Goal: Task Accomplishment & Management: Complete application form

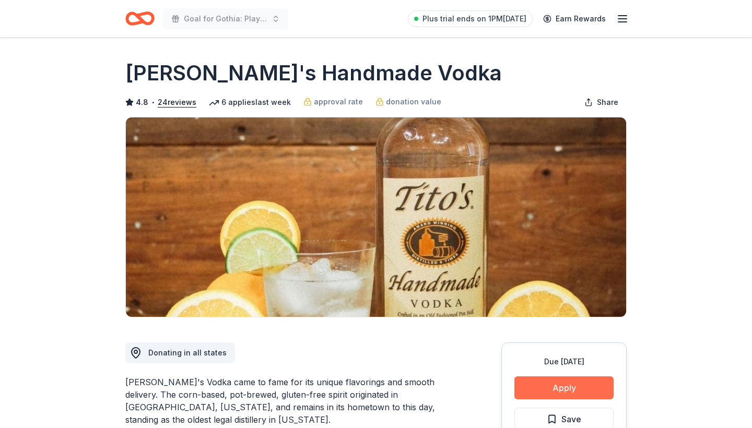
scroll to position [129, 0]
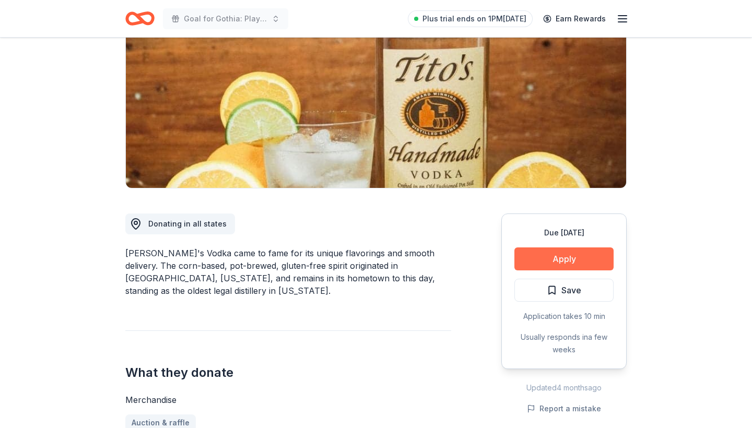
click at [571, 263] on button "Apply" at bounding box center [564, 259] width 99 height 23
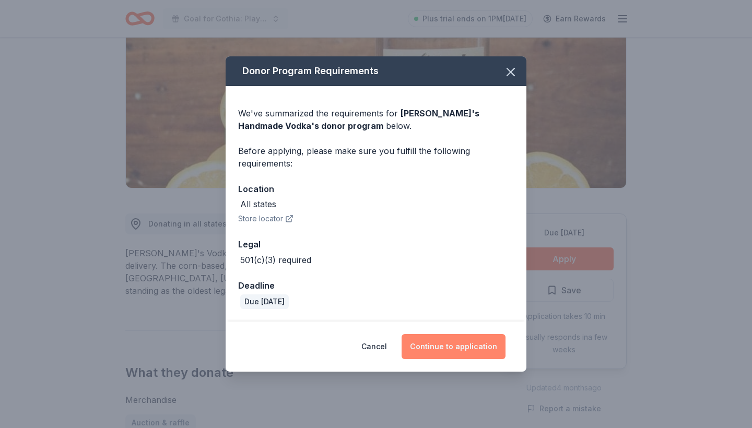
click at [459, 351] on button "Continue to application" at bounding box center [454, 346] width 104 height 25
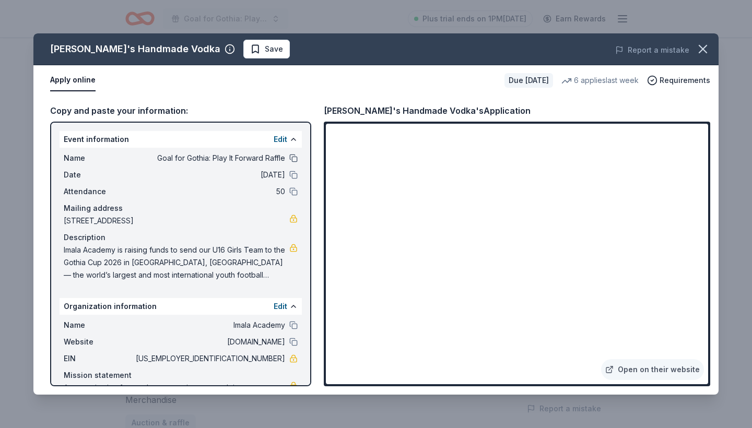
click at [293, 158] on button at bounding box center [293, 158] width 8 height 8
click at [296, 156] on button at bounding box center [293, 158] width 8 height 8
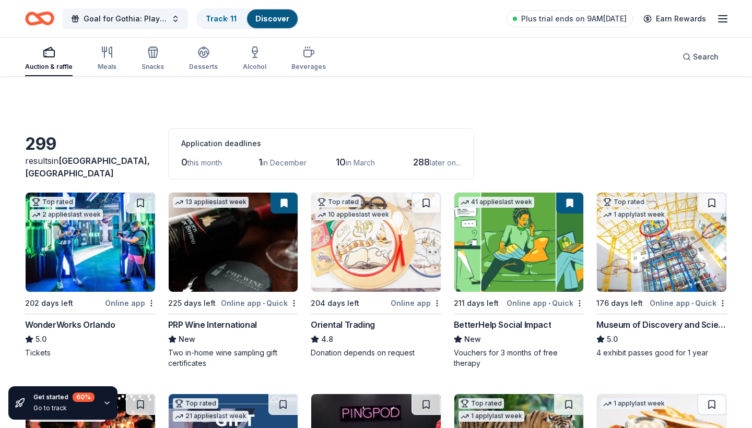
scroll to position [1996, 0]
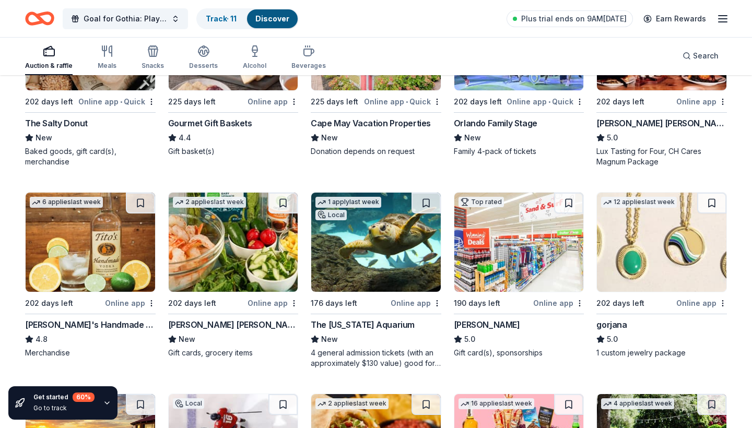
click at [398, 304] on div "Online app" at bounding box center [416, 303] width 51 height 13
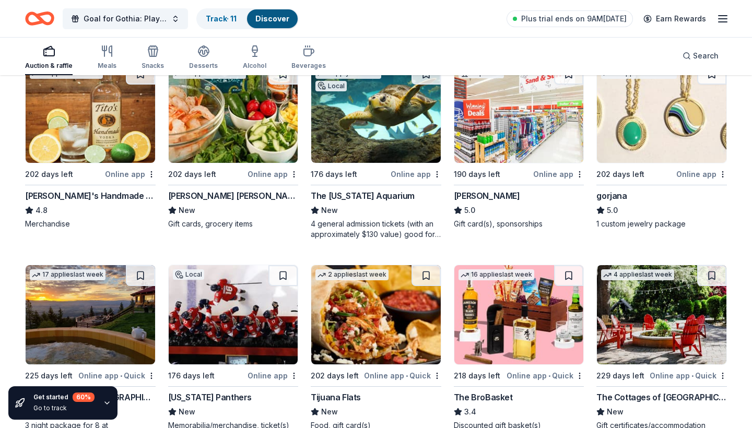
scroll to position [2128, 0]
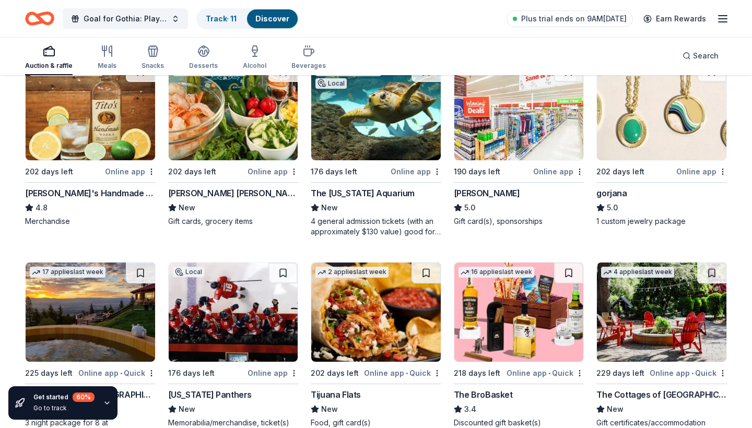
click at [694, 170] on div "Online app" at bounding box center [702, 171] width 51 height 13
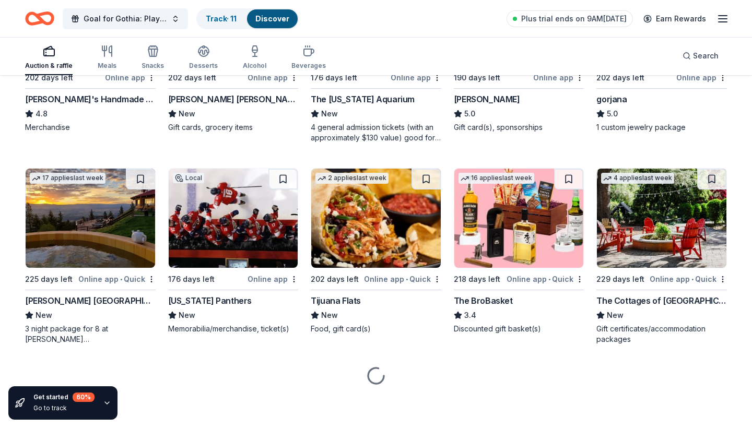
scroll to position [2222, 0]
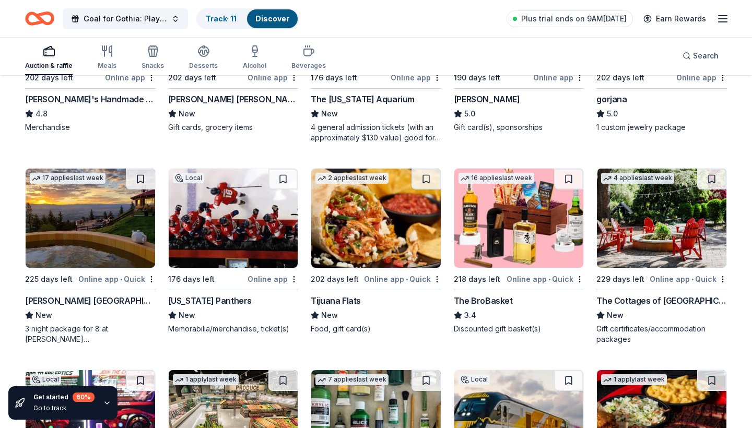
click at [102, 279] on div "Online app • Quick" at bounding box center [116, 279] width 77 height 13
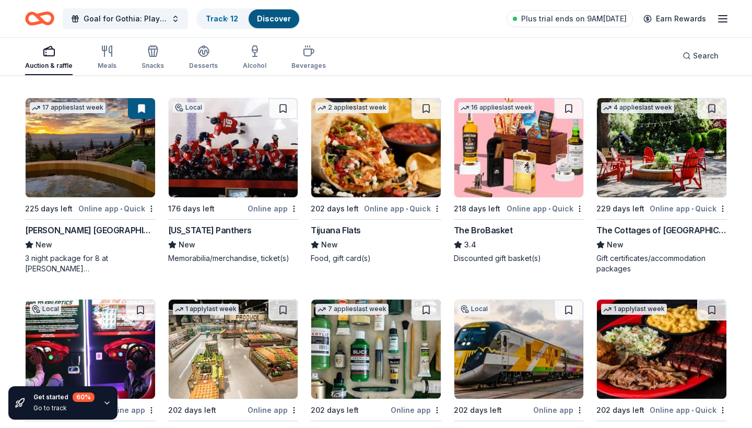
click at [264, 210] on div "Online app" at bounding box center [273, 208] width 51 height 13
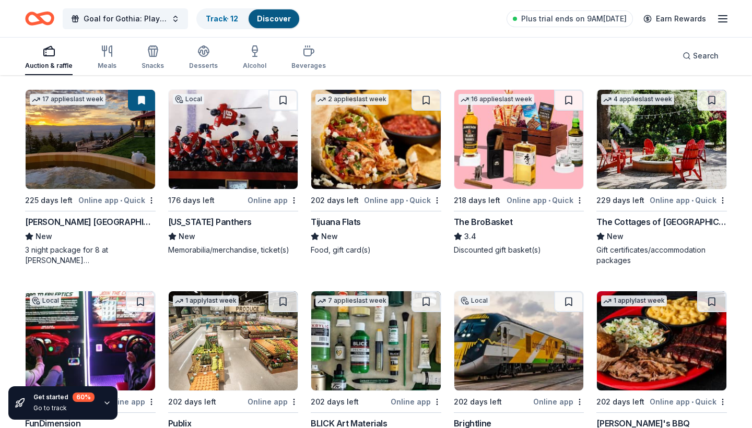
scroll to position [2304, 0]
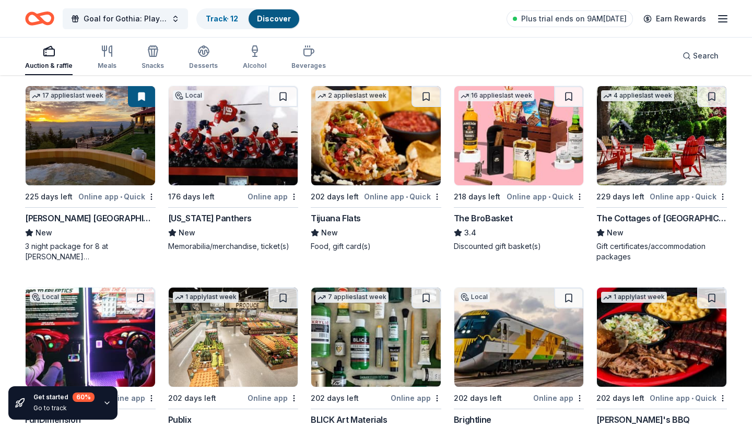
click at [532, 196] on div "Online app • Quick" at bounding box center [545, 196] width 77 height 13
click at [668, 197] on div "Online app • Quick" at bounding box center [688, 196] width 77 height 13
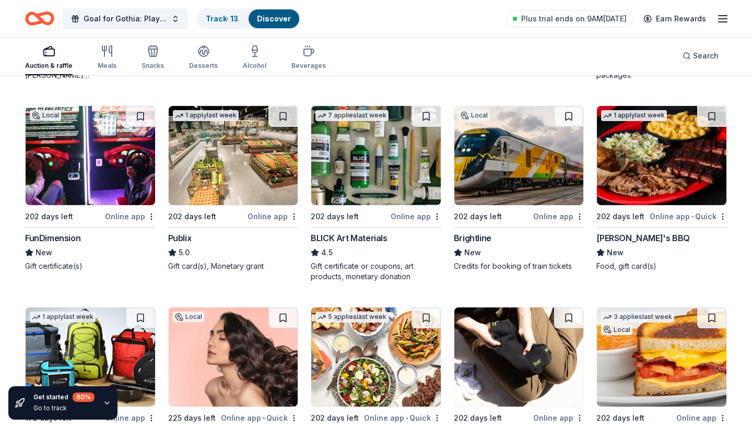
scroll to position [2486, 0]
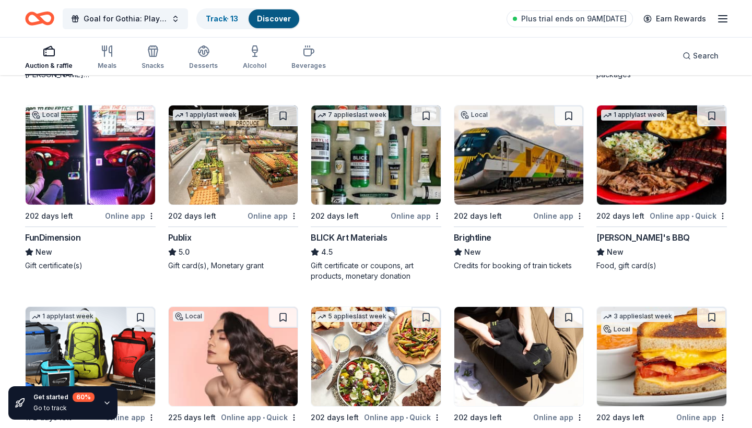
click at [126, 215] on div "Online app" at bounding box center [130, 216] width 51 height 13
click at [263, 214] on div "Online app" at bounding box center [273, 216] width 51 height 13
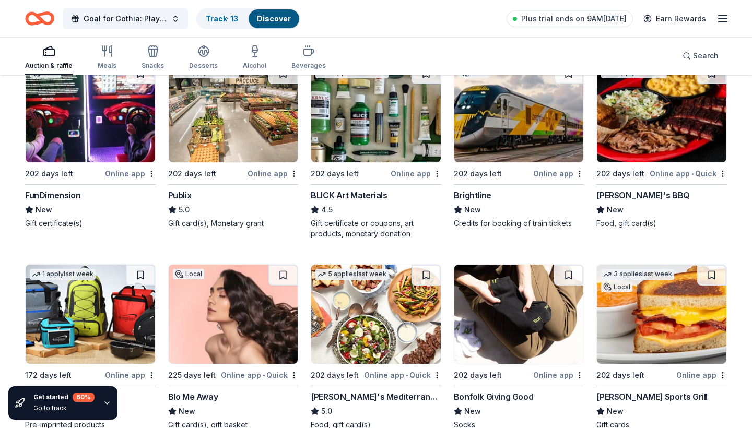
click at [552, 174] on div "Online app" at bounding box center [558, 173] width 51 height 13
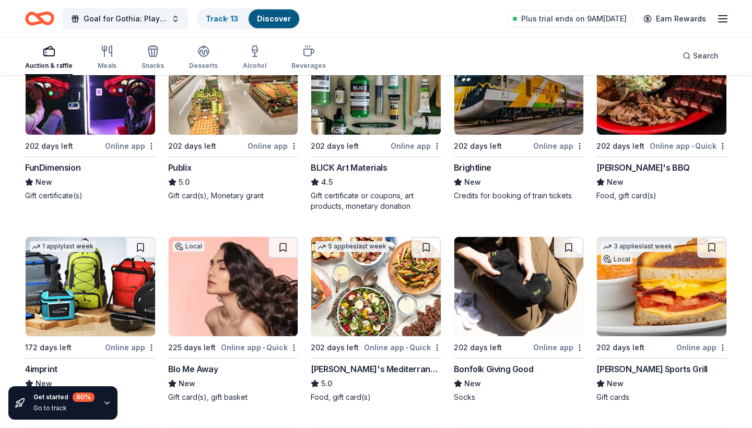
scroll to position [2618, 0]
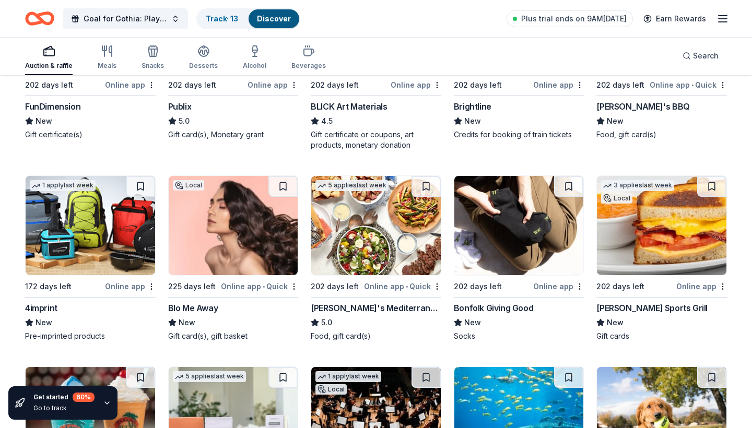
click at [115, 289] on div "Online app" at bounding box center [130, 286] width 51 height 13
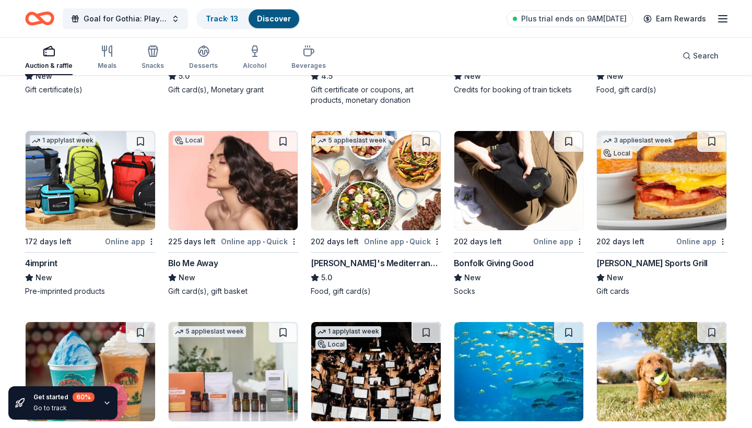
click at [386, 244] on div "Online app • Quick" at bounding box center [402, 241] width 77 height 13
click at [552, 239] on div "Online app" at bounding box center [558, 241] width 51 height 13
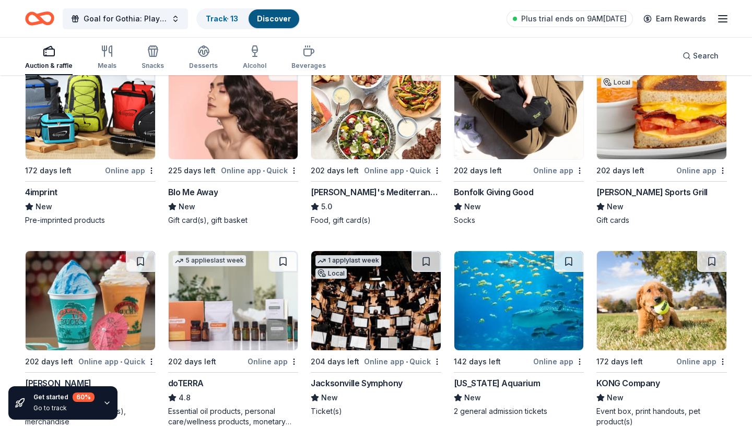
scroll to position [2735, 0]
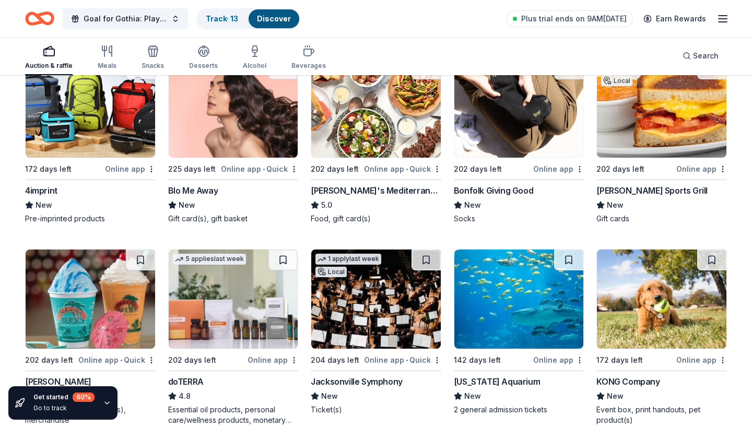
click at [688, 169] on div "Online app" at bounding box center [702, 168] width 51 height 13
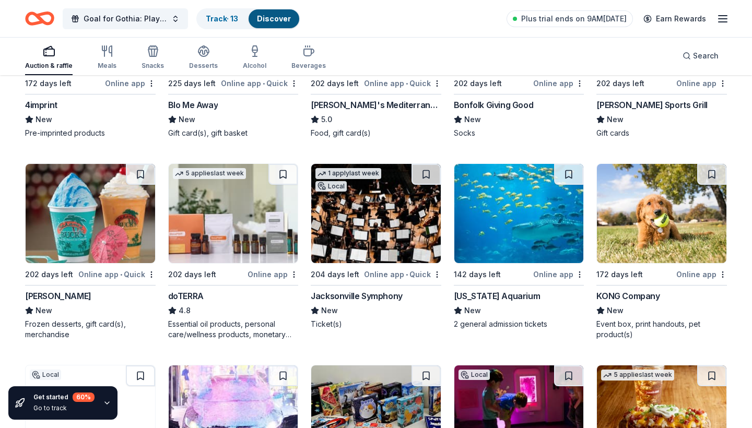
scroll to position [2821, 0]
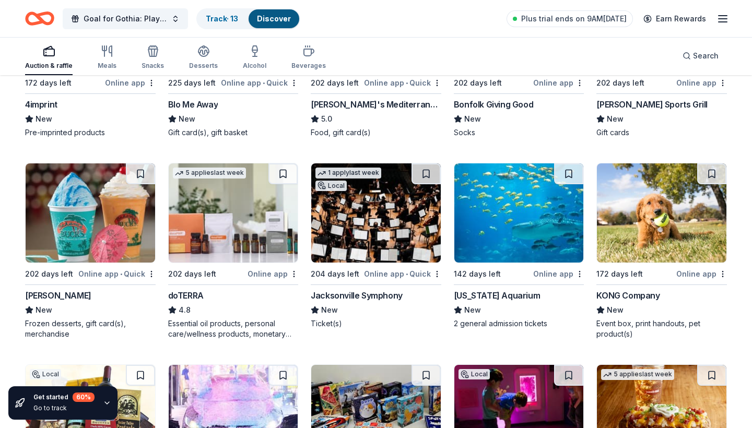
click at [99, 273] on div "Online app • Quick" at bounding box center [116, 274] width 77 height 13
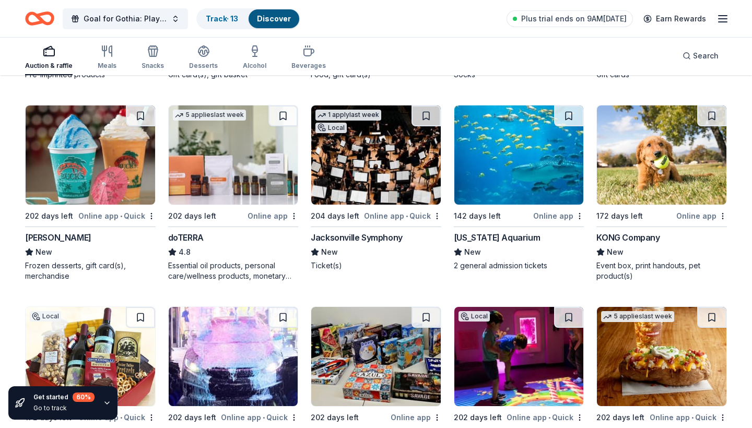
click at [263, 216] on div "Online app" at bounding box center [273, 216] width 51 height 13
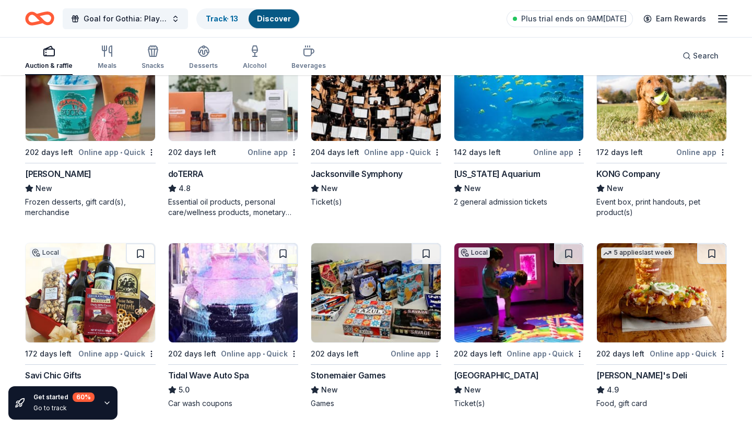
scroll to position [2937, 0]
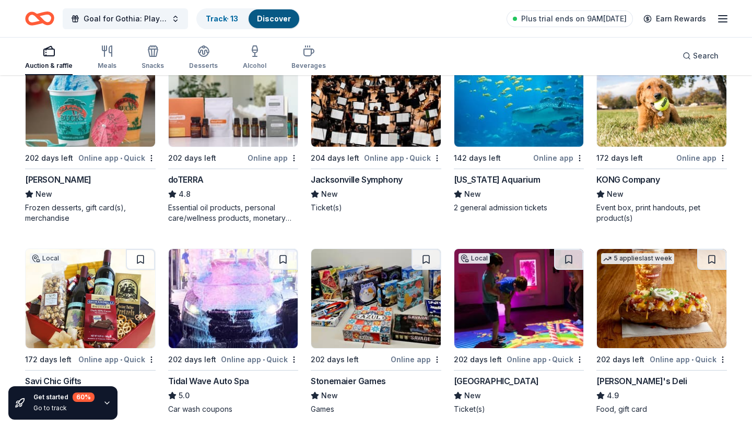
click at [700, 158] on div "Online app" at bounding box center [702, 158] width 51 height 13
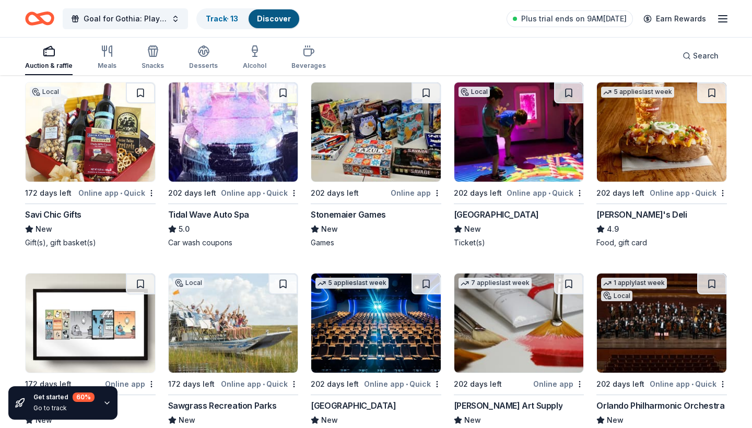
scroll to position [3096, 0]
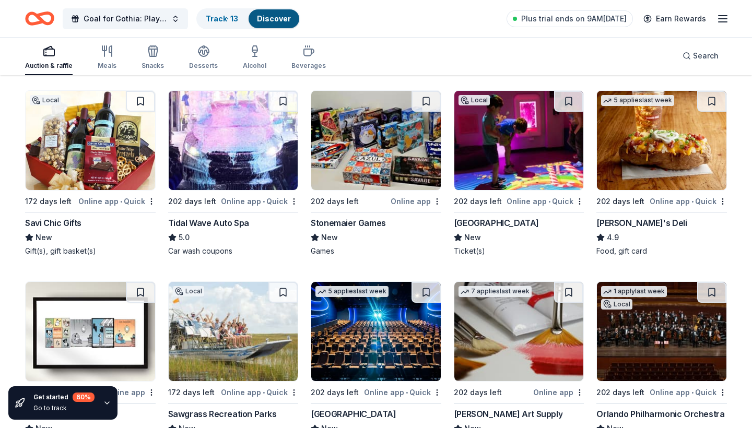
click at [104, 200] on div "Online app • Quick" at bounding box center [116, 201] width 77 height 13
click at [529, 201] on div "Online app • Quick" at bounding box center [545, 201] width 77 height 13
click at [409, 201] on div "Online app" at bounding box center [416, 201] width 51 height 13
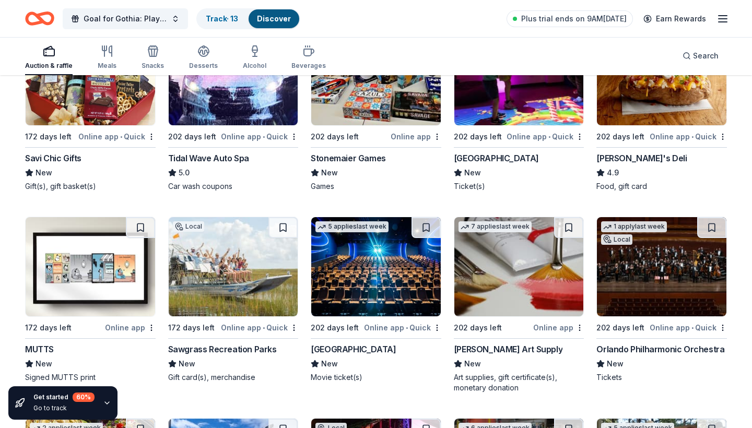
scroll to position [3239, 0]
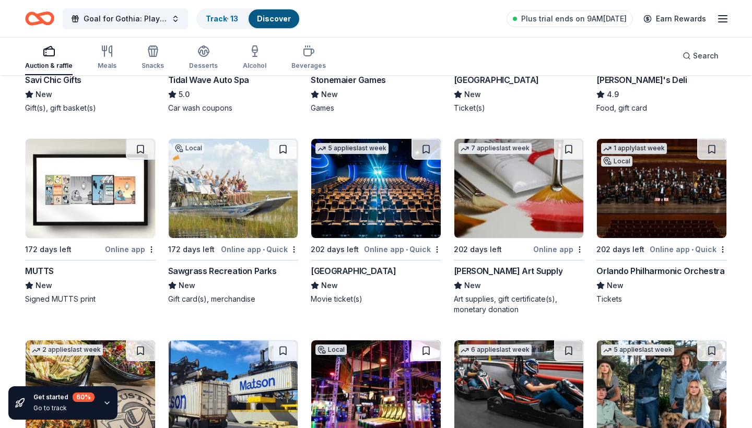
click at [127, 250] on div "Online app" at bounding box center [130, 249] width 51 height 13
click at [242, 248] on div "Online app • Quick" at bounding box center [259, 249] width 77 height 13
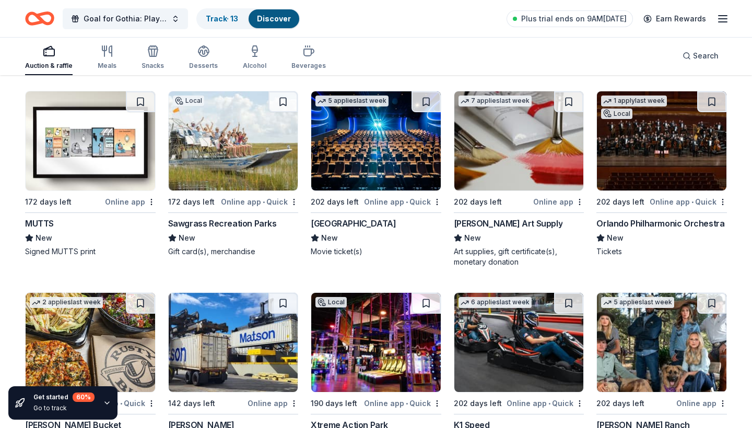
click at [391, 201] on div "Online app • Quick" at bounding box center [402, 201] width 77 height 13
click at [551, 203] on div "Online app" at bounding box center [558, 201] width 51 height 13
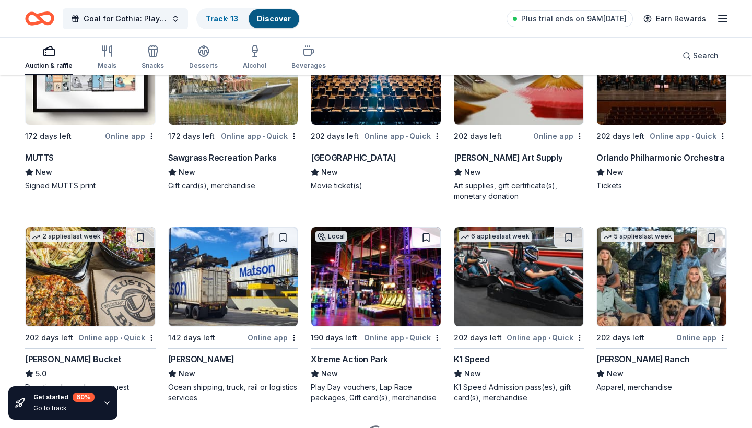
scroll to position [3353, 0]
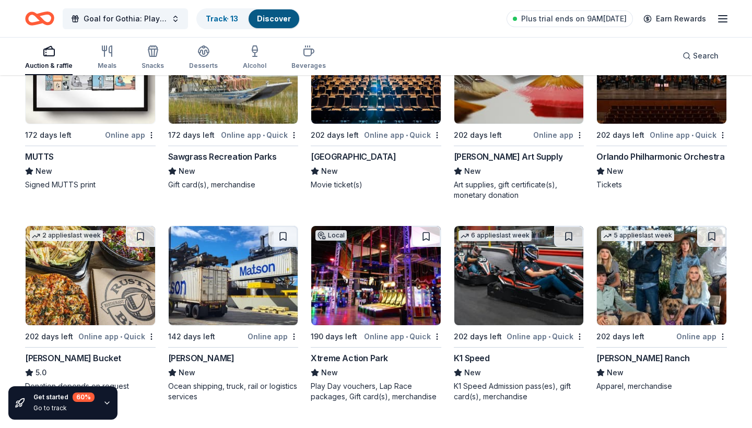
click at [673, 133] on div "Online app • Quick" at bounding box center [688, 135] width 77 height 13
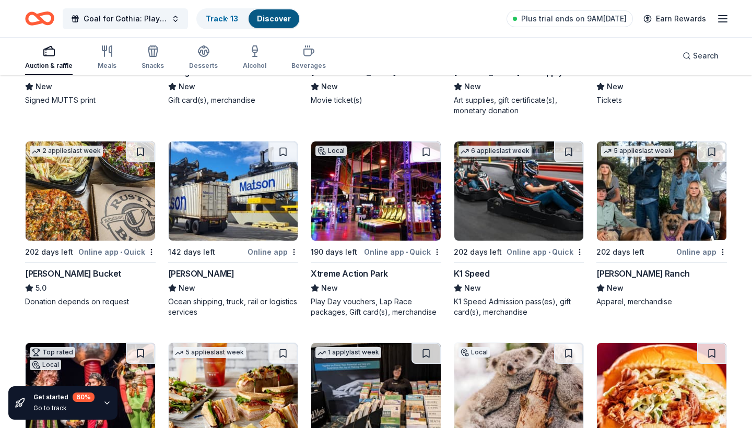
scroll to position [3440, 0]
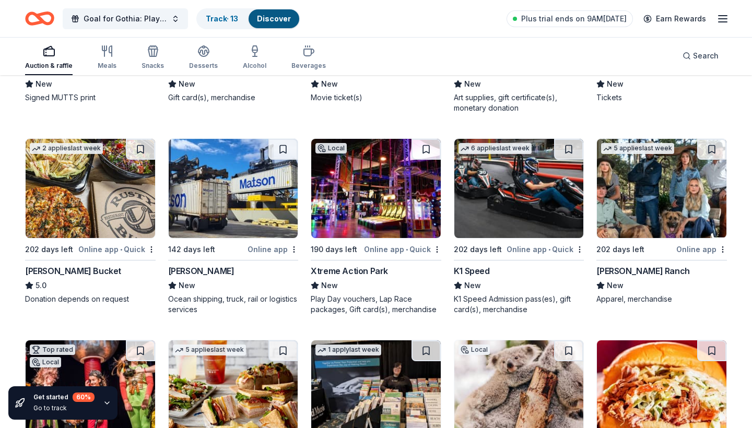
click at [97, 248] on div "Online app • Quick" at bounding box center [116, 249] width 77 height 13
click at [261, 249] on div "Online app" at bounding box center [273, 249] width 51 height 13
click at [379, 249] on div "Online app • Quick" at bounding box center [402, 249] width 77 height 13
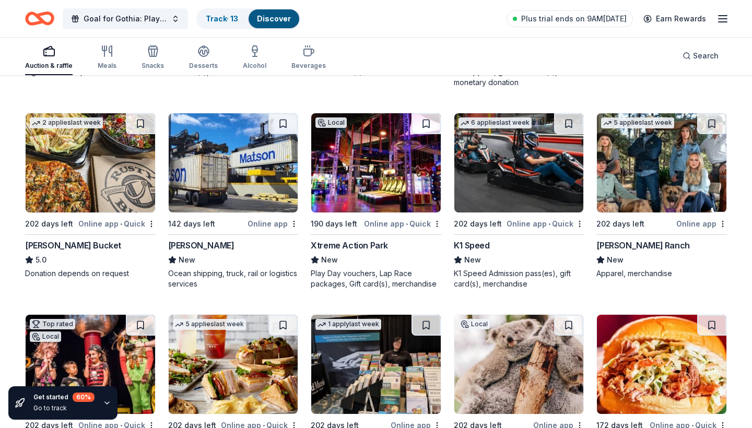
scroll to position [3483, 0]
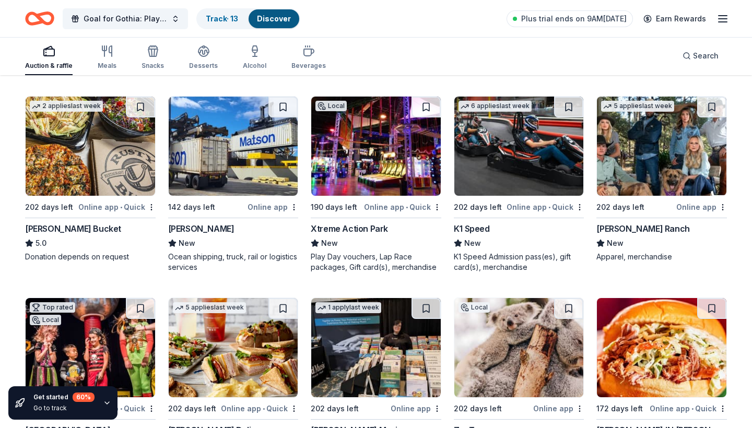
click at [520, 207] on div "Online app • Quick" at bounding box center [545, 207] width 77 height 13
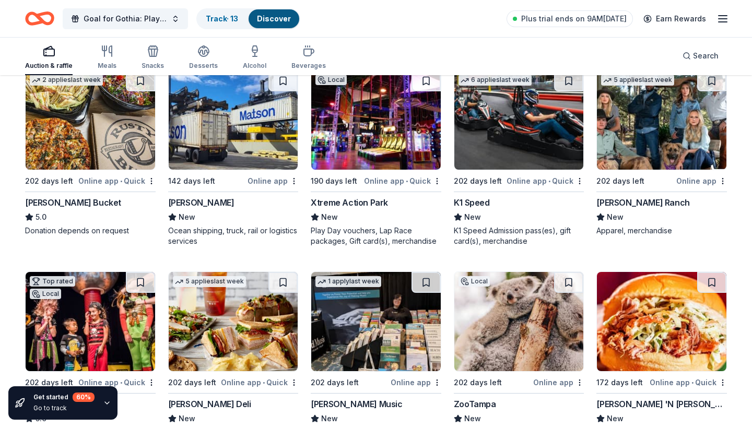
scroll to position [3513, 0]
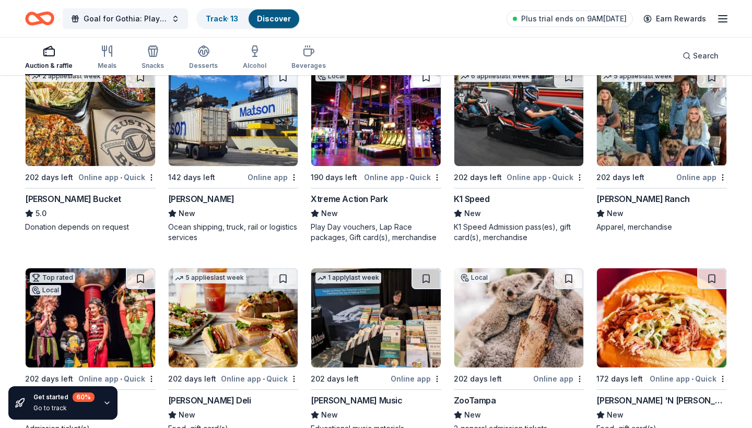
click at [694, 178] on div "Online app" at bounding box center [702, 177] width 51 height 13
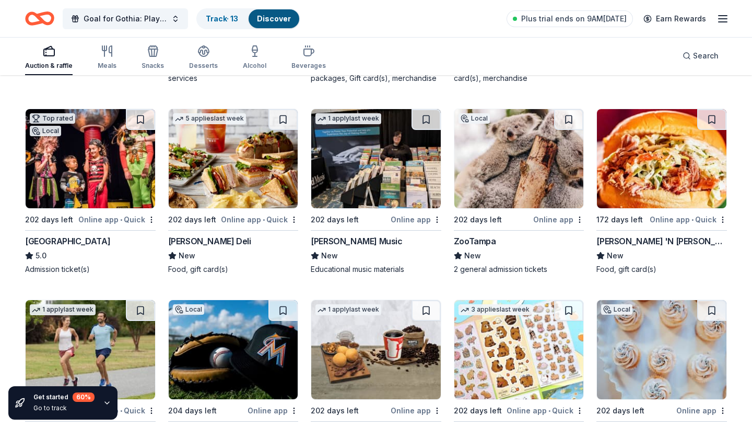
scroll to position [3672, 0]
click at [203, 61] on div "Desserts" at bounding box center [203, 57] width 29 height 25
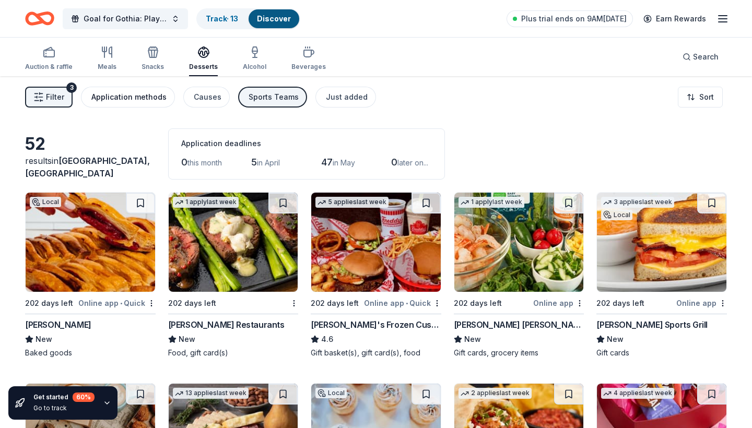
click at [147, 102] on div "Application methods" at bounding box center [128, 97] width 75 height 13
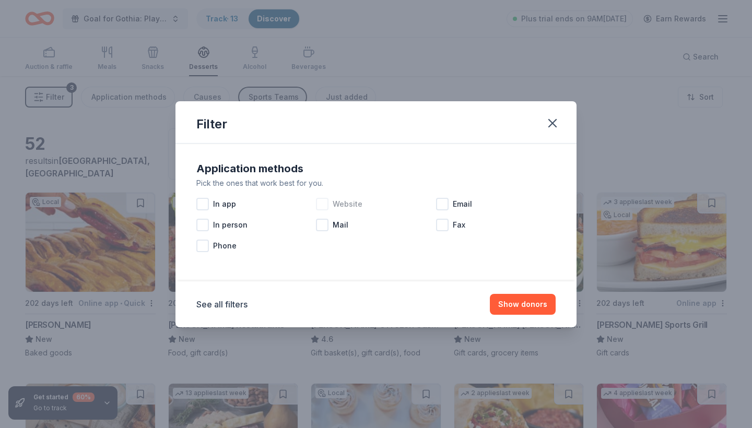
click at [318, 202] on div at bounding box center [322, 204] width 13 height 13
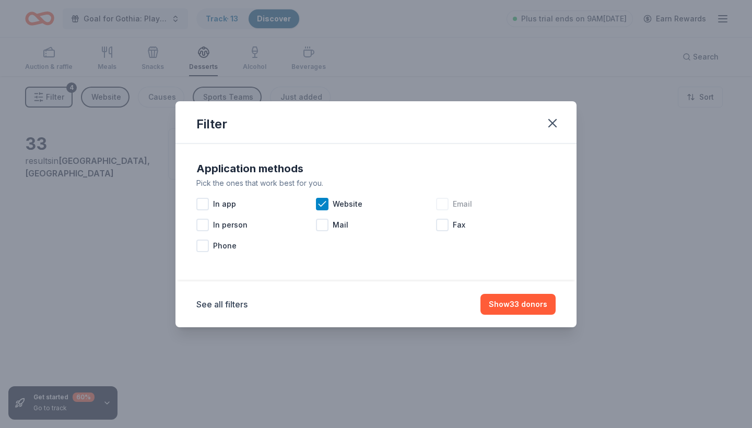
click at [443, 202] on div at bounding box center [442, 204] width 13 height 13
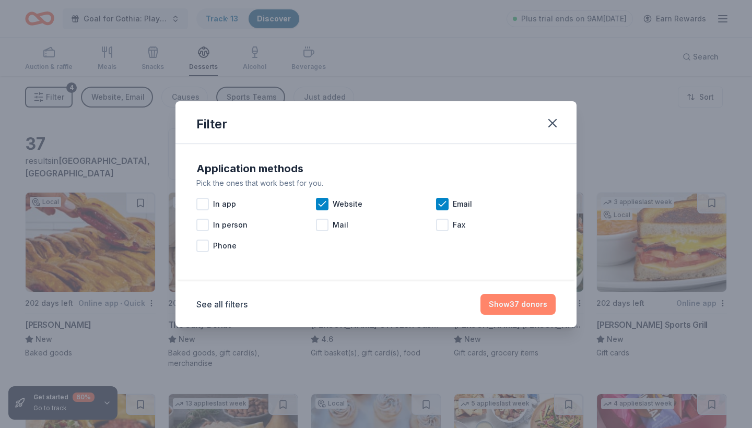
click at [507, 305] on button "Show 37 donors" at bounding box center [518, 304] width 75 height 21
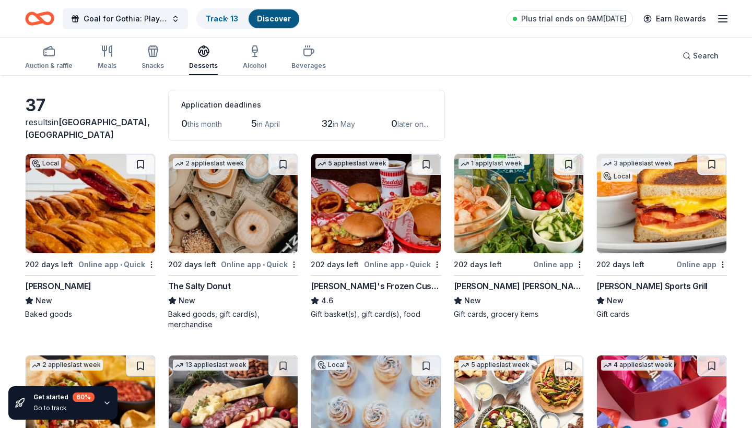
scroll to position [50, 0]
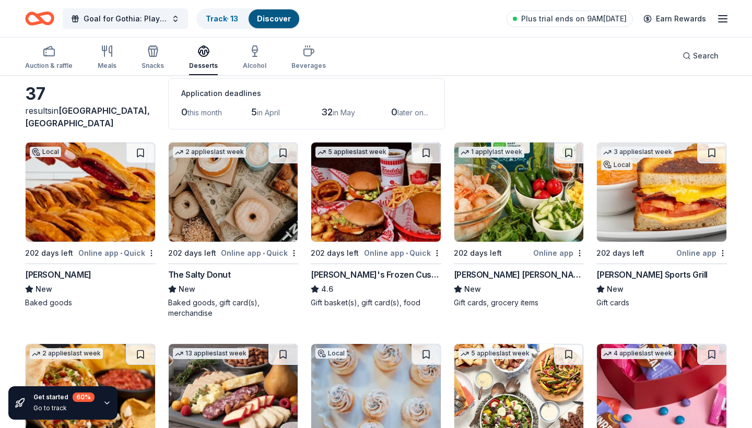
click at [106, 252] on div "Online app • Quick" at bounding box center [116, 253] width 77 height 13
click at [394, 252] on div "Online app • Quick" at bounding box center [402, 253] width 77 height 13
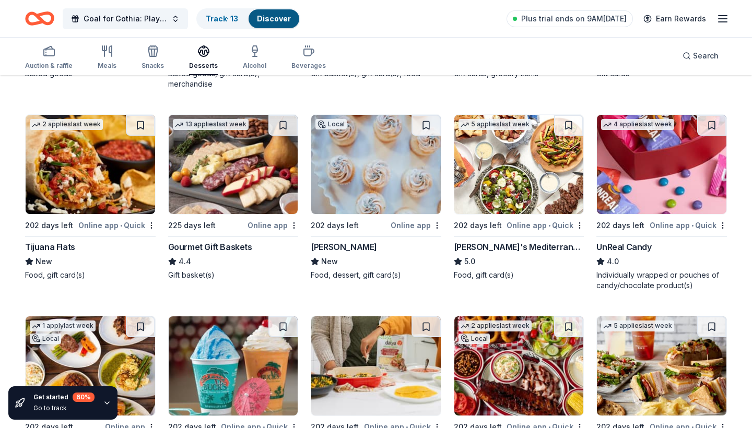
scroll to position [281, 0]
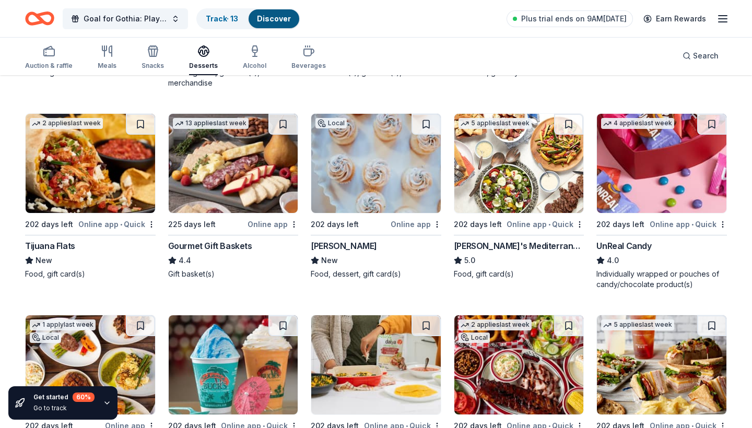
click at [103, 223] on div "Online app • Quick" at bounding box center [116, 224] width 77 height 13
click at [413, 222] on div "Online app" at bounding box center [416, 224] width 51 height 13
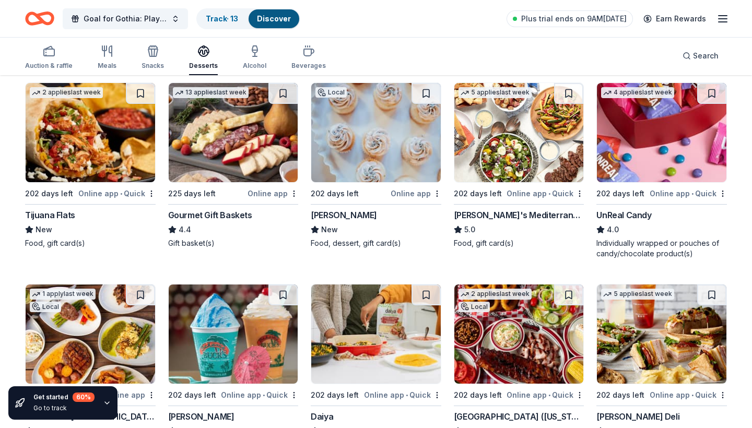
scroll to position [318, 0]
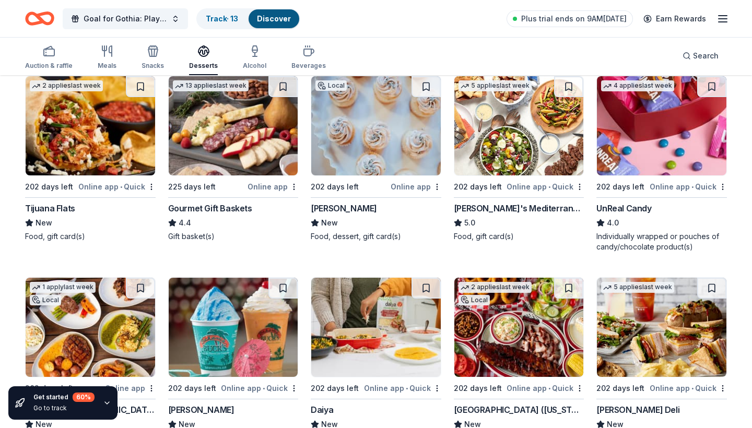
click at [677, 186] on div "Online app • Quick" at bounding box center [688, 186] width 77 height 13
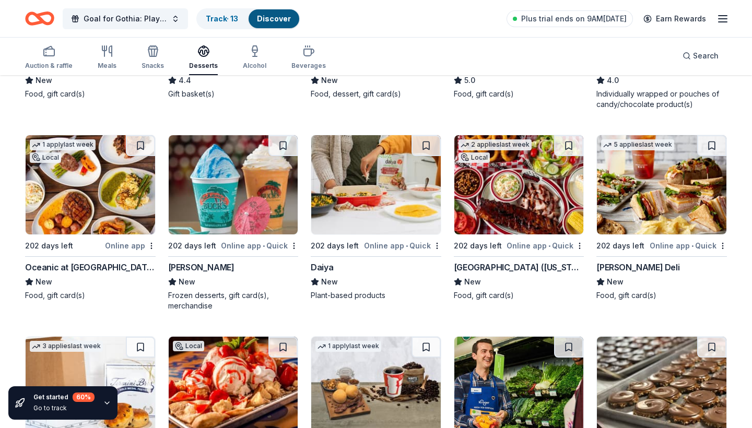
scroll to position [474, 0]
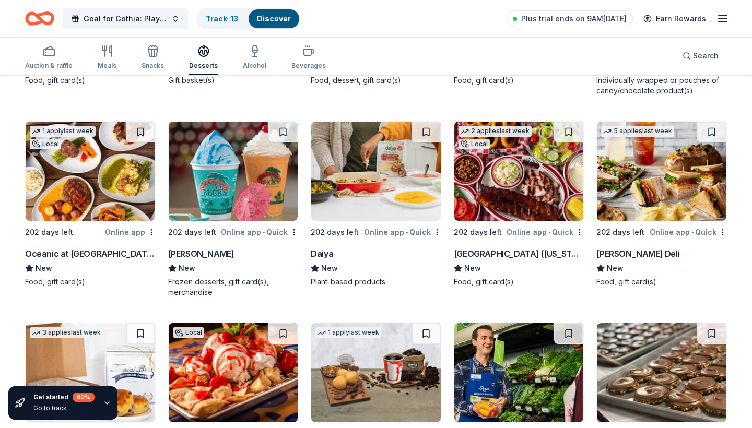
click at [123, 232] on div "Online app" at bounding box center [130, 232] width 51 height 13
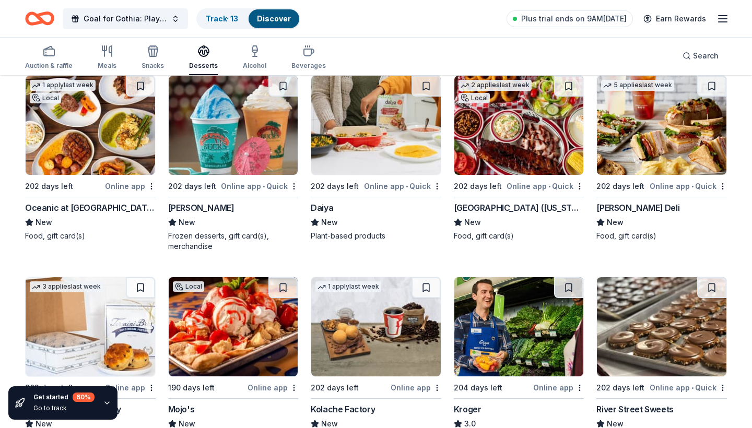
scroll to position [521, 0]
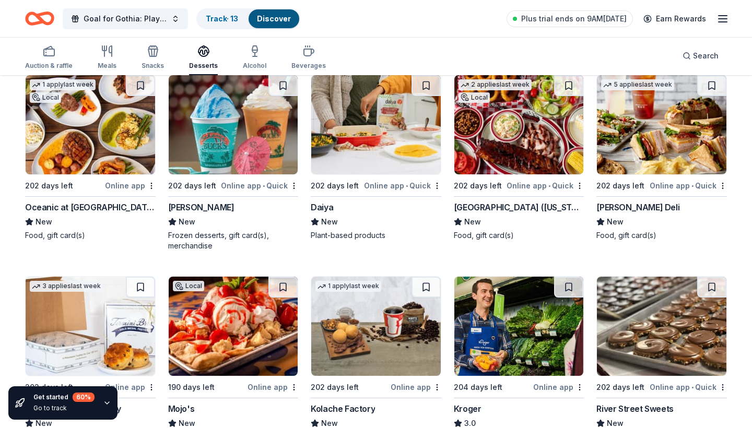
click at [385, 184] on div "Online app • Quick" at bounding box center [402, 185] width 77 height 13
click at [529, 186] on div "Online app • Quick" at bounding box center [545, 185] width 77 height 13
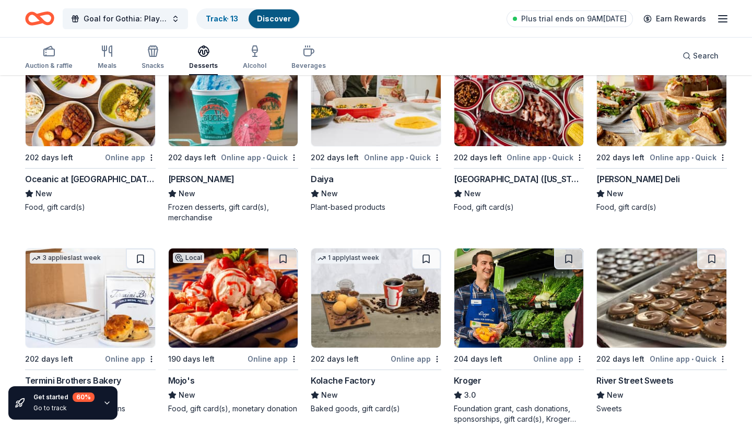
scroll to position [559, 0]
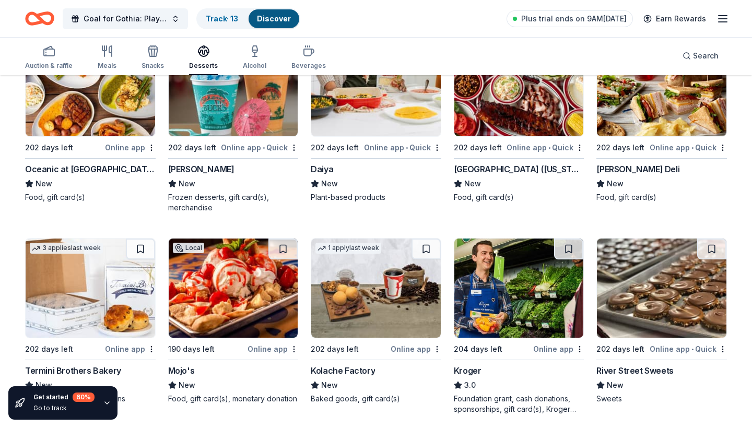
click at [667, 147] on div "Online app • Quick" at bounding box center [688, 147] width 77 height 13
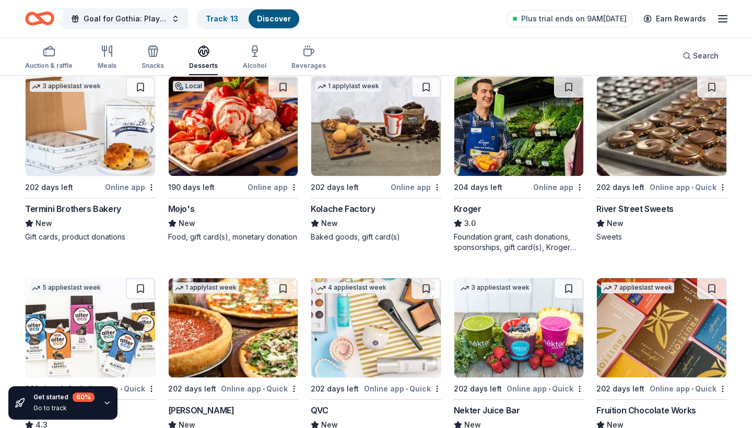
scroll to position [722, 0]
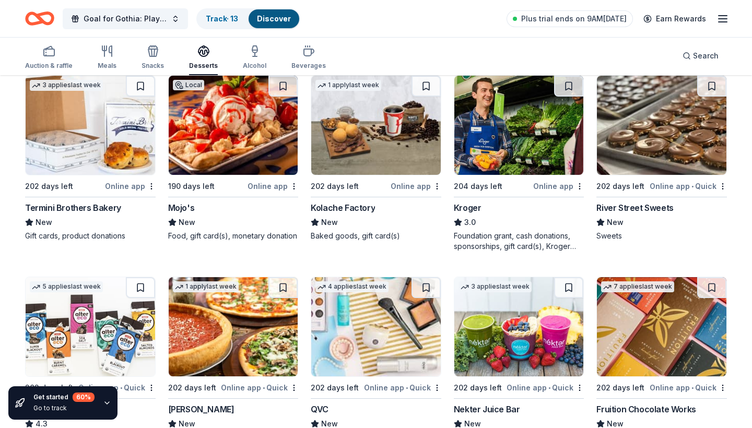
click at [124, 182] on div "Online app" at bounding box center [130, 186] width 51 height 13
click at [266, 185] on div "Online app" at bounding box center [273, 186] width 51 height 13
click at [406, 179] on div "1 apply last week 202 days left Online app Kolache Factory New Baked goods, gif…" at bounding box center [376, 158] width 131 height 166
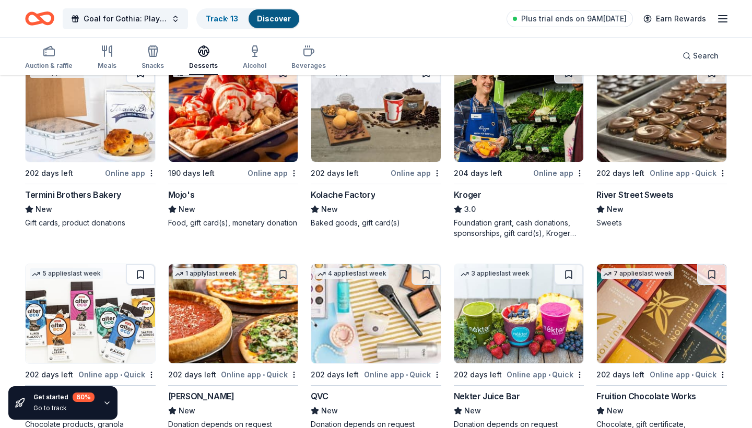
scroll to position [737, 0]
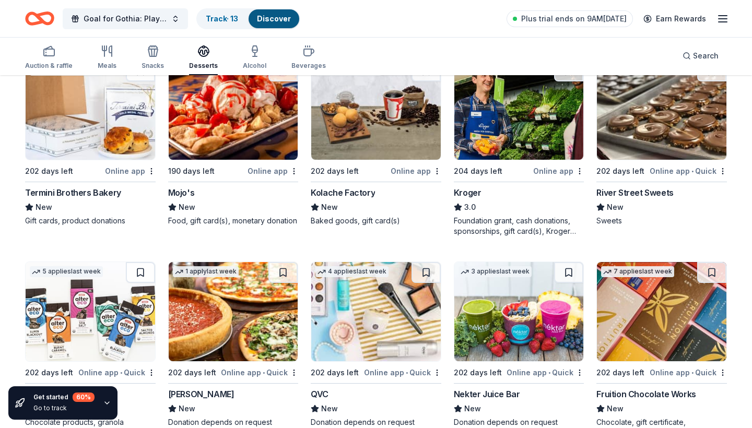
click at [549, 167] on div "Online app" at bounding box center [558, 171] width 51 height 13
click at [662, 171] on div "Online app • Quick" at bounding box center [688, 171] width 77 height 13
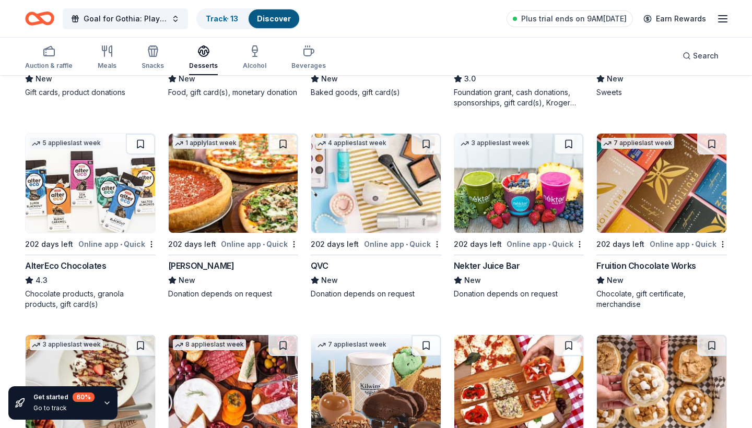
scroll to position [867, 0]
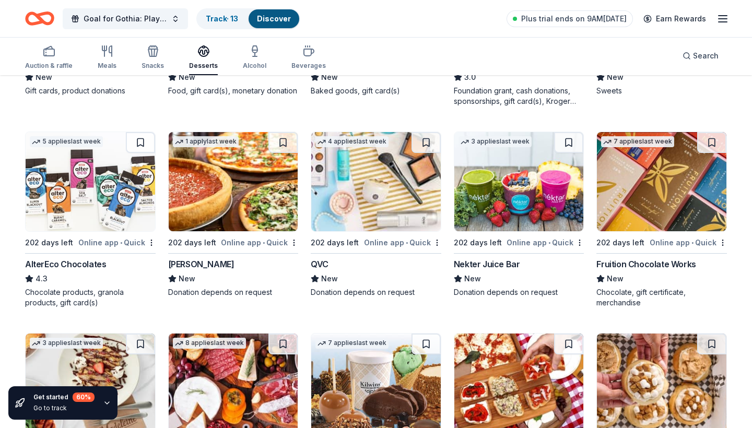
click at [96, 244] on div "Online app • Quick" at bounding box center [116, 242] width 77 height 13
click at [243, 242] on div "Online app • Quick" at bounding box center [259, 242] width 77 height 13
click at [389, 247] on div "Online app • Quick" at bounding box center [402, 242] width 77 height 13
click at [521, 242] on div "Online app • Quick" at bounding box center [545, 242] width 77 height 13
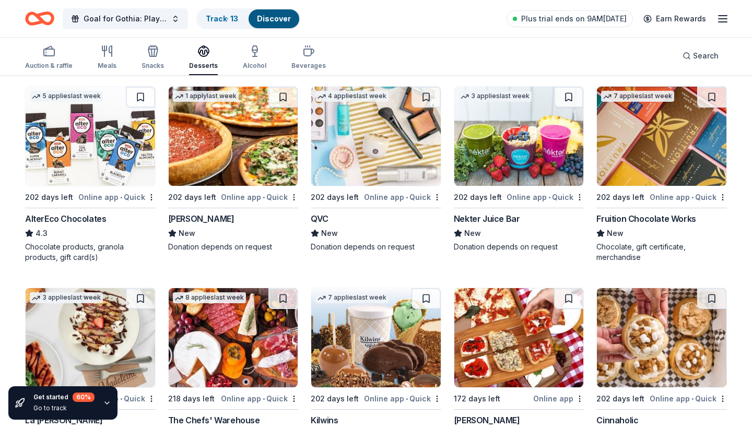
scroll to position [912, 0]
click at [676, 195] on div "Online app • Quick" at bounding box center [688, 197] width 77 height 13
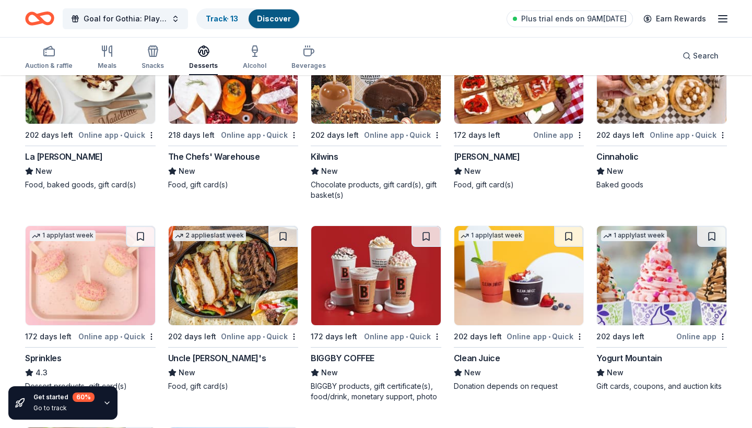
scroll to position [1178, 0]
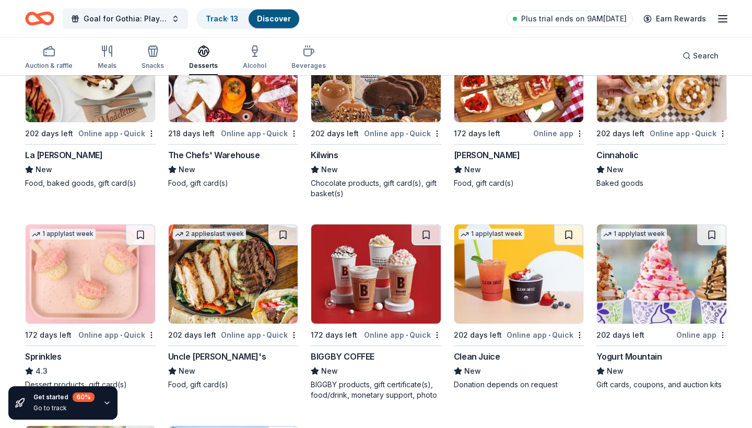
click at [103, 133] on div "Online app • Quick" at bounding box center [116, 133] width 77 height 13
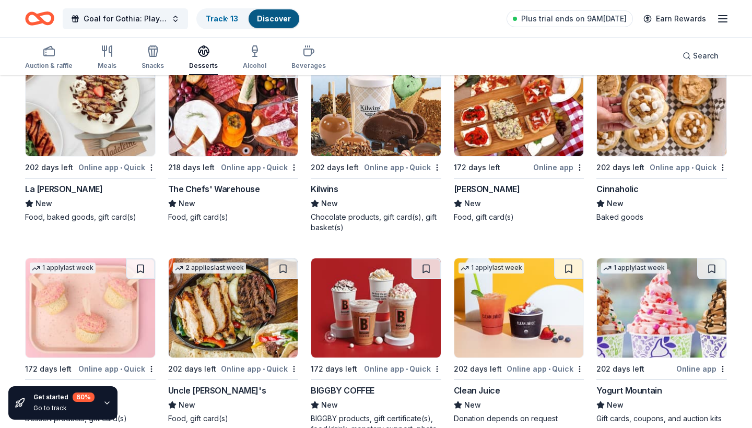
scroll to position [1137, 0]
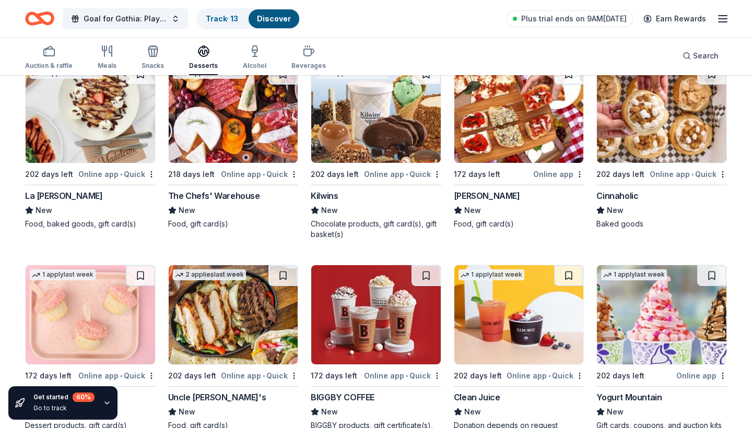
click at [247, 174] on div "Online app • Quick" at bounding box center [259, 174] width 77 height 13
click at [387, 173] on div "Online app • Quick" at bounding box center [402, 174] width 77 height 13
click at [549, 172] on div "Online app" at bounding box center [558, 174] width 51 height 13
click at [665, 175] on div "Online app • Quick" at bounding box center [688, 174] width 77 height 13
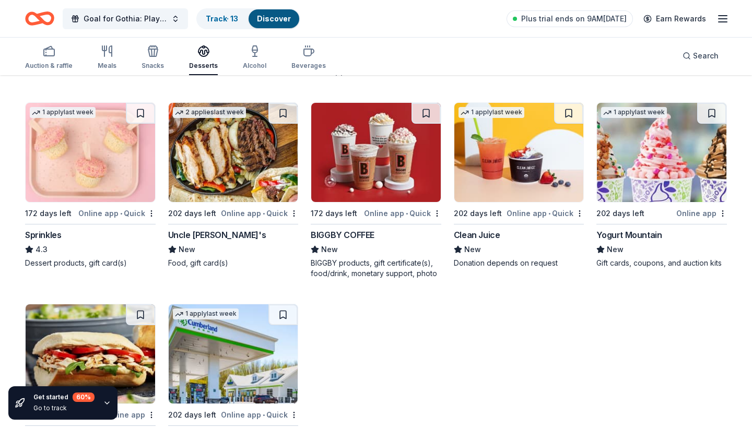
scroll to position [1300, 0]
click at [103, 213] on div "Online app • Quick" at bounding box center [116, 213] width 77 height 13
click at [246, 211] on div "Online app • Quick" at bounding box center [259, 213] width 77 height 13
click at [391, 213] on div "Online app • Quick" at bounding box center [402, 213] width 77 height 13
click at [523, 213] on div "Online app • Quick" at bounding box center [545, 213] width 77 height 13
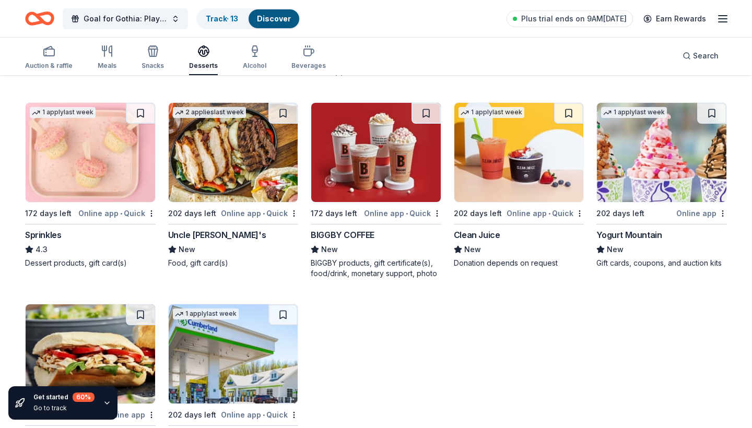
click at [696, 213] on div "Online app" at bounding box center [702, 213] width 51 height 13
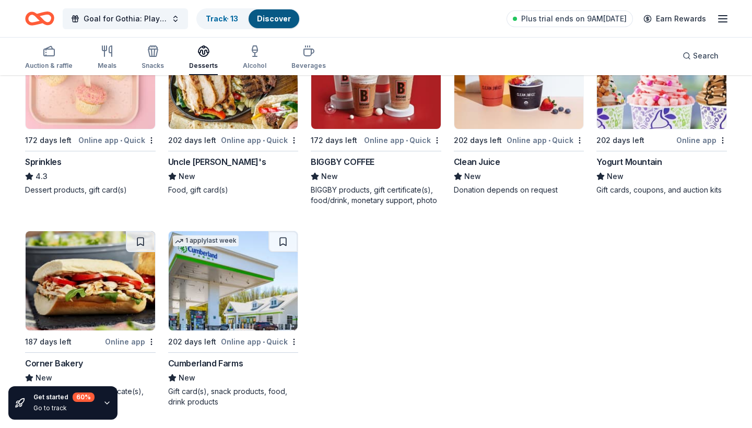
scroll to position [1373, 0]
click at [127, 339] on div "Online app" at bounding box center [130, 341] width 51 height 13
click at [236, 341] on div "Online app • Quick" at bounding box center [259, 341] width 77 height 13
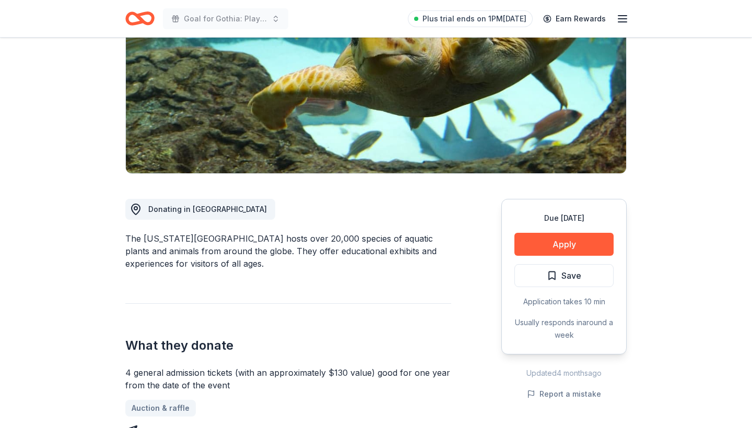
scroll to position [152, 0]
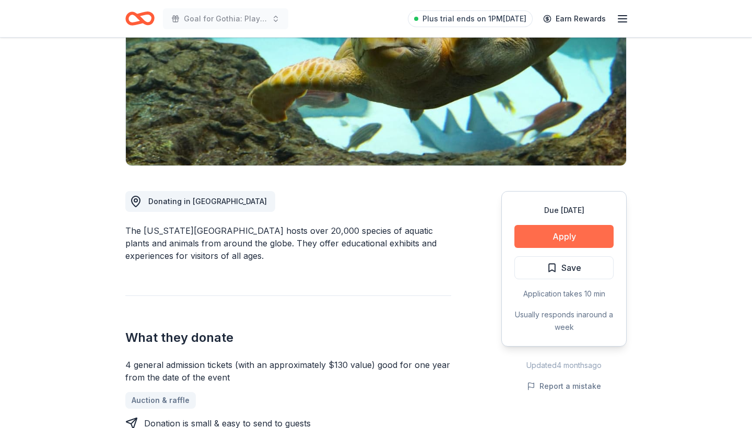
click at [575, 240] on button "Apply" at bounding box center [564, 236] width 99 height 23
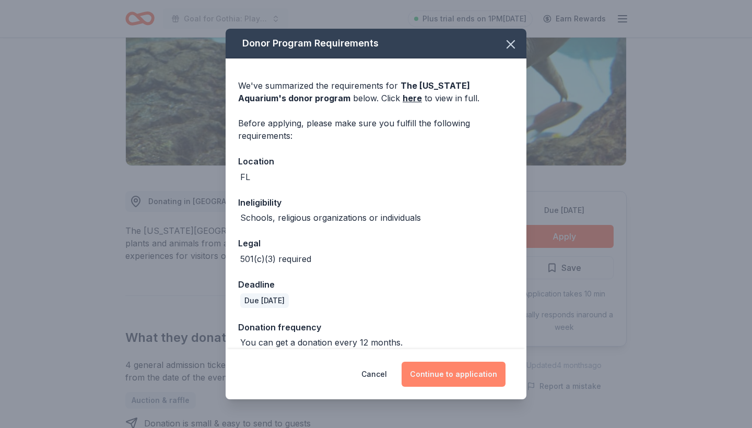
click at [464, 375] on button "Continue to application" at bounding box center [454, 374] width 104 height 25
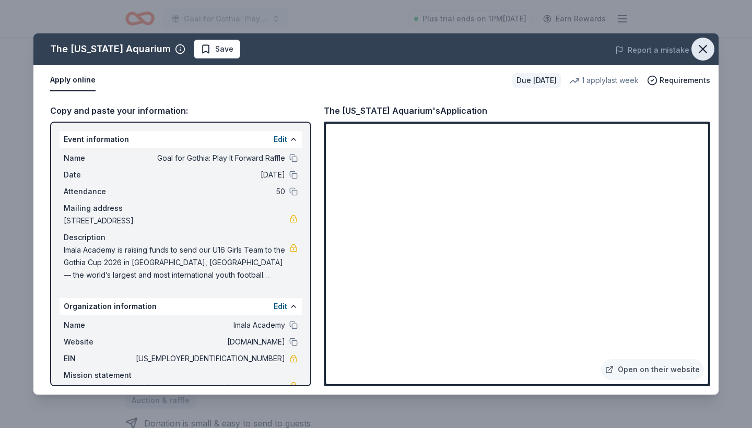
click at [707, 49] on icon "button" at bounding box center [703, 49] width 15 height 15
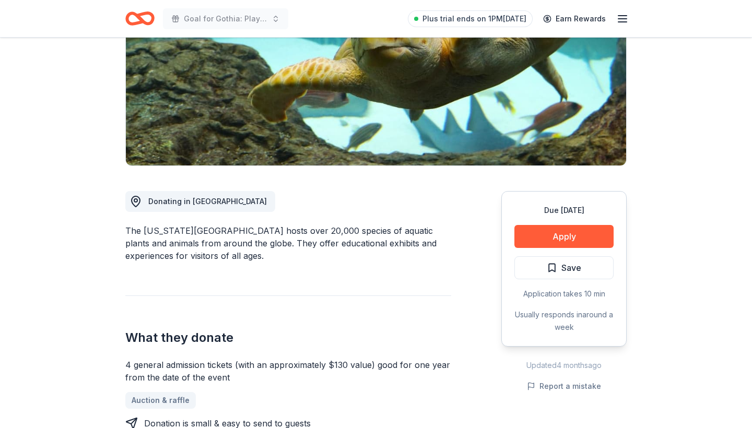
scroll to position [185, 0]
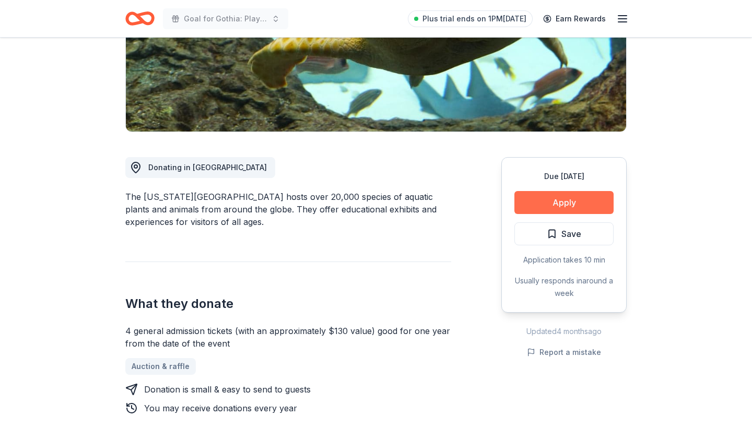
click at [565, 202] on button "Apply" at bounding box center [564, 202] width 99 height 23
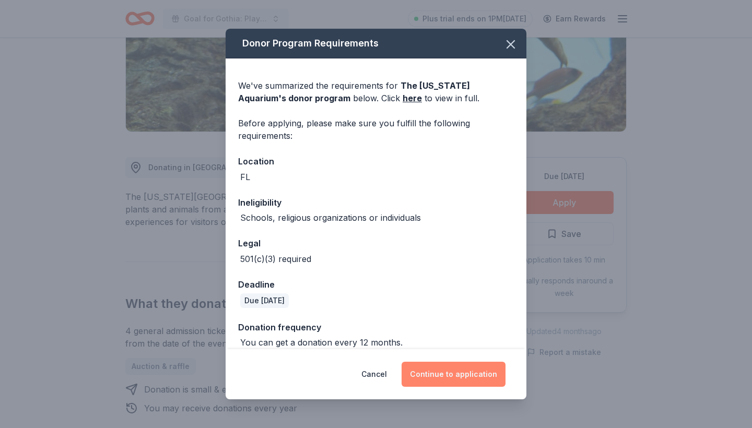
click at [458, 376] on button "Continue to application" at bounding box center [454, 374] width 104 height 25
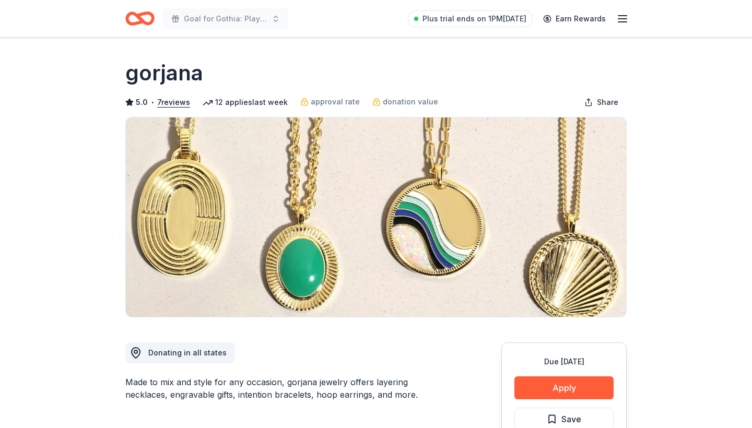
scroll to position [96, 0]
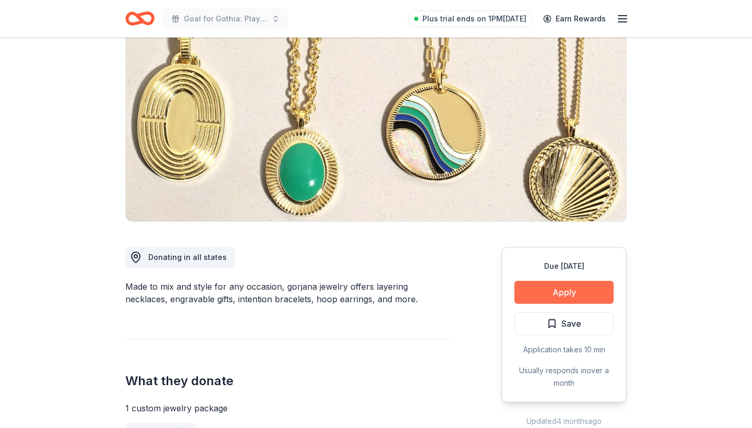
click at [544, 295] on button "Apply" at bounding box center [564, 292] width 99 height 23
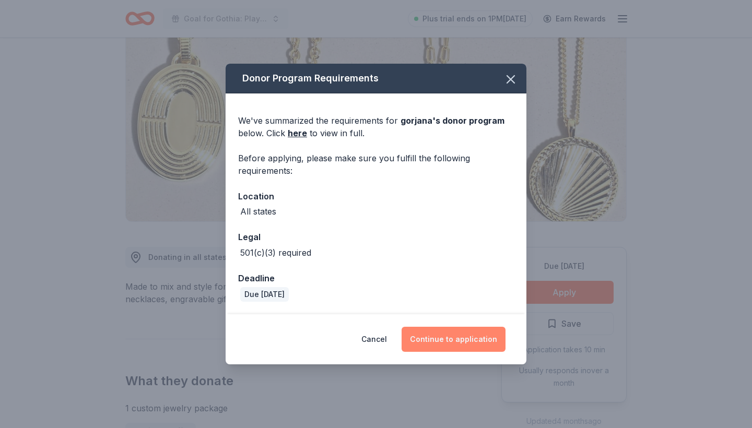
click at [454, 342] on button "Continue to application" at bounding box center [454, 339] width 104 height 25
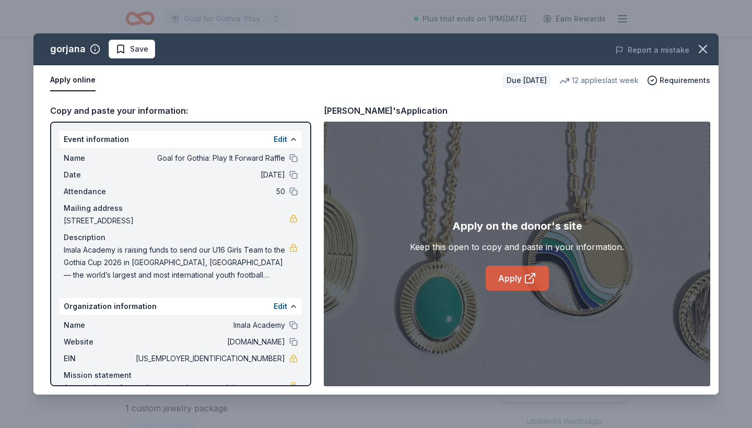
click at [519, 278] on link "Apply" at bounding box center [517, 278] width 63 height 25
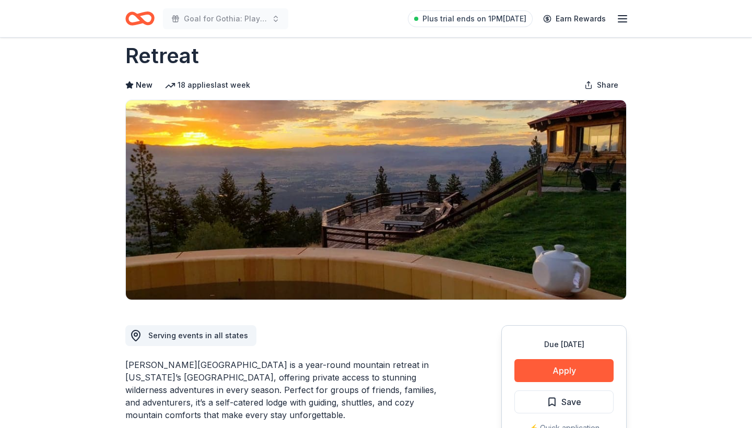
scroll to position [76, 0]
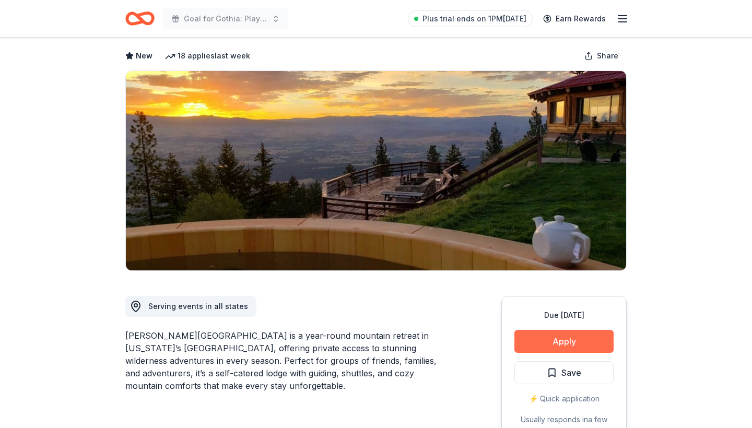
click at [559, 330] on button "Apply" at bounding box center [564, 341] width 99 height 23
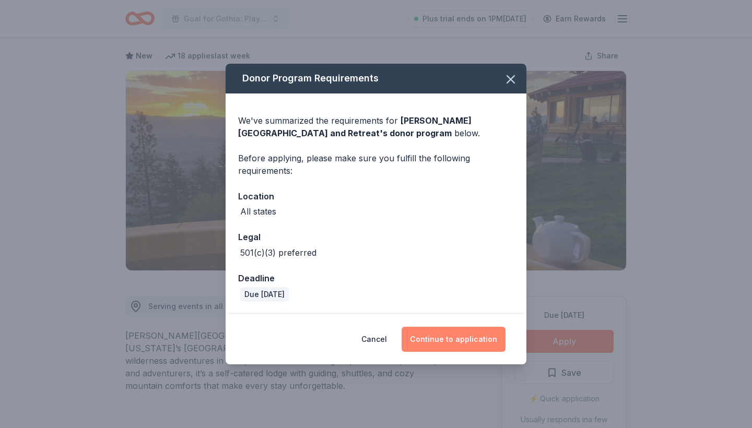
click at [458, 343] on button "Continue to application" at bounding box center [454, 339] width 104 height 25
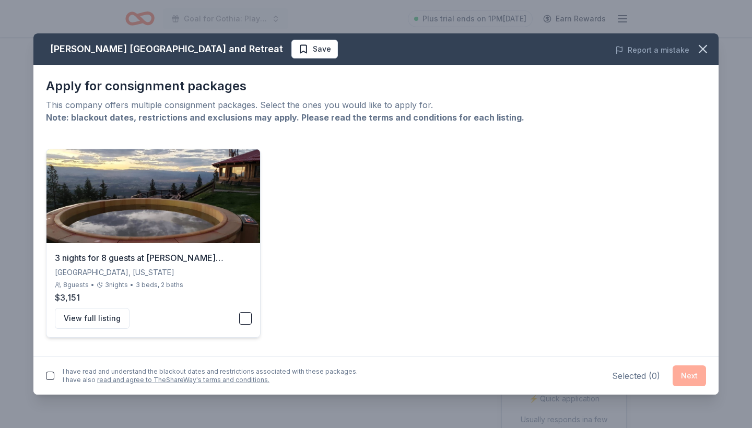
click at [247, 319] on button "button" at bounding box center [245, 318] width 13 height 13
click at [48, 379] on button "button" at bounding box center [50, 376] width 8 height 8
click at [685, 375] on button "Next" at bounding box center [689, 376] width 33 height 21
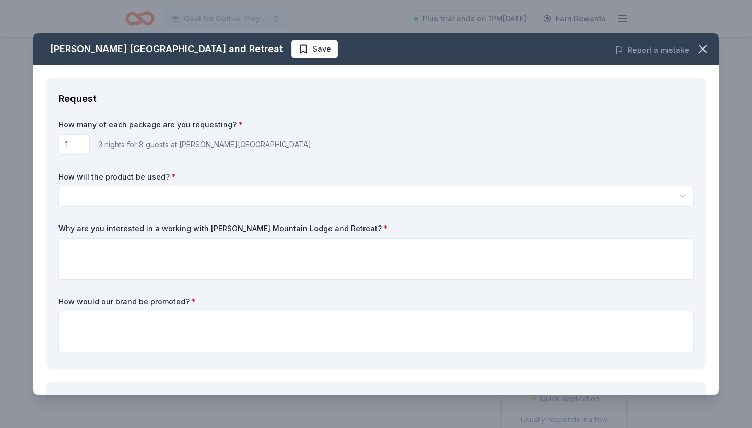
click at [77, 195] on html "Goal for Gothia: Play It Forward Raffle Plus trial ends on 1PM, 10/18 Earn Rewa…" at bounding box center [376, 138] width 752 height 428
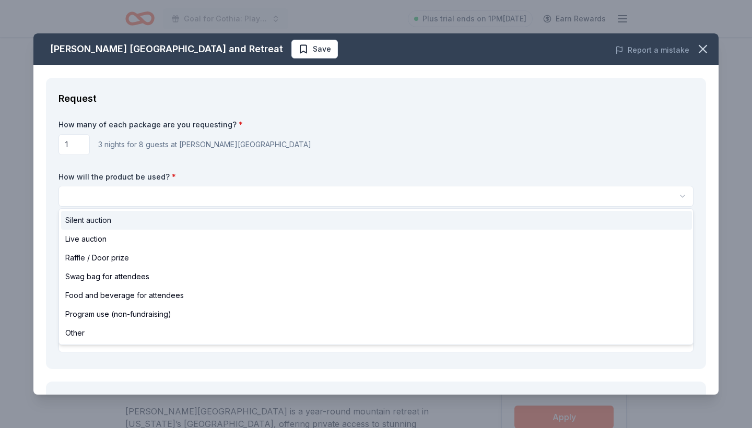
select select "silentAuction"
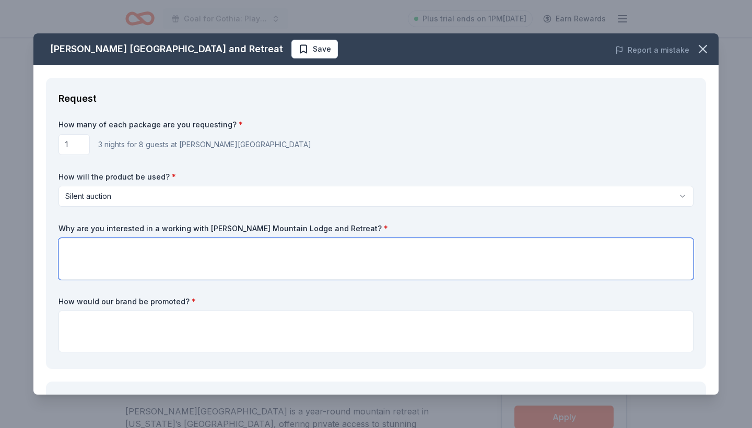
click at [76, 255] on textarea at bounding box center [376, 259] width 635 height 42
paste textarea "We’re interested in working with Downing Mountain Lodge because you offer the k…"
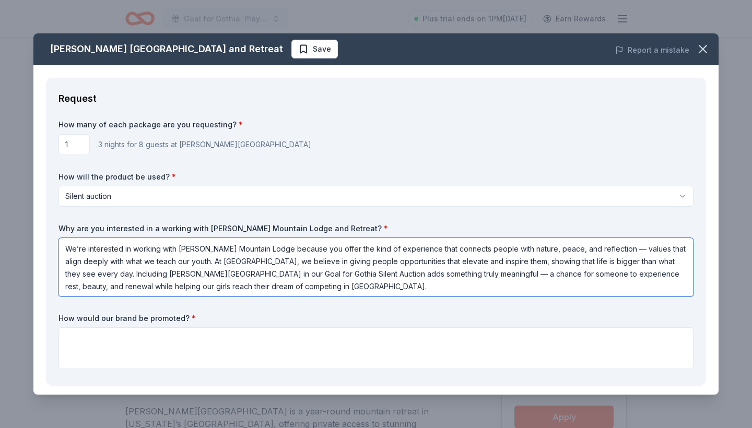
type textarea "We’re interested in working with Downing Mountain Lodge because you offer the k…"
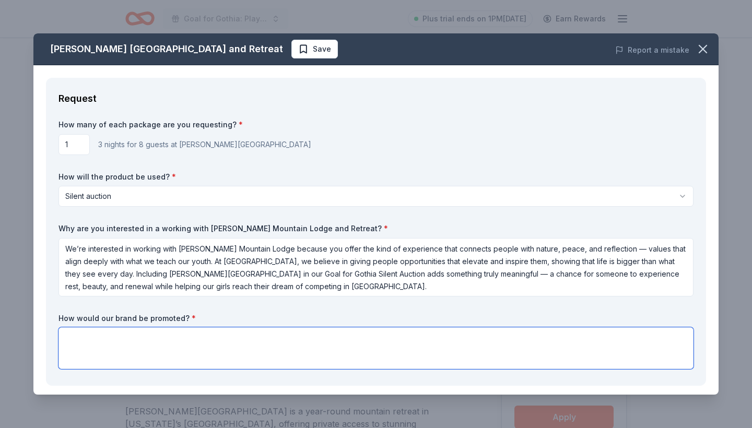
click at [78, 334] on textarea at bounding box center [376, 349] width 635 height 42
paste textarea "The Downing Mountain Lodge package will be featured in our Goal for Gothia Sile…"
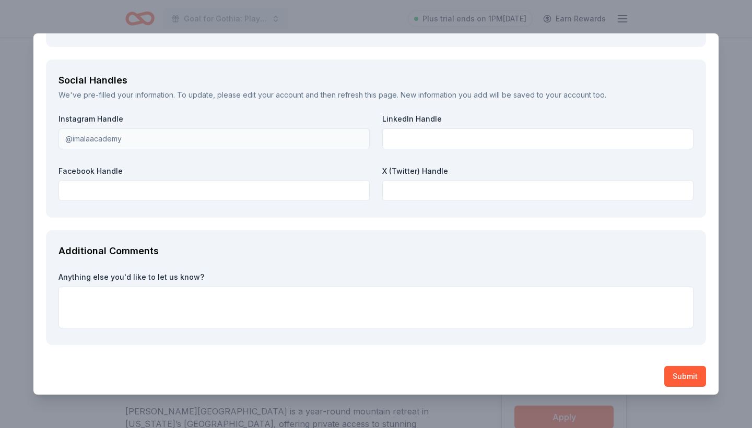
scroll to position [1202, 0]
type textarea "The Downing Mountain Lodge package will be featured in our Goal for Gothia Sile…"
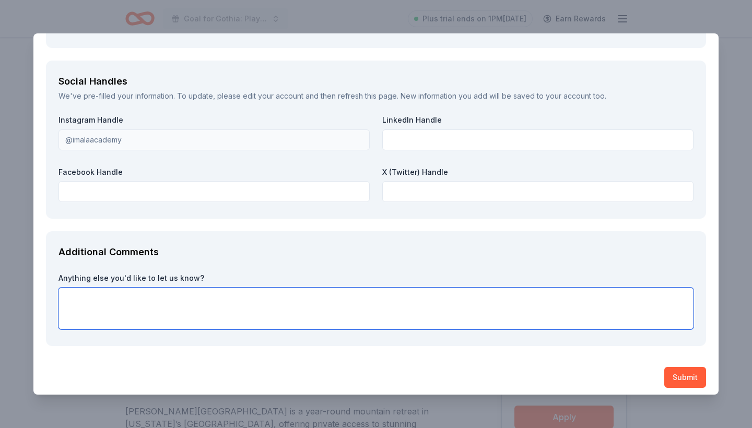
click at [175, 304] on textarea at bounding box center [376, 309] width 635 height 42
paste textarea "Thank you for supporting our Goal for Gothia Raffle. Your generosity helps our …"
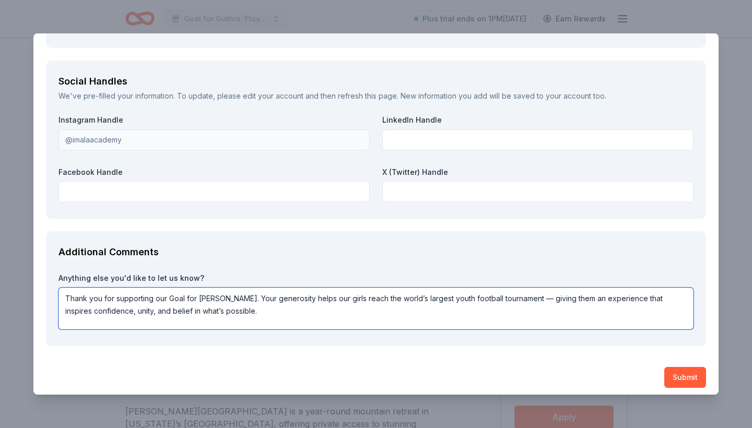
drag, startPoint x: 241, startPoint y: 294, endPoint x: 222, endPoint y: 292, distance: 19.4
click at [222, 292] on textarea "Thank you for supporting our Goal for Gothia Raffle. Your generosity helps our …" at bounding box center [376, 309] width 635 height 42
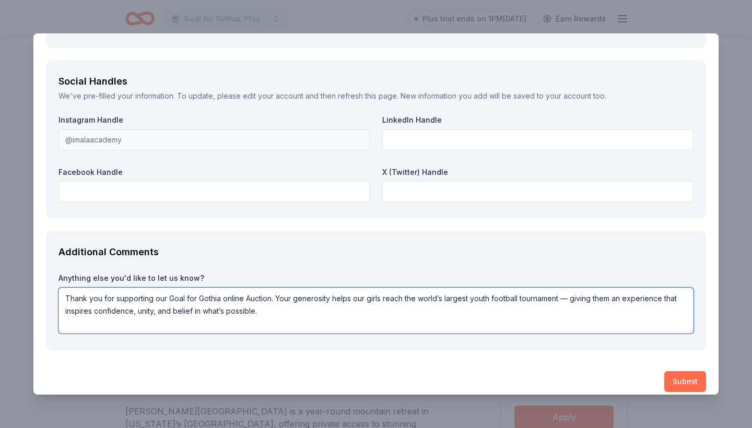
type textarea "Thank you for supporting our Goal for Gothia online Auction. Your generosity he…"
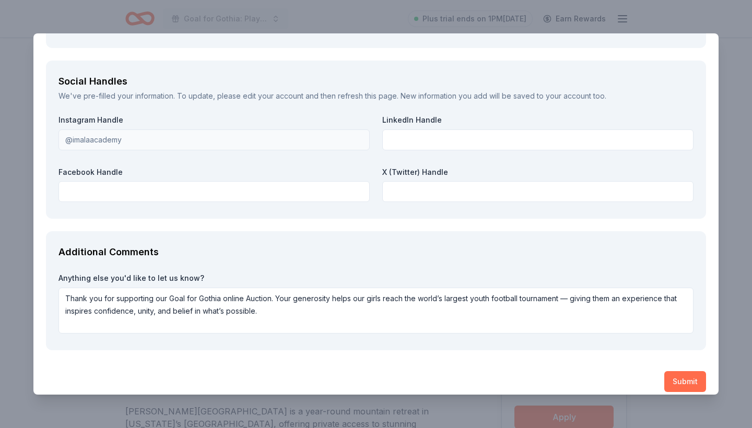
click at [683, 376] on button "Submit" at bounding box center [686, 381] width 42 height 21
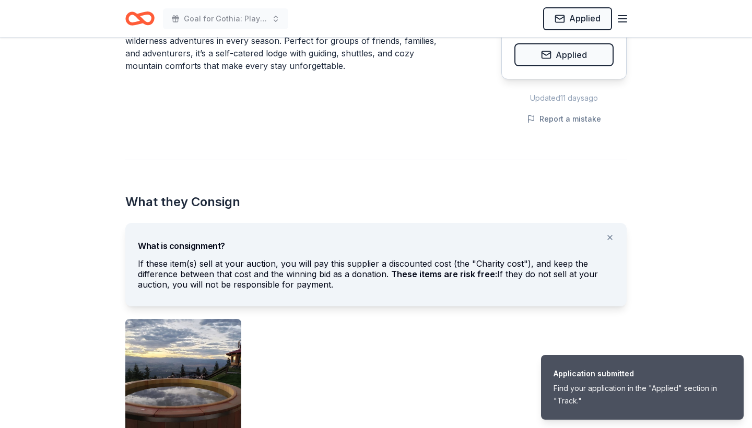
scroll to position [398, 0]
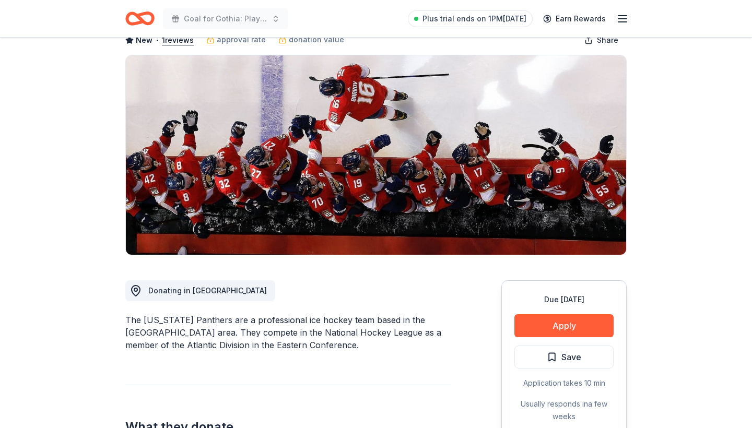
scroll to position [64, 0]
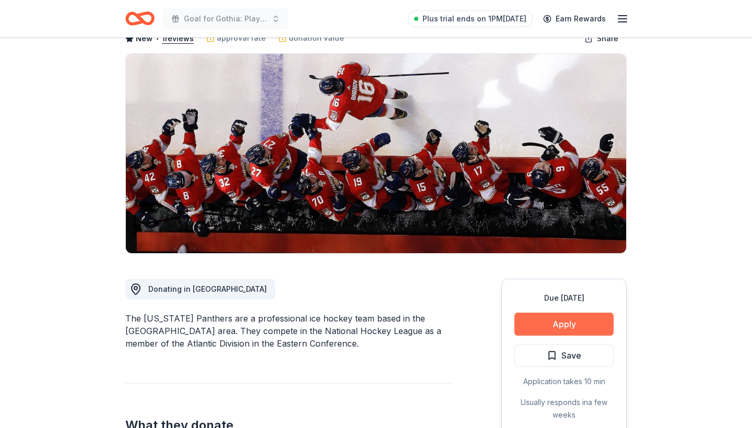
click at [560, 324] on button "Apply" at bounding box center [564, 324] width 99 height 23
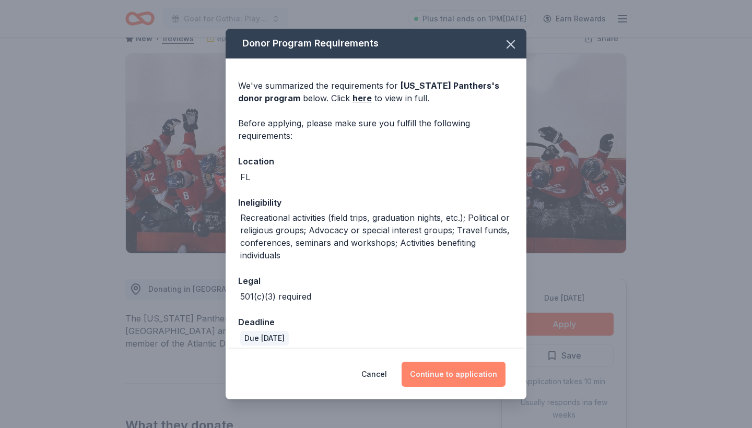
click at [451, 373] on button "Continue to application" at bounding box center [454, 374] width 104 height 25
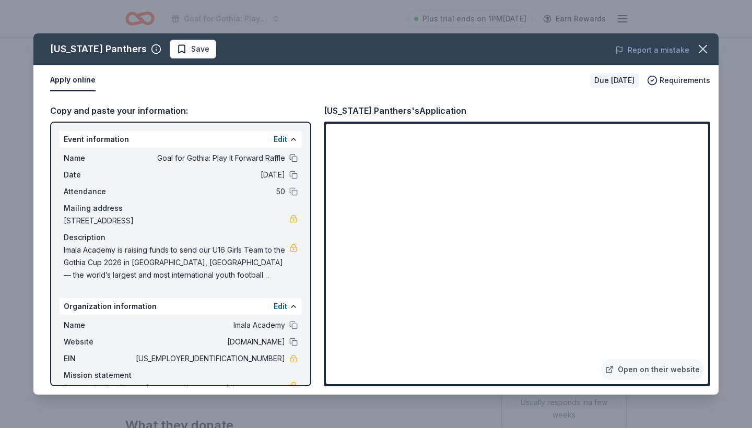
click at [292, 159] on button at bounding box center [293, 158] width 8 height 8
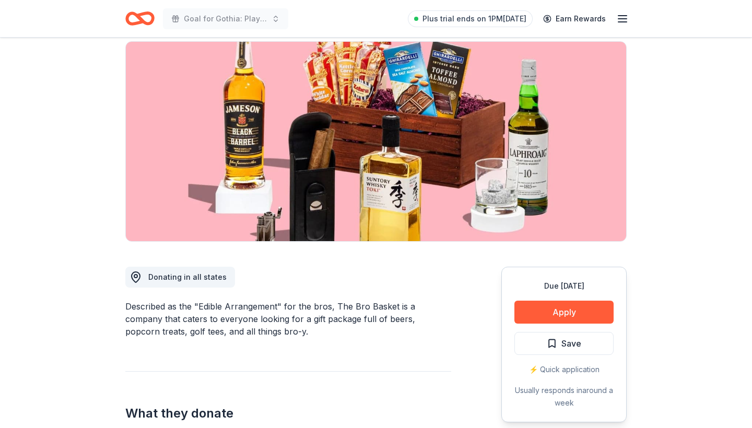
scroll to position [80, 0]
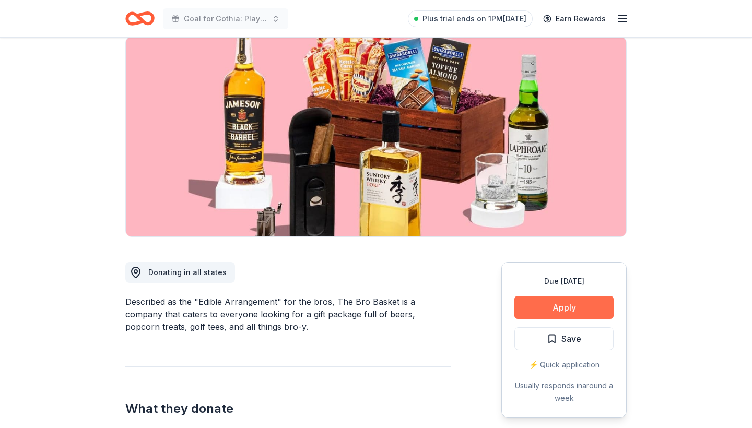
click at [565, 309] on button "Apply" at bounding box center [564, 307] width 99 height 23
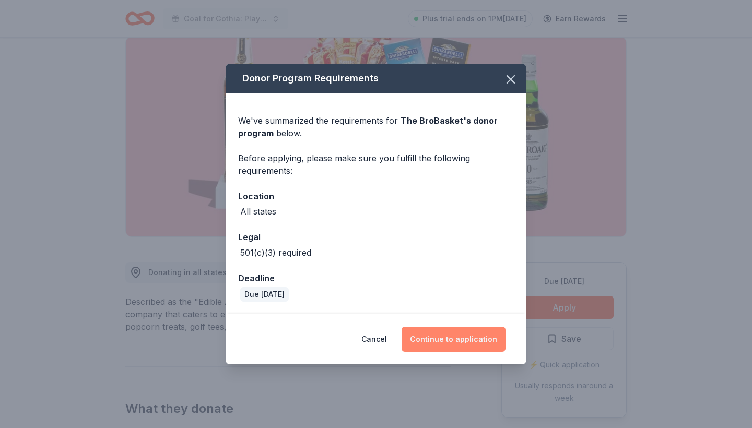
click at [450, 331] on button "Continue to application" at bounding box center [454, 339] width 104 height 25
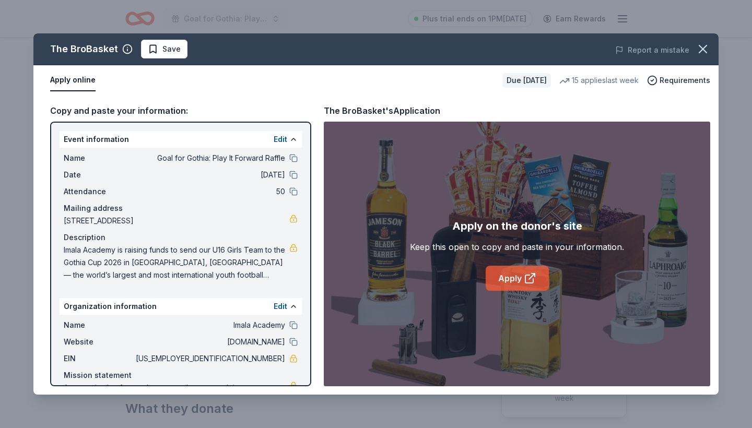
click at [527, 280] on icon at bounding box center [530, 278] width 13 height 13
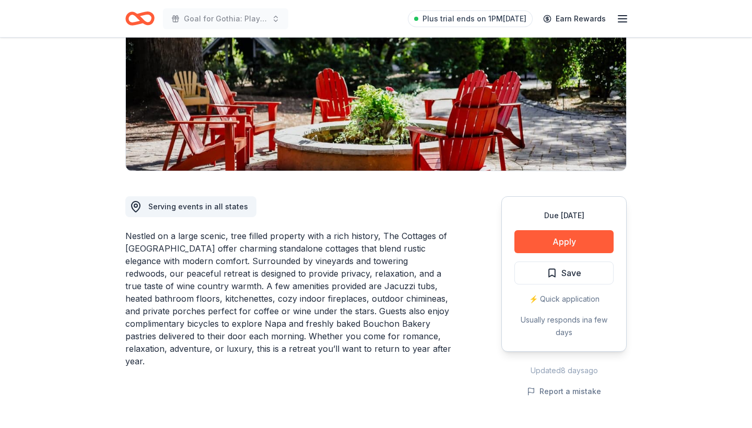
scroll to position [167, 0]
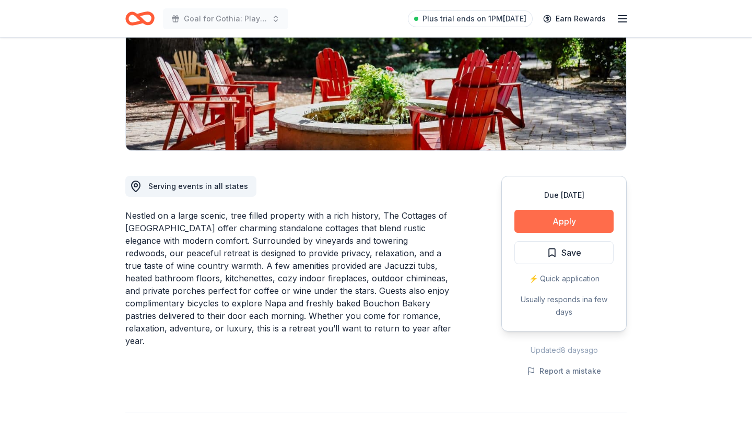
click at [567, 220] on button "Apply" at bounding box center [564, 221] width 99 height 23
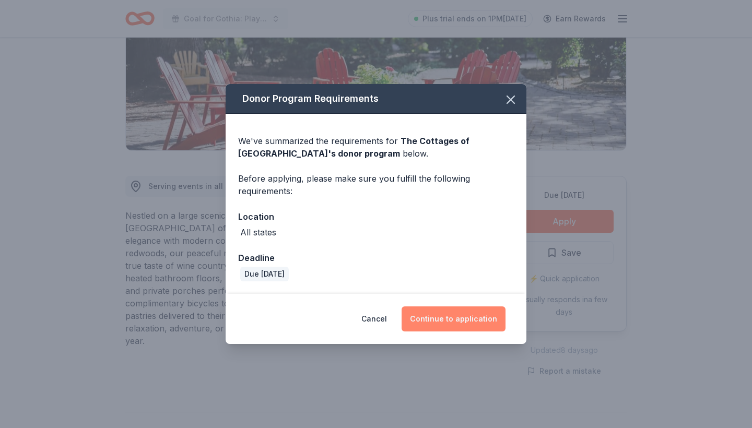
click at [447, 320] on button "Continue to application" at bounding box center [454, 319] width 104 height 25
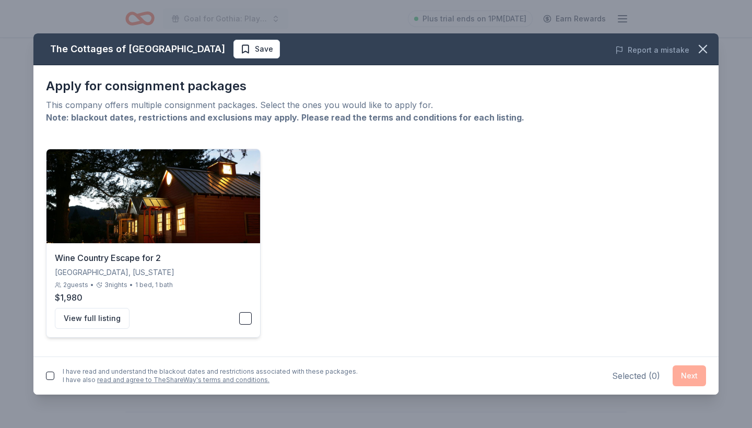
click at [247, 322] on button "button" at bounding box center [245, 318] width 13 height 13
click at [51, 376] on button "button" at bounding box center [50, 376] width 8 height 8
click at [691, 373] on button "Next" at bounding box center [689, 376] width 33 height 21
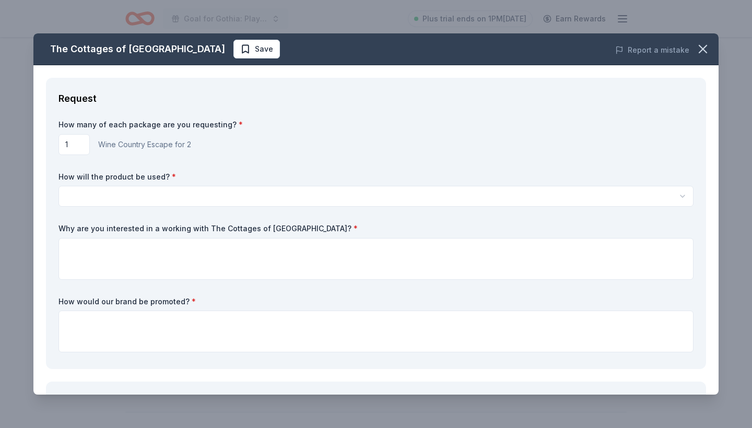
click at [198, 200] on html "Goal for Gothia: Play It Forward Raffle Plus trial ends on 1PM[DATE] Earn Rewar…" at bounding box center [376, 47] width 752 height 428
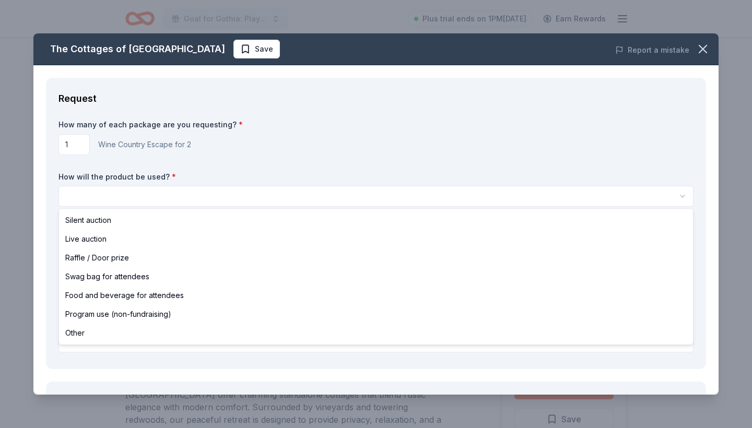
scroll to position [0, 0]
select select "silentAuction"
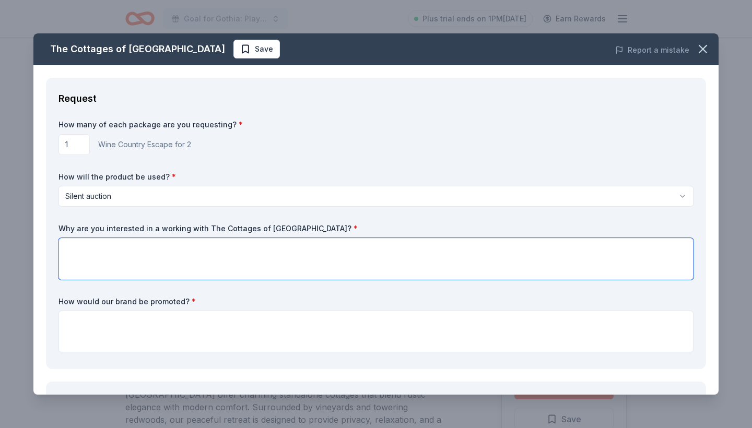
click at [82, 247] on textarea at bounding box center [376, 259] width 635 height 42
paste textarea "We’re interested in working with The Cottages of [GEOGRAPHIC_DATA] because you …"
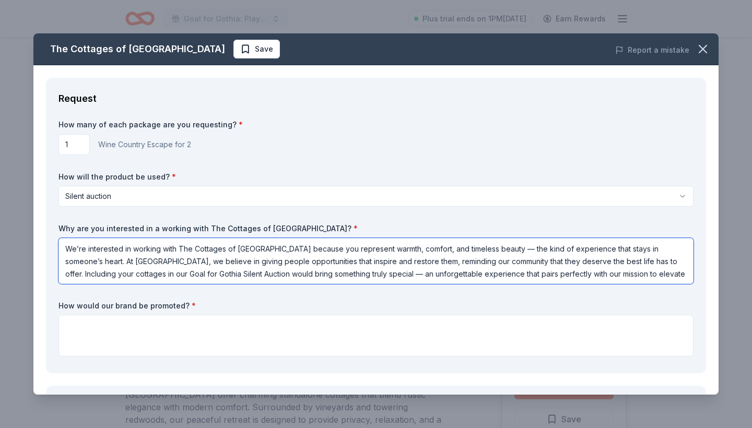
type textarea "We’re interested in working with The Cottages of Napa Valley because you repres…"
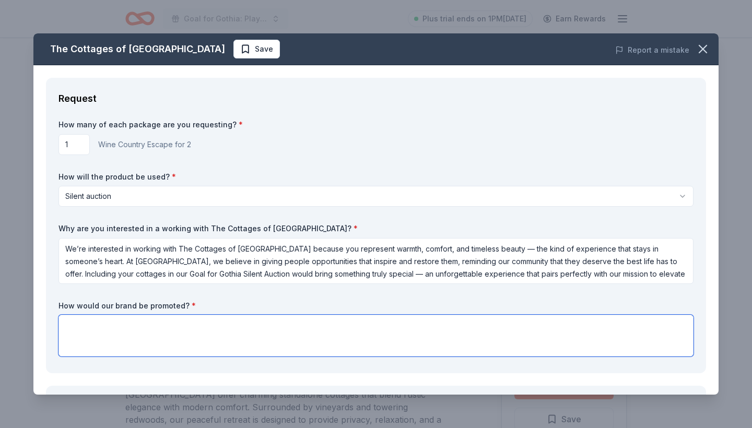
click at [64, 323] on textarea at bounding box center [376, 336] width 635 height 42
paste textarea "Your donation will be featured in our online silent auction, promoted through o…"
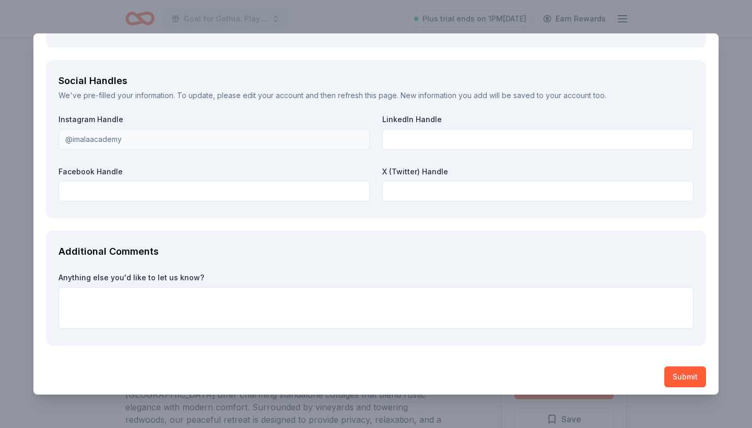
scroll to position [1177, 0]
type textarea "Your donation will be featured in our online silent auction, promoted through o…"
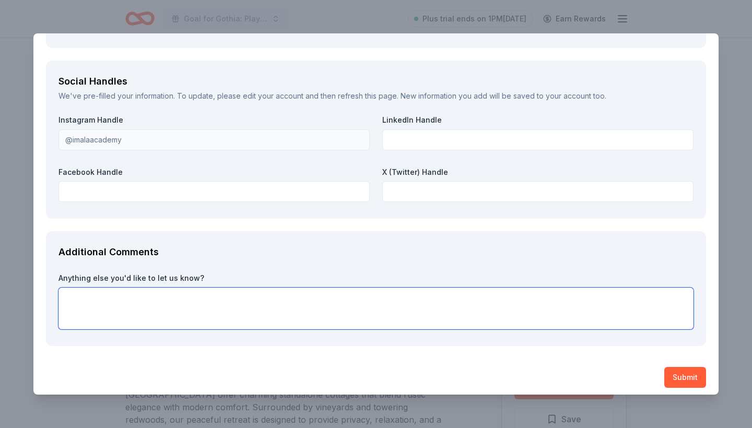
click at [315, 292] on textarea at bounding box center [376, 309] width 635 height 42
paste textarea "Thank you for considering our request and for creating such beautiful spaces th…"
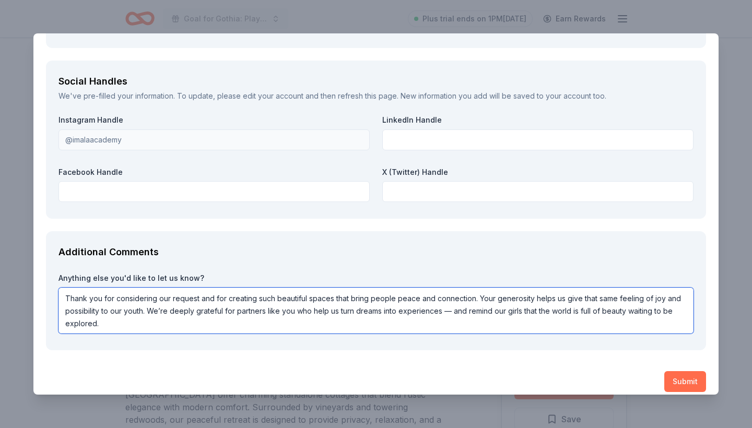
type textarea "Thank you for considering our request and for creating such beautiful spaces th…"
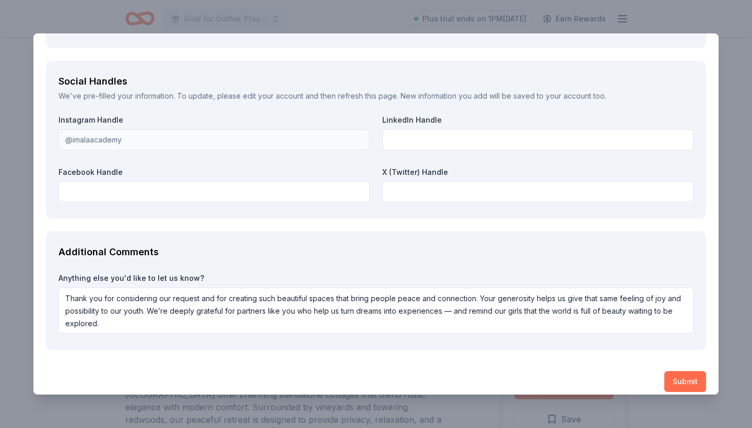
click at [684, 379] on button "Submit" at bounding box center [686, 381] width 42 height 21
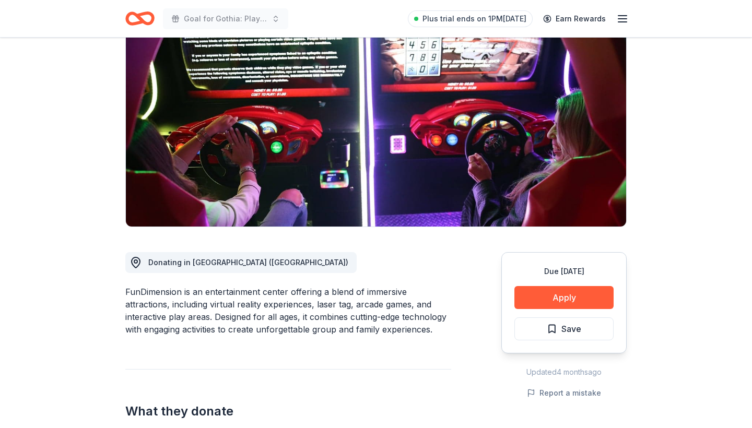
scroll to position [90, 0]
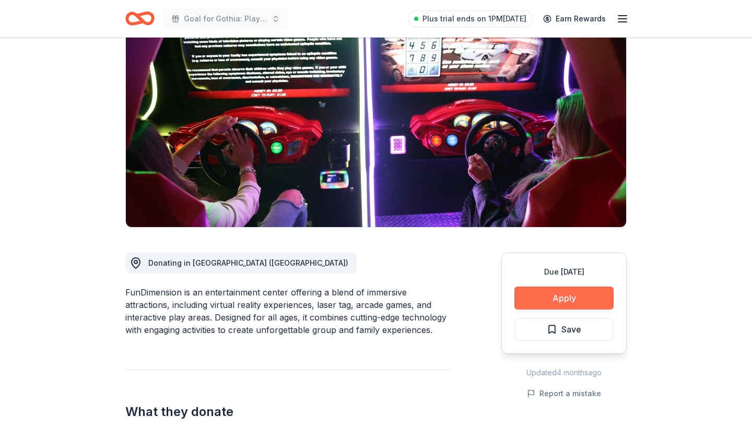
click at [569, 298] on button "Apply" at bounding box center [564, 298] width 99 height 23
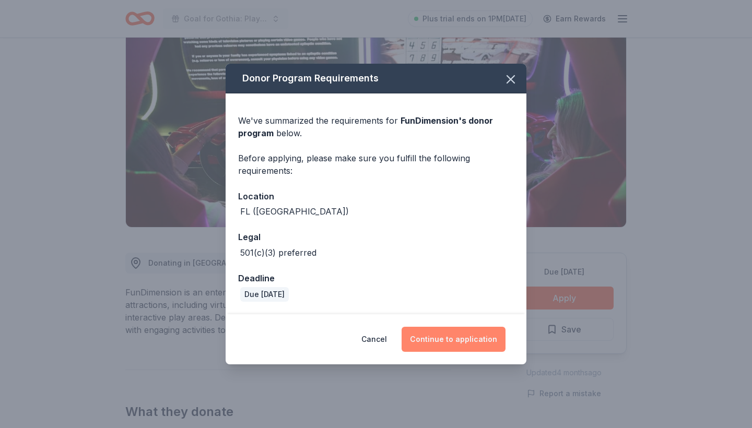
click at [469, 338] on button "Continue to application" at bounding box center [454, 339] width 104 height 25
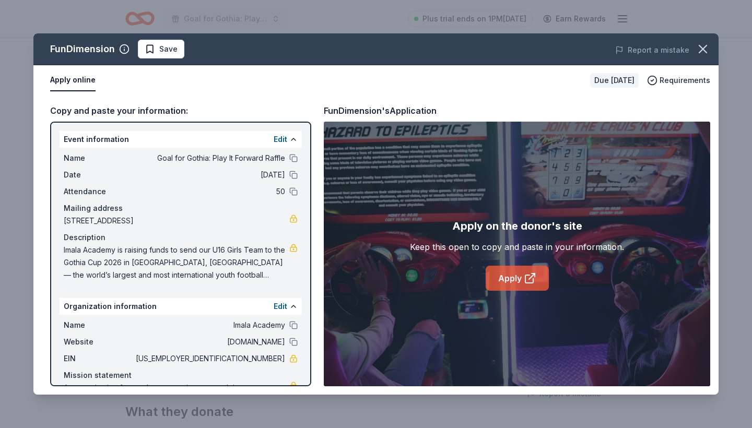
click at [517, 282] on link "Apply" at bounding box center [517, 278] width 63 height 25
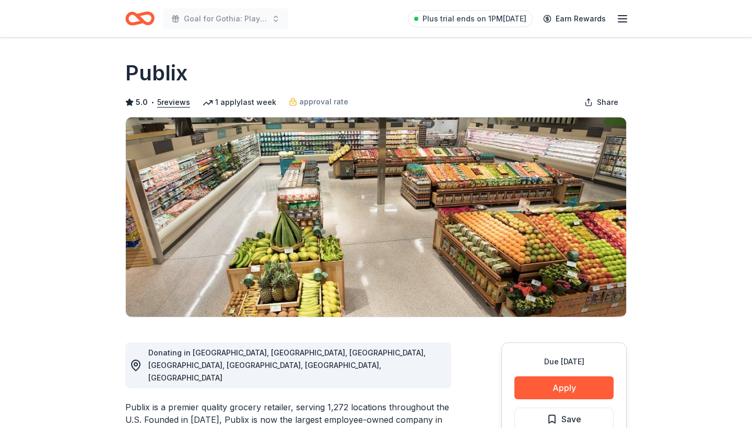
scroll to position [72, 0]
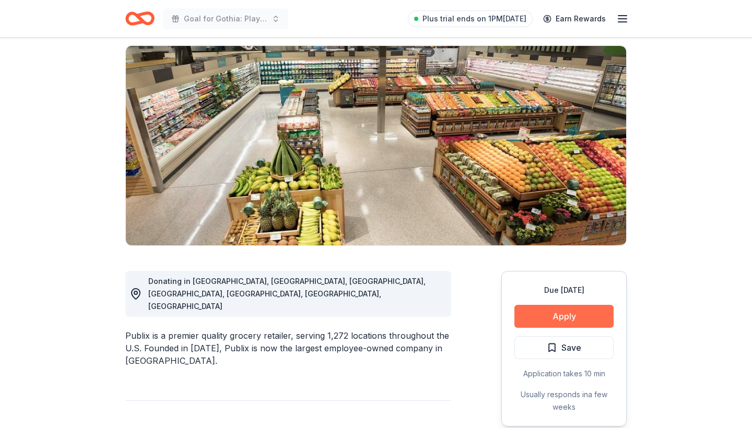
click at [559, 319] on button "Apply" at bounding box center [564, 316] width 99 height 23
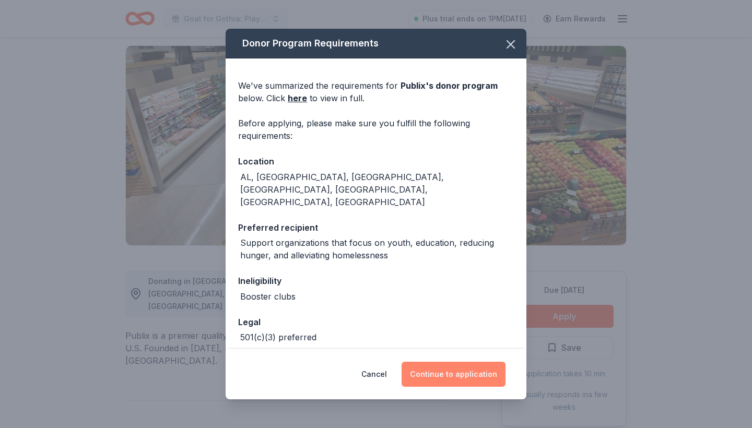
click at [463, 374] on button "Continue to application" at bounding box center [454, 374] width 104 height 25
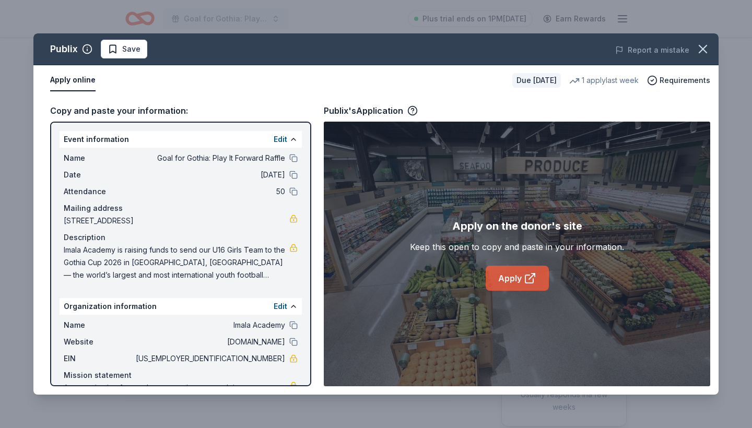
click at [531, 276] on icon at bounding box center [532, 277] width 6 height 6
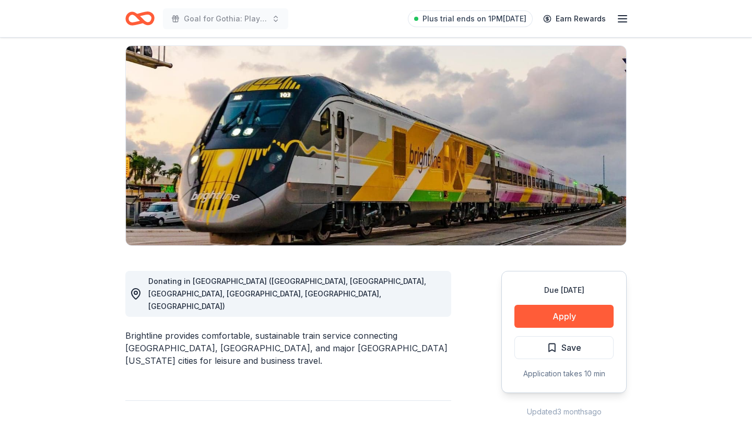
scroll to position [79, 0]
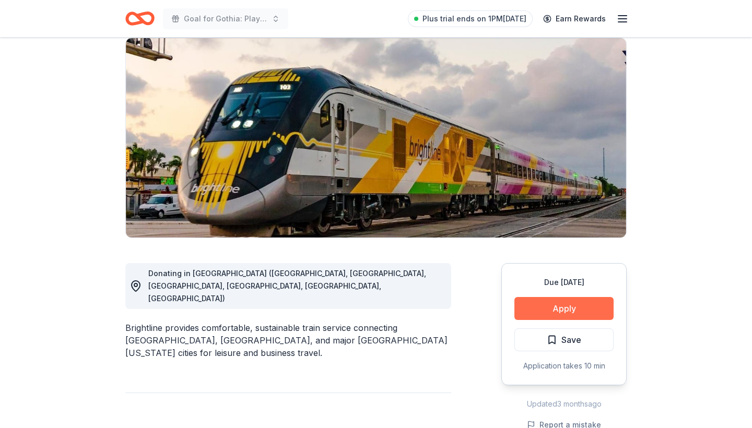
click at [575, 307] on button "Apply" at bounding box center [564, 308] width 99 height 23
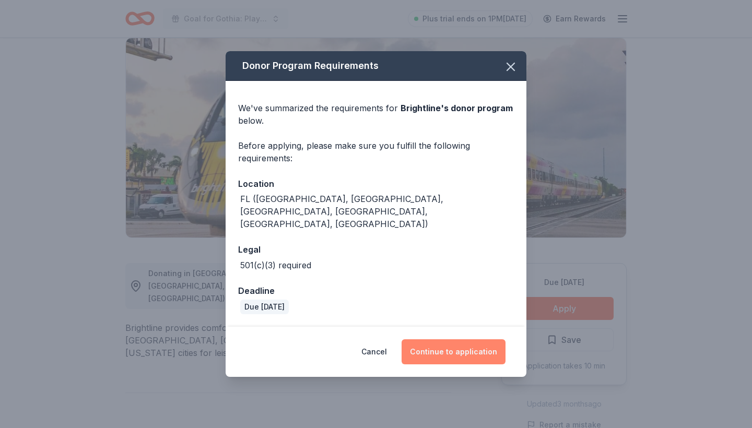
click at [484, 346] on button "Continue to application" at bounding box center [454, 352] width 104 height 25
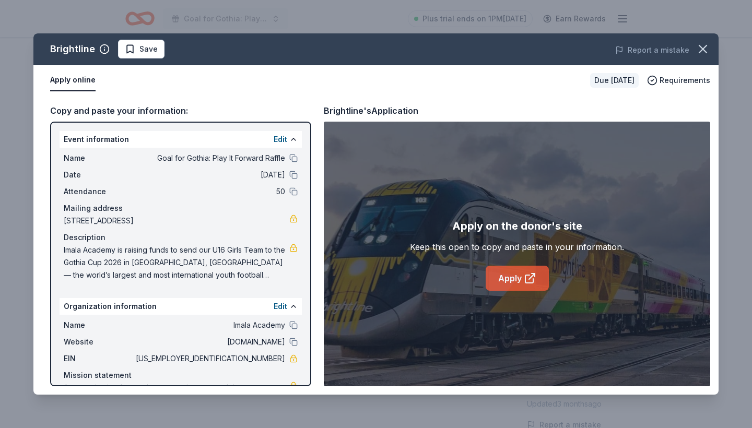
click at [516, 283] on link "Apply" at bounding box center [517, 278] width 63 height 25
click at [295, 157] on button at bounding box center [293, 158] width 8 height 8
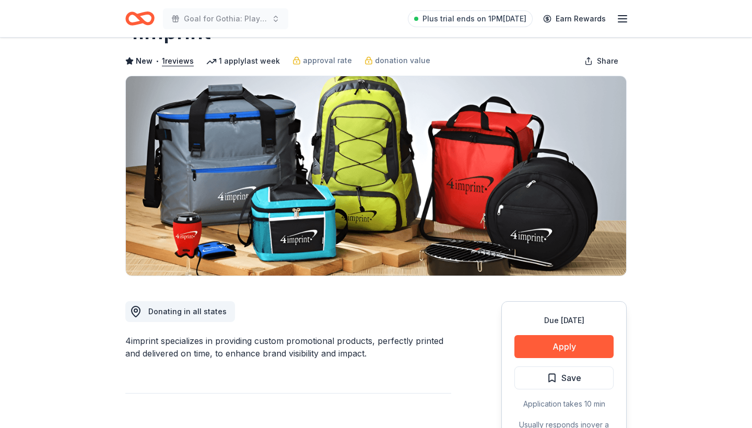
scroll to position [53, 0]
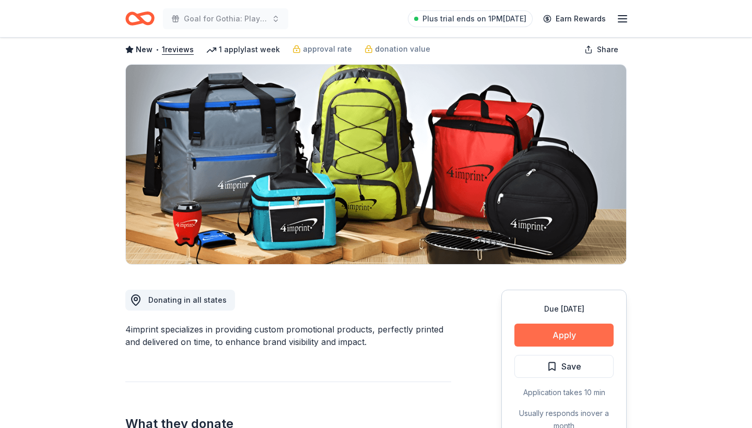
click at [562, 333] on button "Apply" at bounding box center [564, 335] width 99 height 23
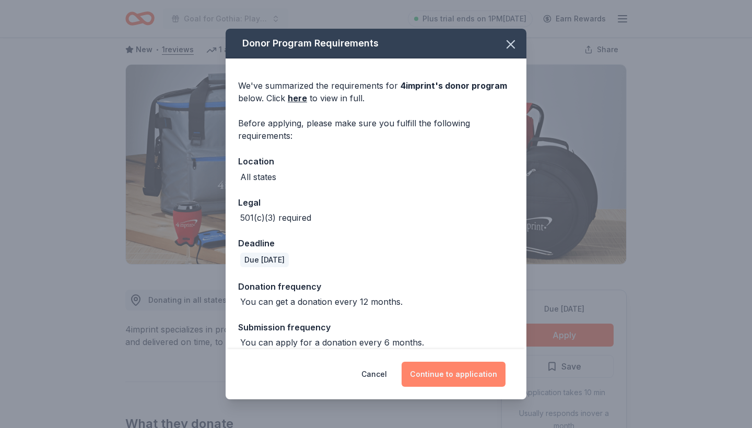
click at [456, 371] on button "Continue to application" at bounding box center [454, 374] width 104 height 25
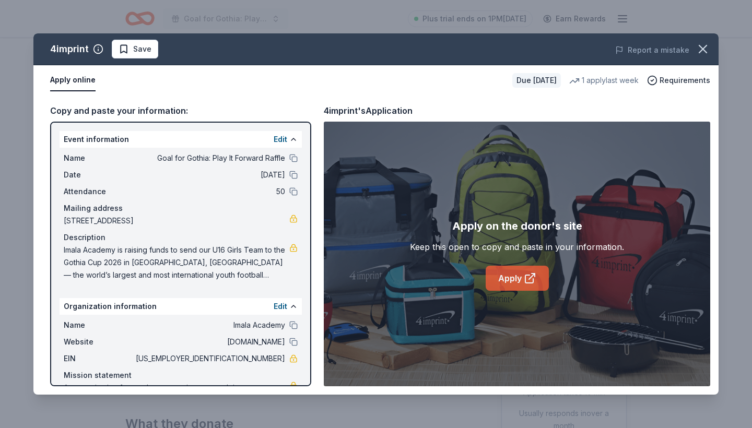
click at [517, 277] on link "Apply" at bounding box center [517, 278] width 63 height 25
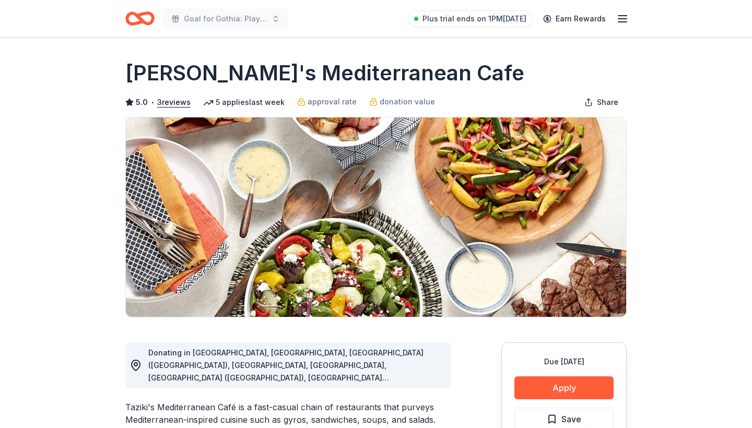
scroll to position [72, 0]
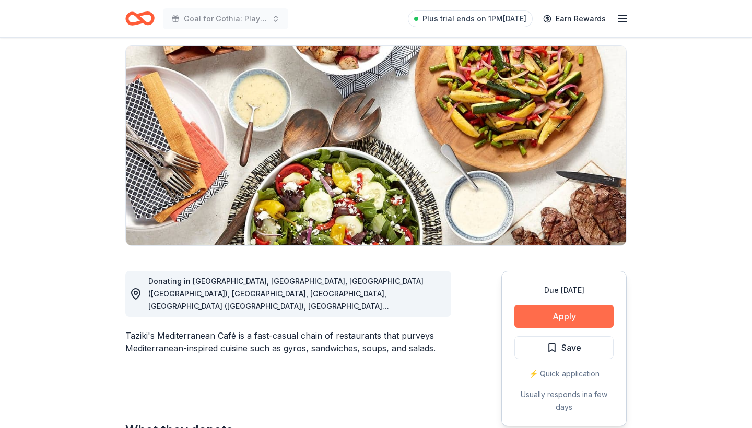
click at [556, 313] on button "Apply" at bounding box center [564, 316] width 99 height 23
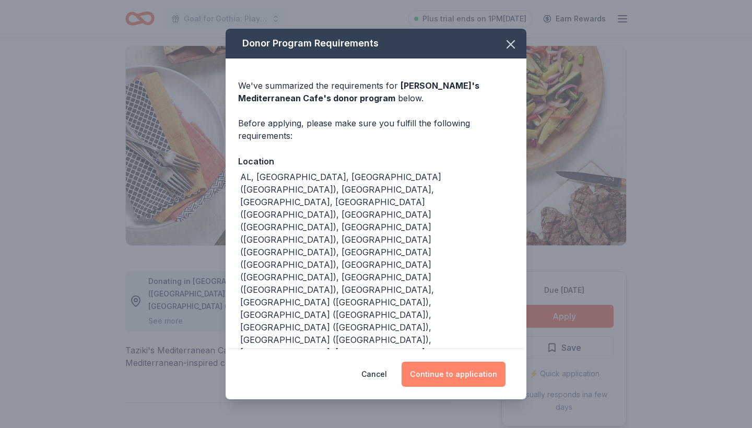
click at [456, 362] on button "Continue to application" at bounding box center [454, 374] width 104 height 25
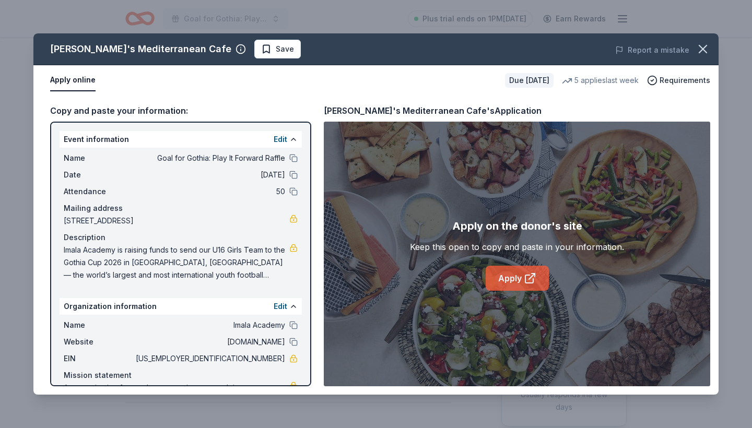
click at [517, 277] on link "Apply" at bounding box center [517, 278] width 63 height 25
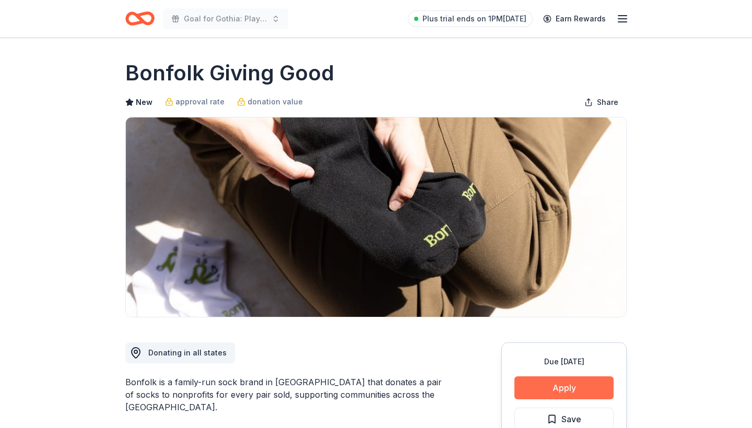
click at [552, 385] on button "Apply" at bounding box center [564, 388] width 99 height 23
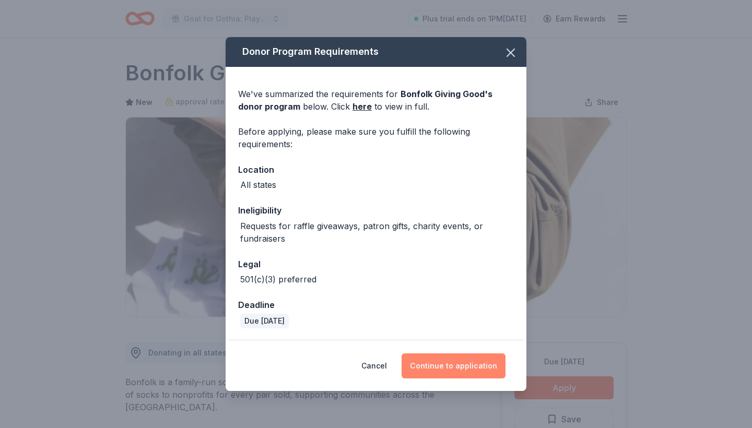
click at [446, 362] on button "Continue to application" at bounding box center [454, 366] width 104 height 25
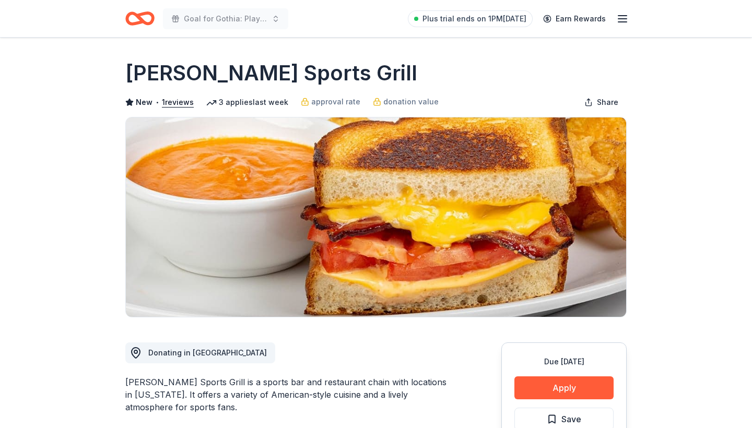
scroll to position [82, 0]
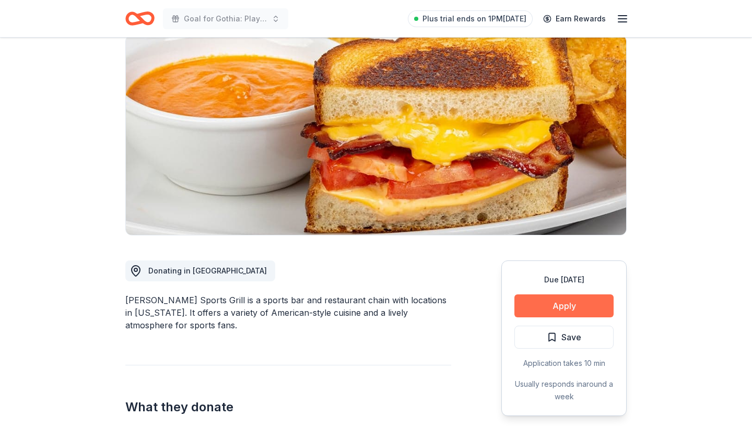
click at [559, 301] on button "Apply" at bounding box center [564, 306] width 99 height 23
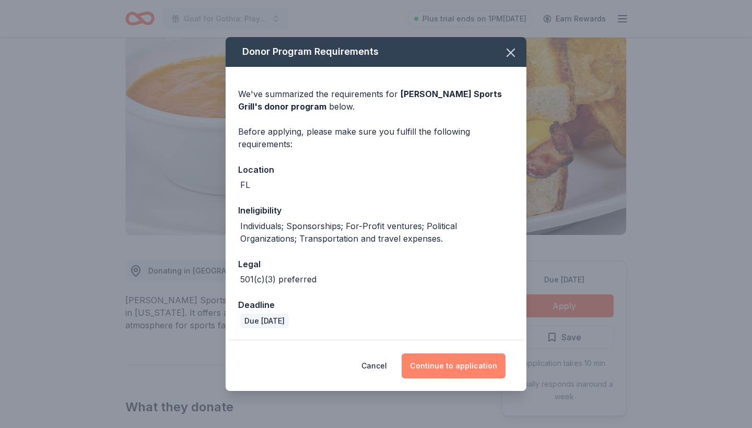
click at [436, 367] on button "Continue to application" at bounding box center [454, 366] width 104 height 25
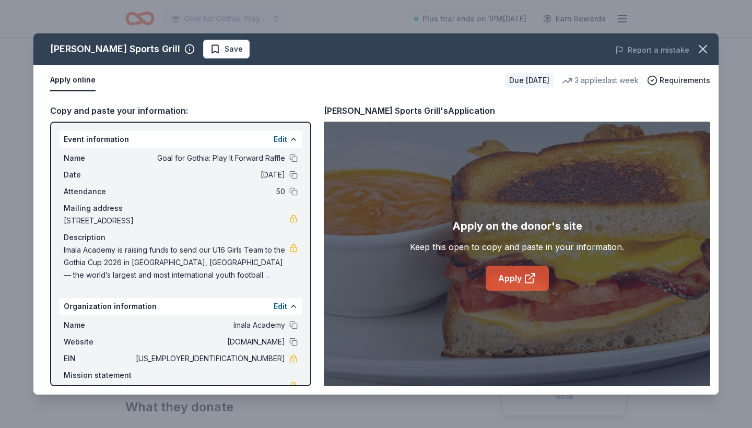
click at [512, 277] on link "Apply" at bounding box center [517, 278] width 63 height 25
click at [293, 158] on button at bounding box center [293, 158] width 8 height 8
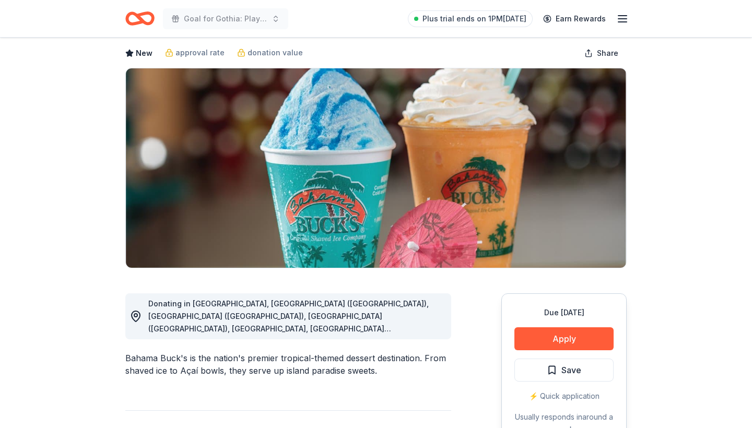
scroll to position [50, 0]
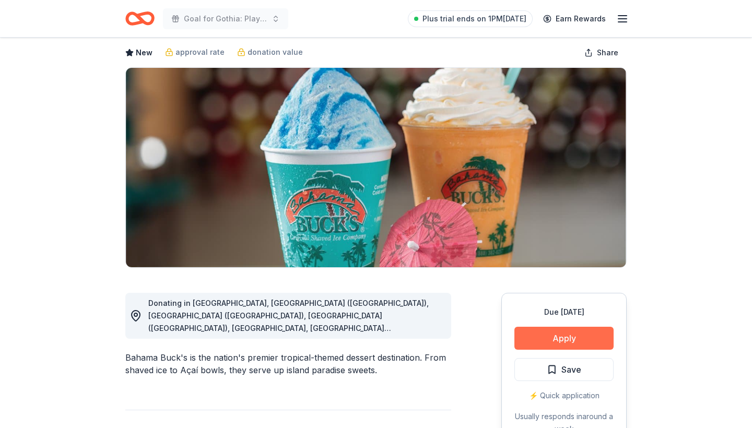
click at [553, 337] on button "Apply" at bounding box center [564, 338] width 99 height 23
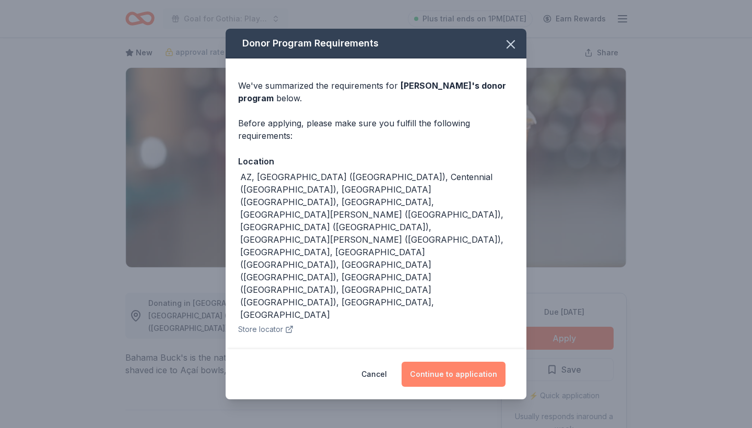
click at [441, 362] on button "Continue to application" at bounding box center [454, 374] width 104 height 25
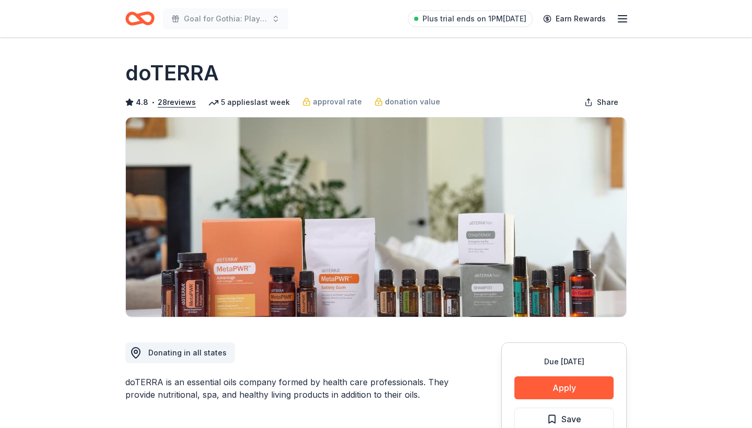
scroll to position [53, 0]
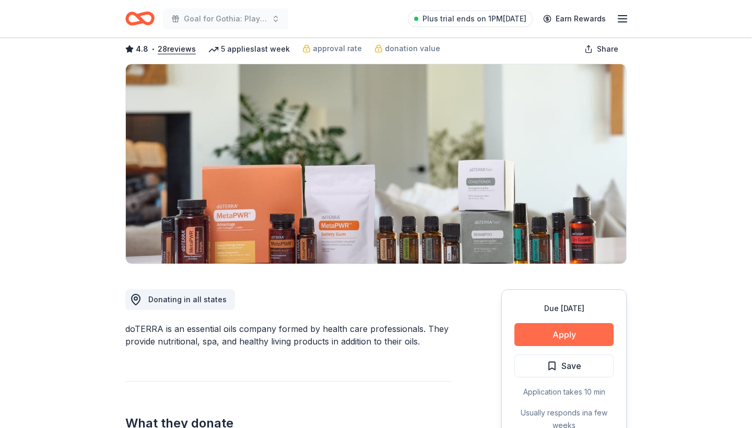
click at [560, 337] on button "Apply" at bounding box center [564, 334] width 99 height 23
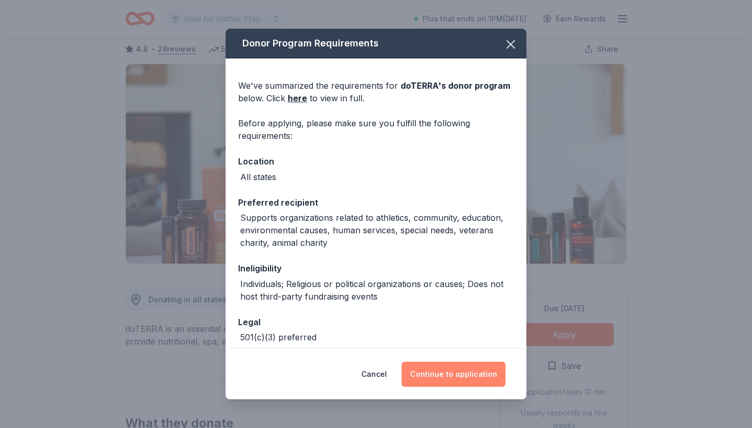
click at [439, 374] on button "Continue to application" at bounding box center [454, 374] width 104 height 25
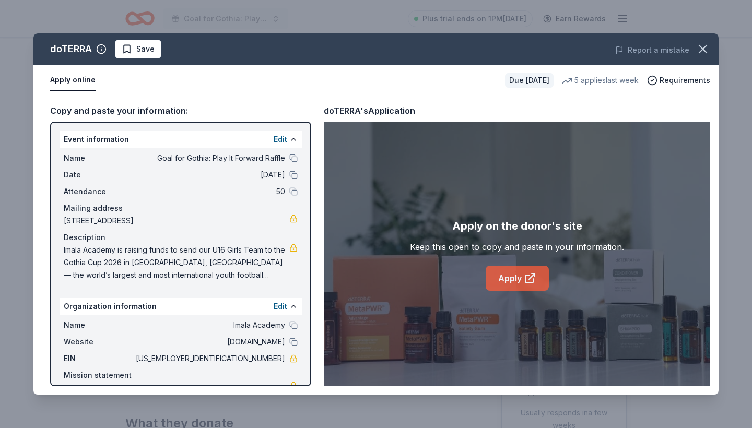
click at [509, 278] on link "Apply" at bounding box center [517, 278] width 63 height 25
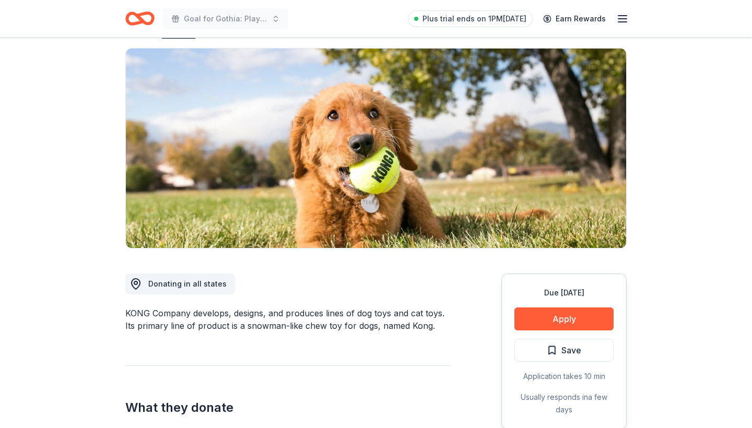
scroll to position [69, 0]
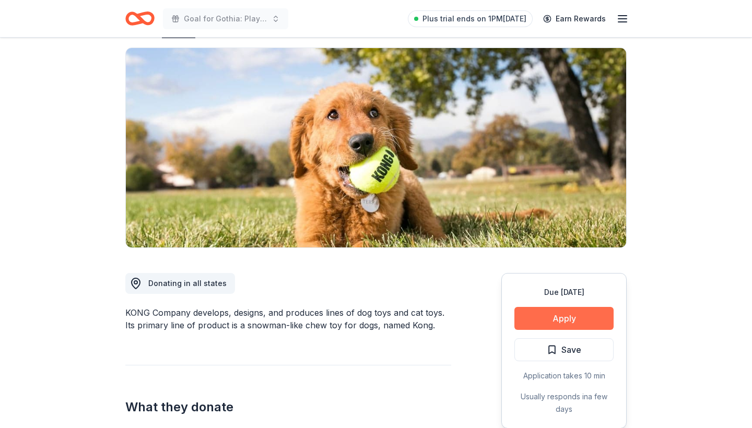
click at [571, 318] on button "Apply" at bounding box center [564, 318] width 99 height 23
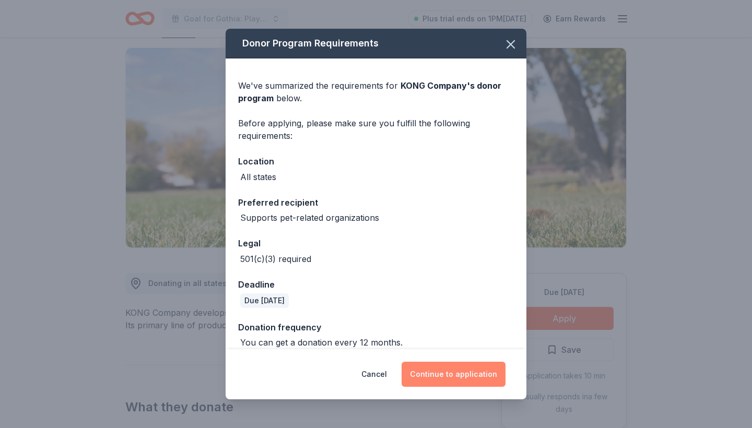
click at [455, 371] on button "Continue to application" at bounding box center [454, 374] width 104 height 25
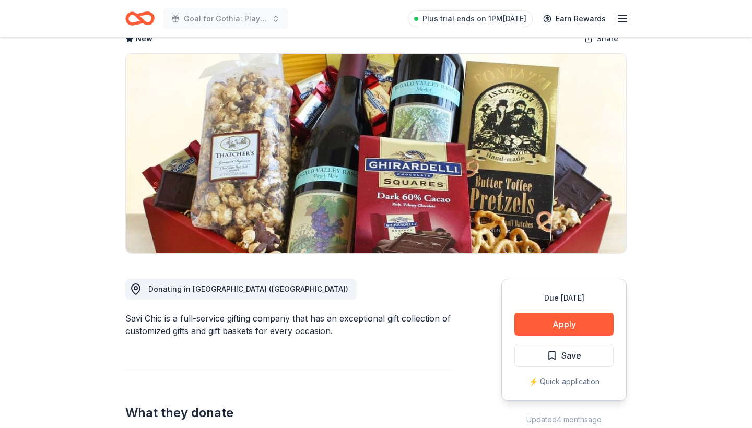
scroll to position [86, 0]
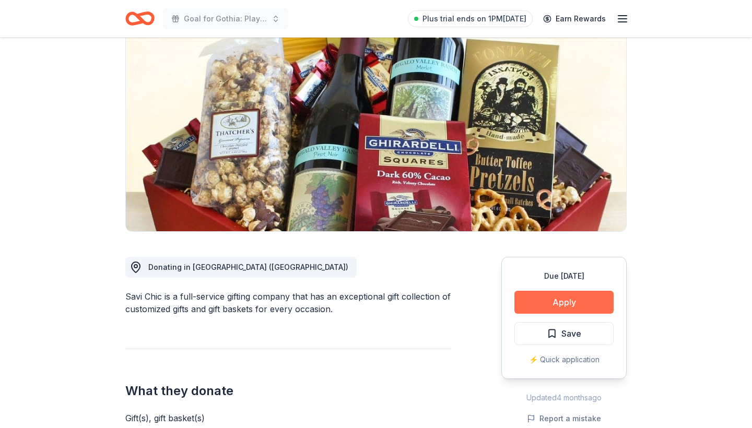
click at [560, 303] on button "Apply" at bounding box center [564, 302] width 99 height 23
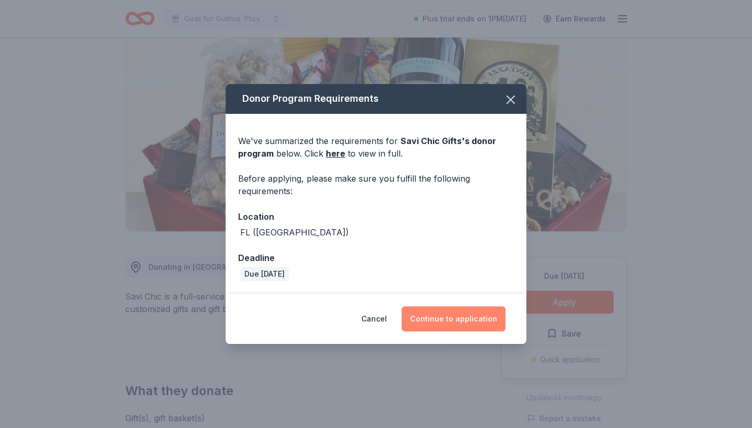
click at [457, 320] on button "Continue to application" at bounding box center [454, 319] width 104 height 25
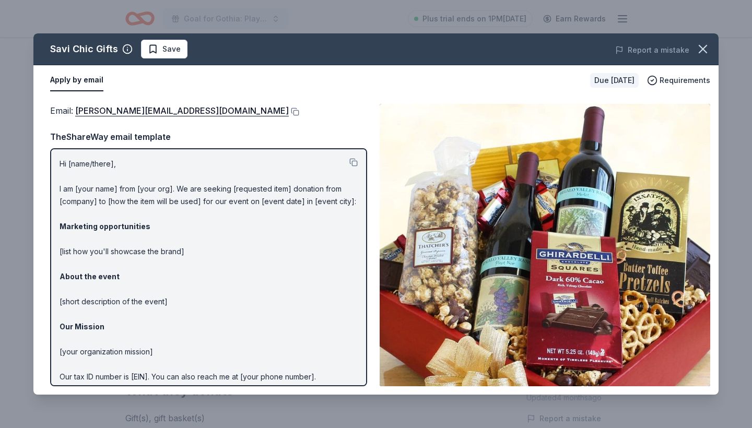
scroll to position [0, 0]
drag, startPoint x: 75, startPoint y: 113, endPoint x: 132, endPoint y: 115, distance: 57.5
click at [289, 110] on button at bounding box center [294, 112] width 10 height 8
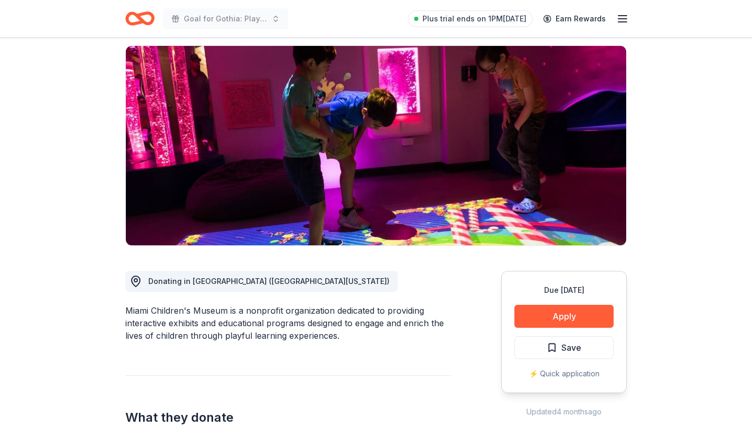
scroll to position [71, 0]
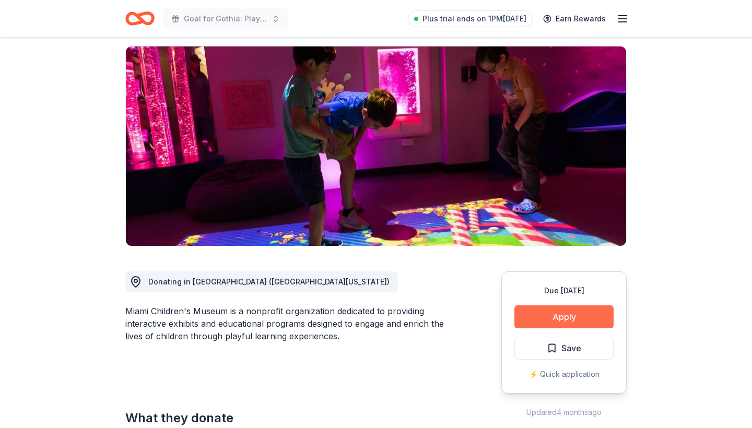
click at [566, 318] on button "Apply" at bounding box center [564, 317] width 99 height 23
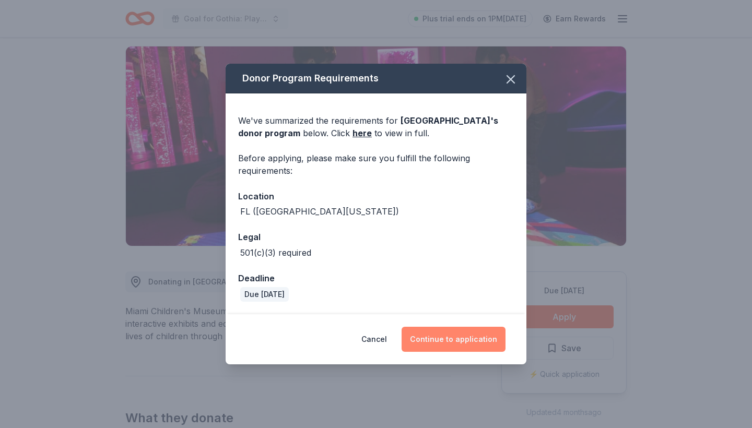
click at [457, 344] on button "Continue to application" at bounding box center [454, 339] width 104 height 25
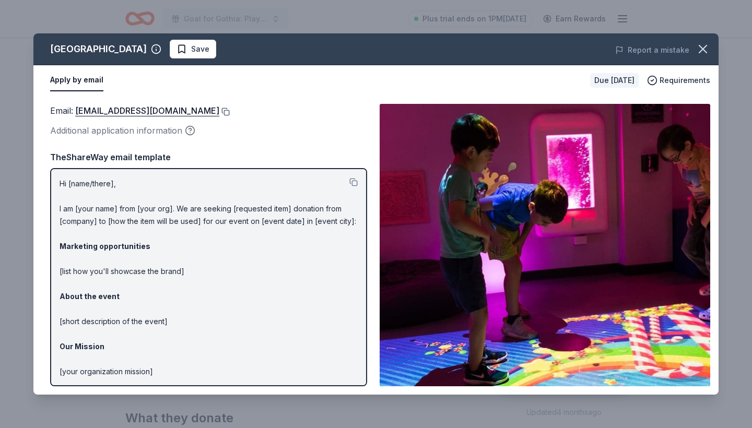
click at [230, 110] on button at bounding box center [224, 112] width 10 height 8
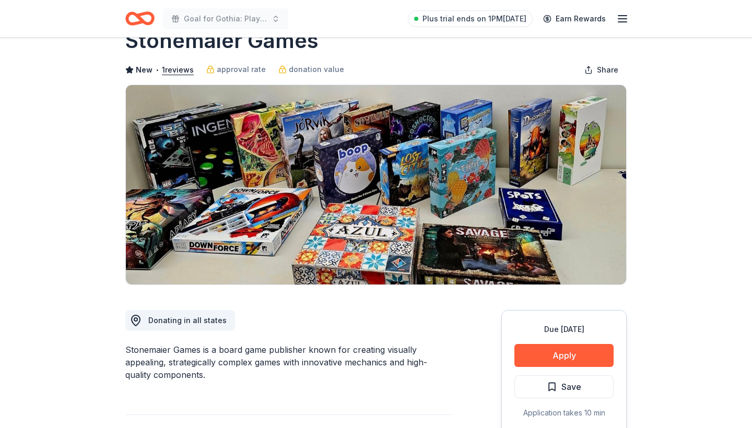
scroll to position [38, 0]
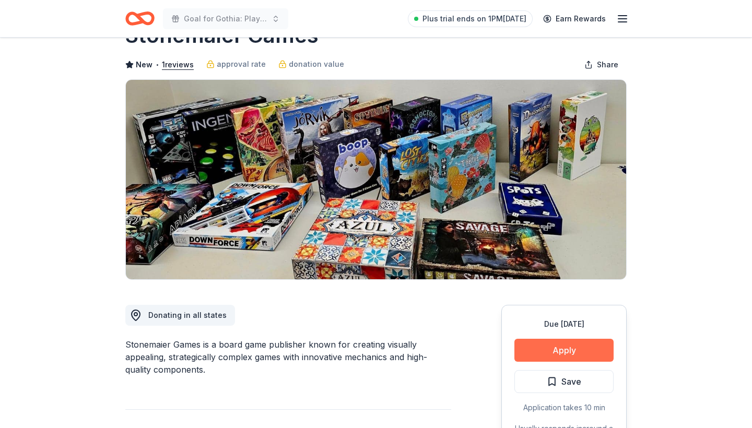
click at [558, 354] on button "Apply" at bounding box center [564, 350] width 99 height 23
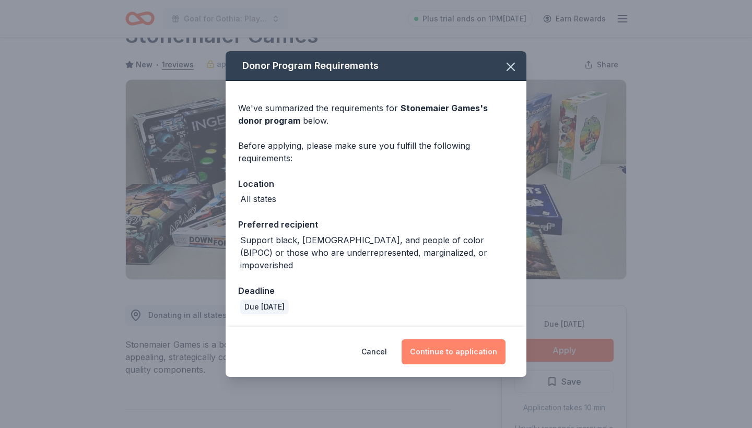
click at [452, 353] on button "Continue to application" at bounding box center [454, 352] width 104 height 25
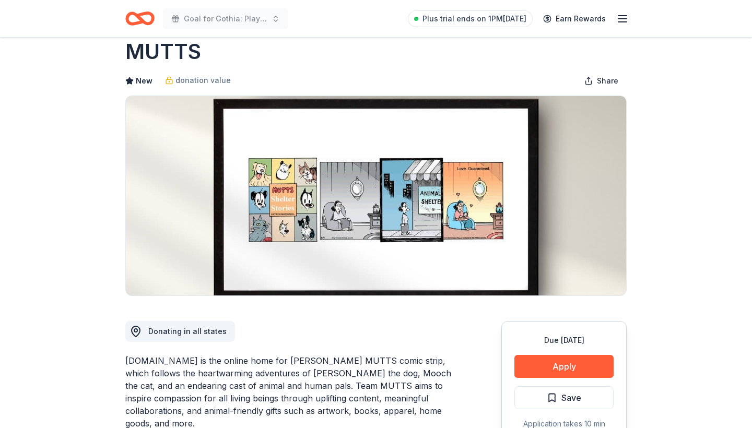
scroll to position [31, 0]
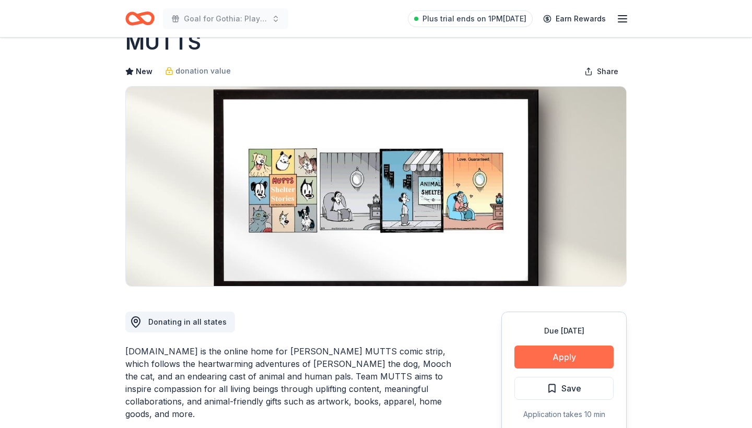
click at [561, 358] on button "Apply" at bounding box center [564, 357] width 99 height 23
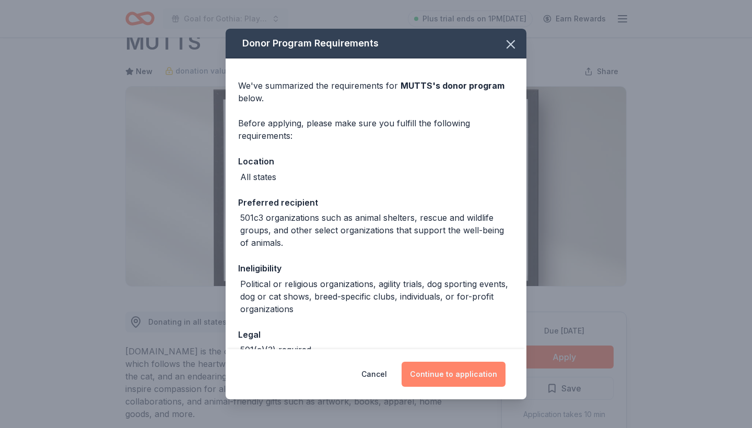
click at [446, 375] on button "Continue to application" at bounding box center [454, 374] width 104 height 25
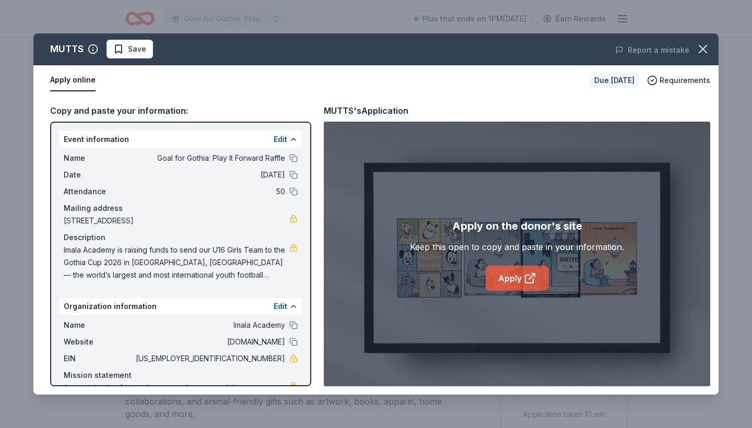
click at [515, 280] on link "Apply" at bounding box center [517, 278] width 63 height 25
click at [288, 156] on div "Name Goal for Gothia: Play It Forward Raffle" at bounding box center [181, 158] width 234 height 13
click at [296, 157] on button at bounding box center [293, 158] width 8 height 8
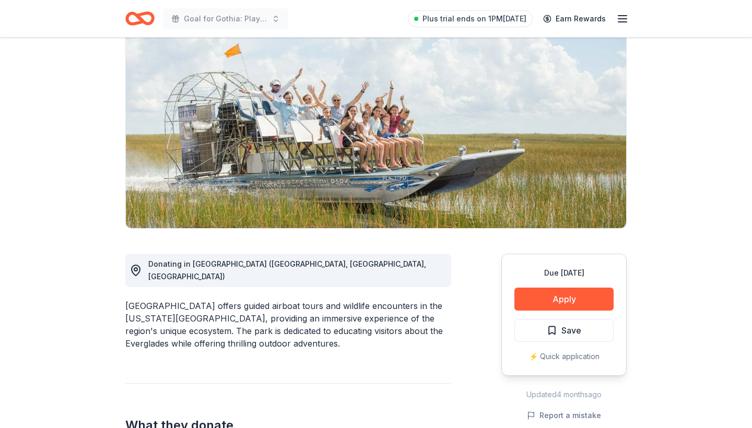
scroll to position [88, 0]
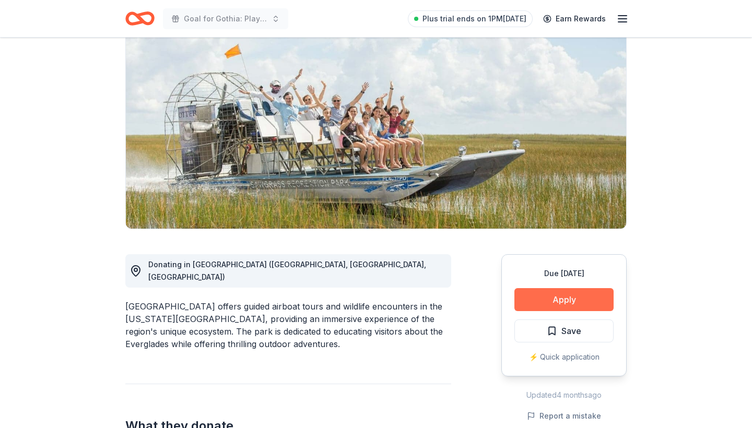
click at [566, 298] on button "Apply" at bounding box center [564, 299] width 99 height 23
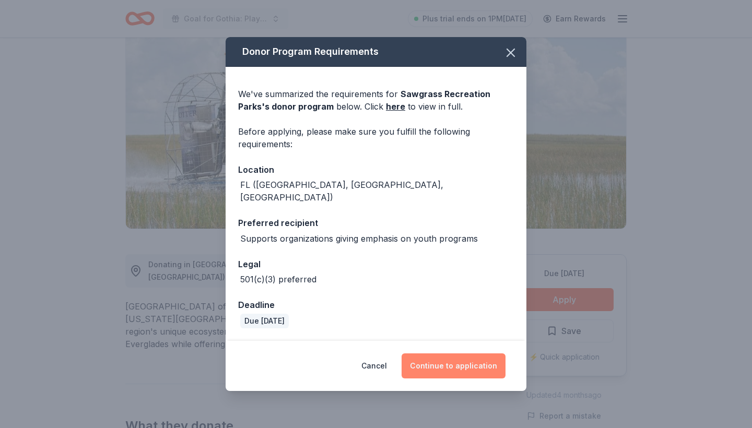
click at [448, 363] on button "Continue to application" at bounding box center [454, 366] width 104 height 25
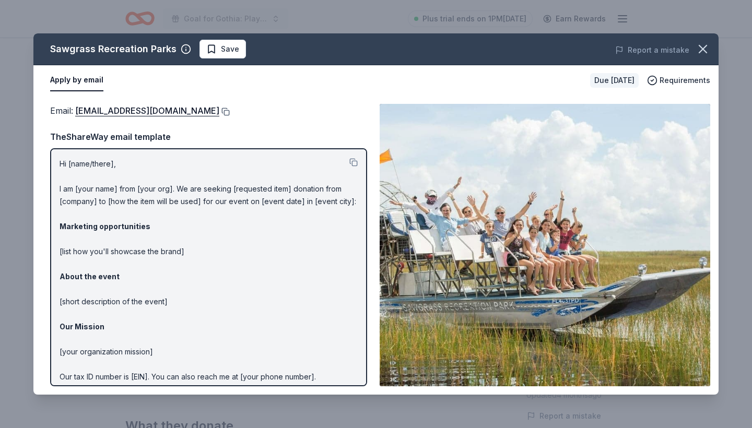
click at [230, 111] on button at bounding box center [224, 112] width 10 height 8
drag, startPoint x: 48, startPoint y: 50, endPoint x: 159, endPoint y: 56, distance: 111.5
click at [159, 56] on div "Sawgrass Recreation Parks Save" at bounding box center [238, 49] width 411 height 19
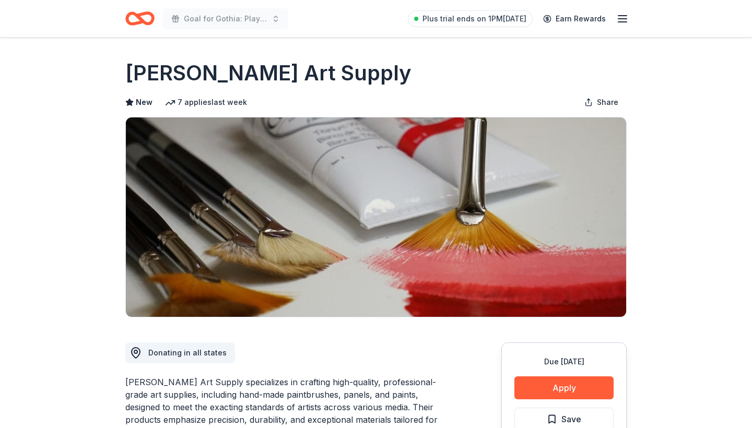
scroll to position [96, 0]
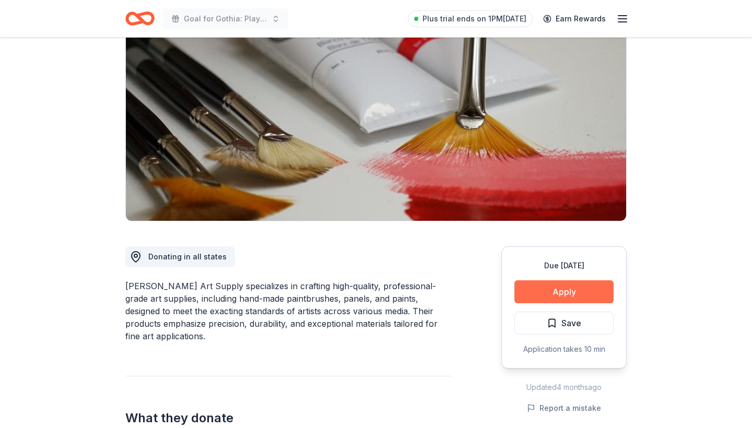
click at [563, 290] on button "Apply" at bounding box center [564, 292] width 99 height 23
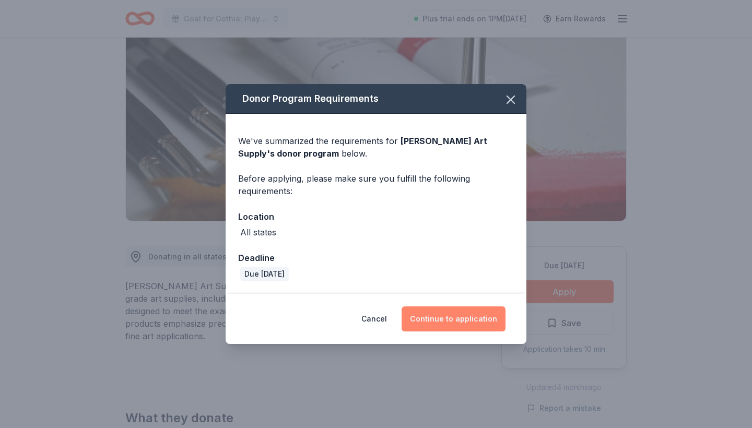
click at [468, 316] on button "Continue to application" at bounding box center [454, 319] width 104 height 25
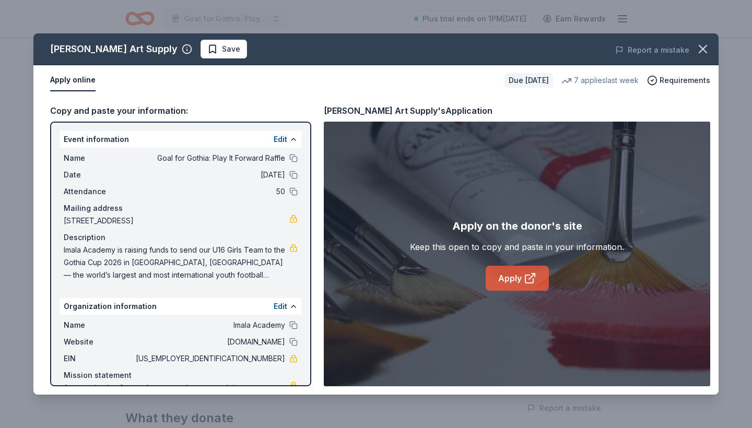
click at [514, 277] on link "Apply" at bounding box center [517, 278] width 63 height 25
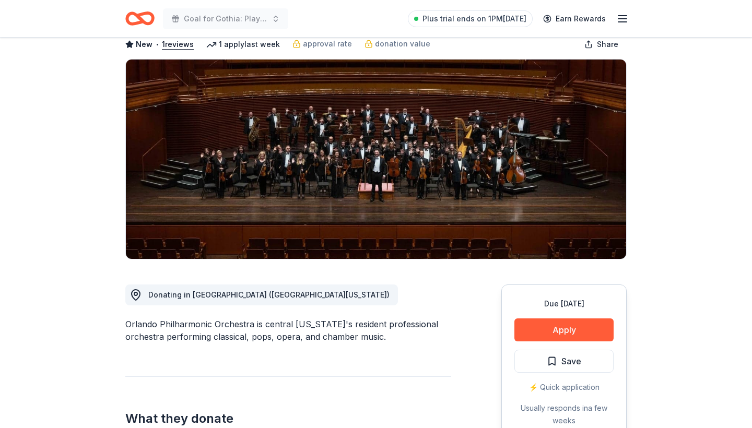
scroll to position [58, 0]
click at [558, 335] on button "Apply" at bounding box center [564, 330] width 99 height 23
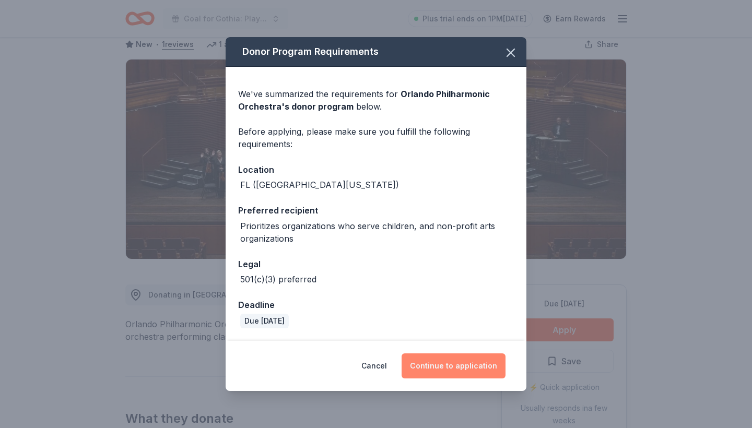
click at [462, 363] on button "Continue to application" at bounding box center [454, 366] width 104 height 25
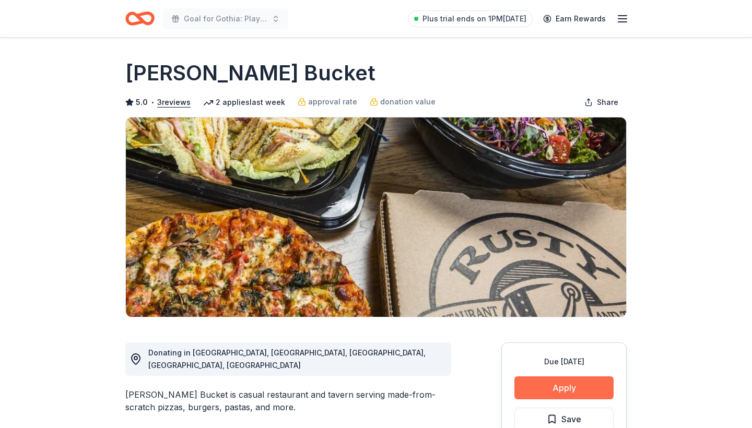
click at [547, 389] on button "Apply" at bounding box center [564, 388] width 99 height 23
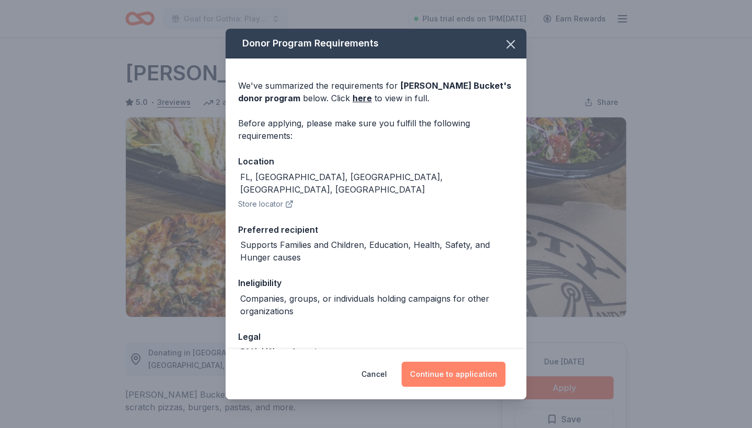
click at [459, 371] on button "Continue to application" at bounding box center [454, 374] width 104 height 25
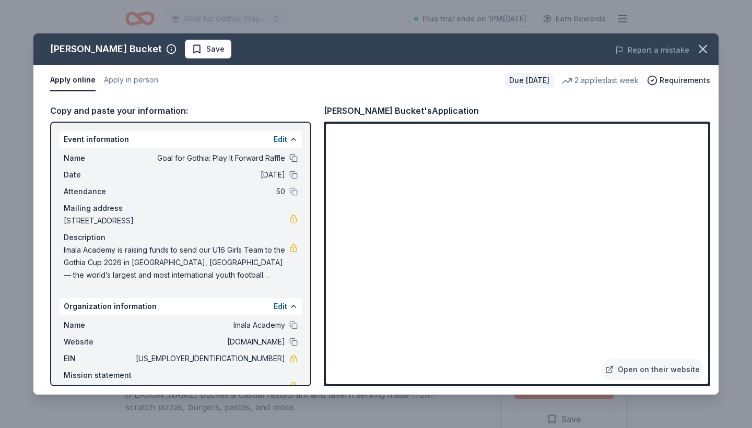
click at [295, 156] on button at bounding box center [293, 158] width 8 height 8
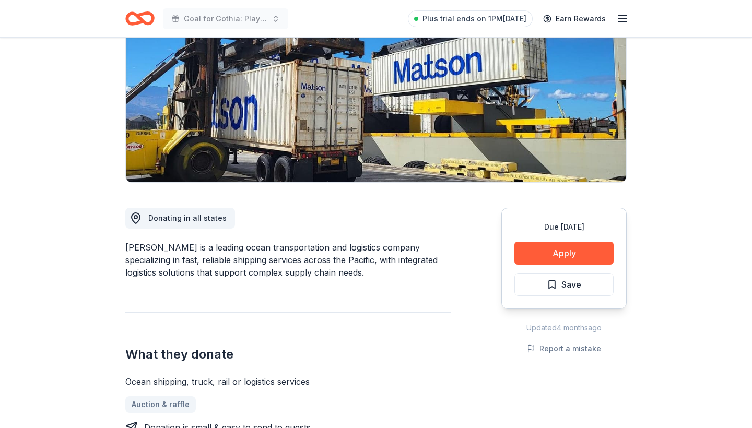
scroll to position [134, 0]
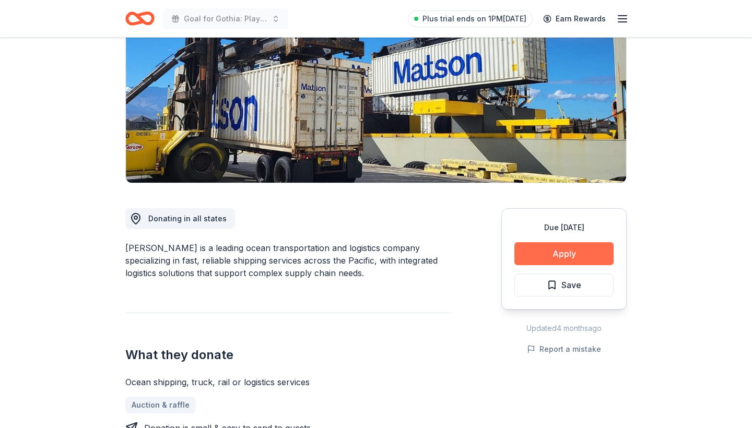
click at [547, 245] on button "Apply" at bounding box center [564, 253] width 99 height 23
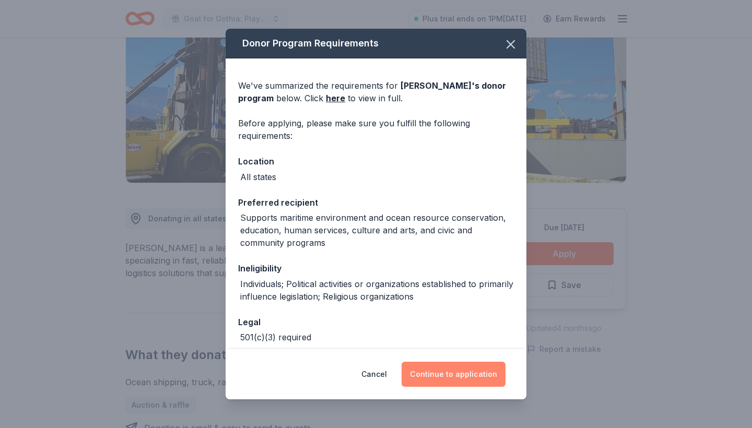
click at [452, 375] on button "Continue to application" at bounding box center [454, 374] width 104 height 25
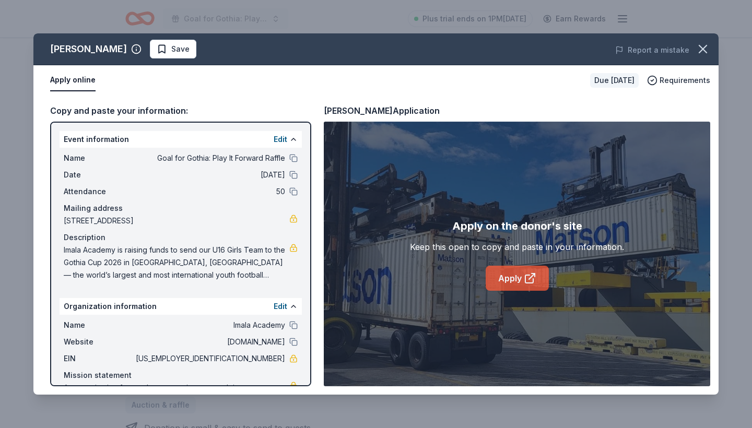
click at [514, 275] on link "Apply" at bounding box center [517, 278] width 63 height 25
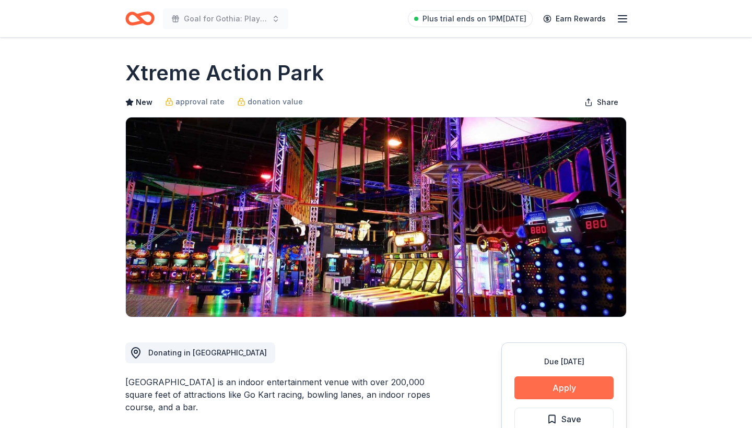
click at [591, 384] on button "Apply" at bounding box center [564, 388] width 99 height 23
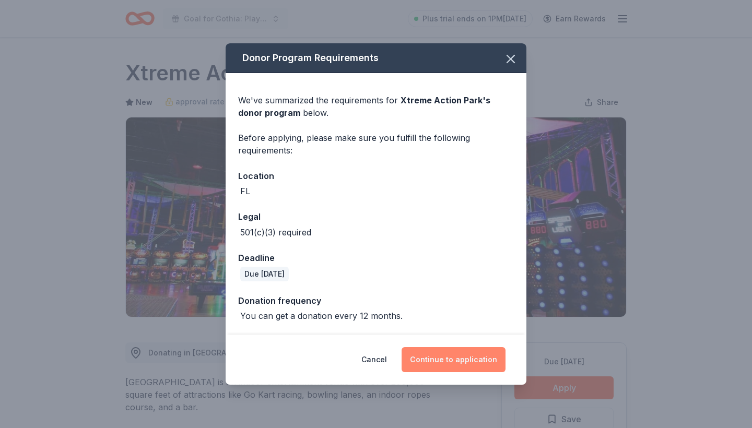
click at [474, 360] on button "Continue to application" at bounding box center [454, 359] width 104 height 25
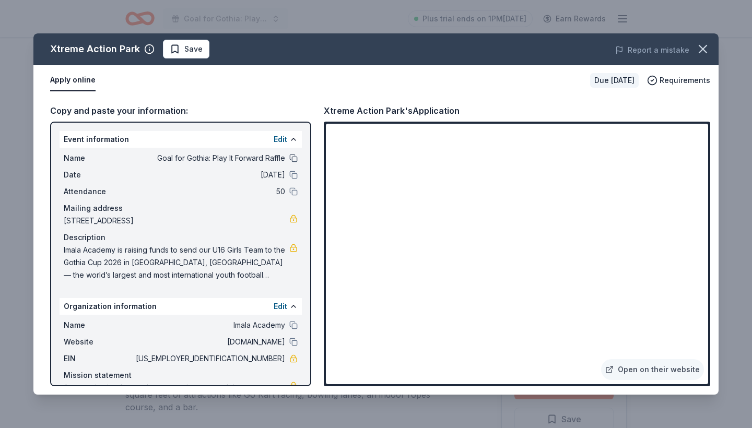
click at [293, 156] on button at bounding box center [293, 158] width 8 height 8
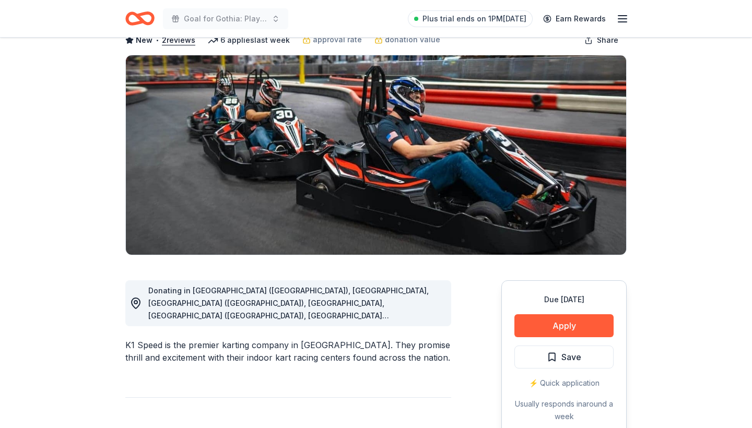
scroll to position [63, 0]
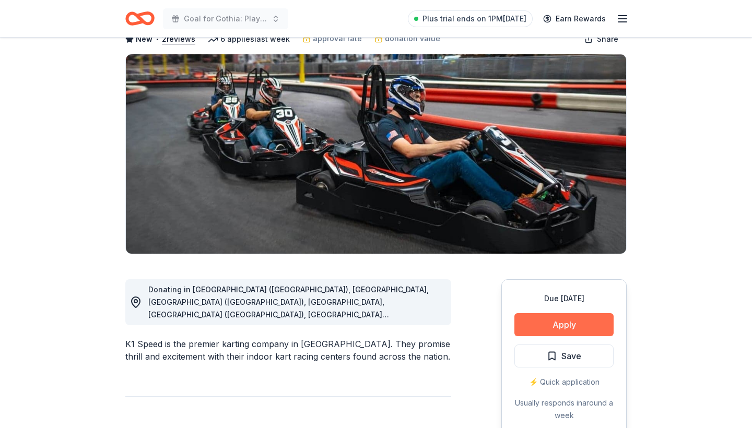
click at [568, 321] on button "Apply" at bounding box center [564, 324] width 99 height 23
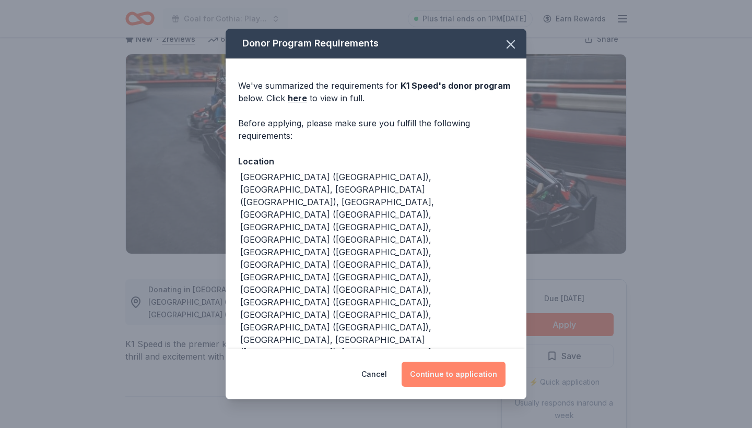
click at [476, 362] on button "Continue to application" at bounding box center [454, 374] width 104 height 25
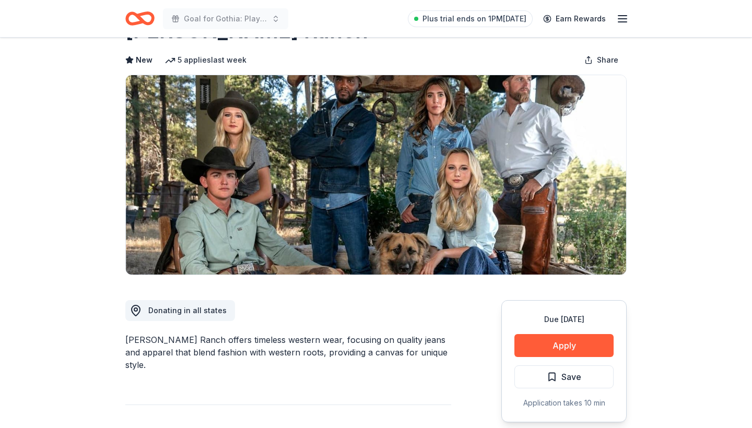
scroll to position [52, 0]
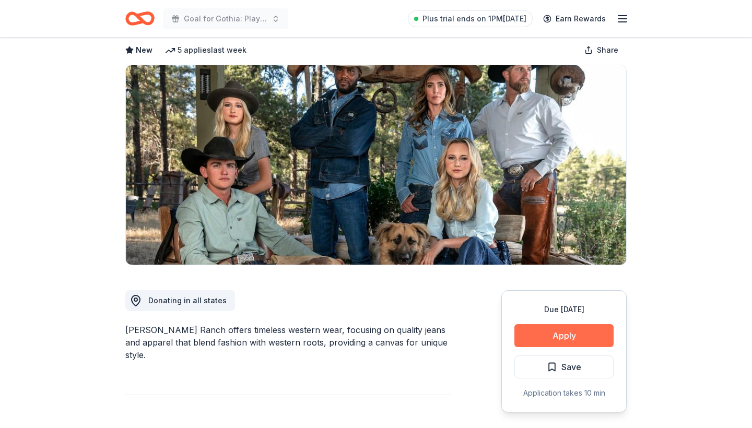
click at [589, 333] on button "Apply" at bounding box center [564, 335] width 99 height 23
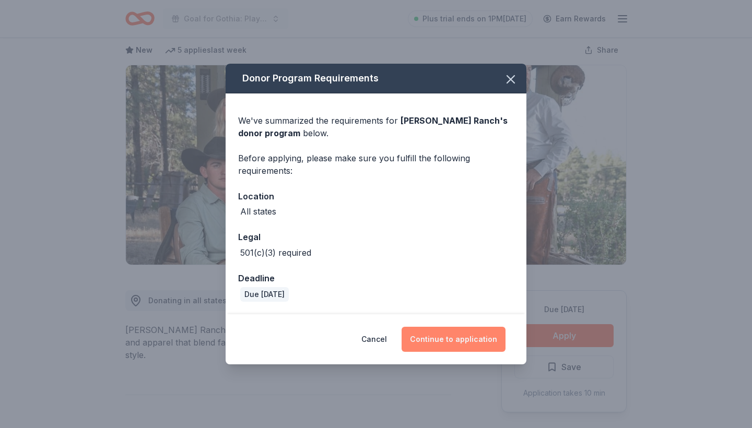
click at [445, 341] on button "Continue to application" at bounding box center [454, 339] width 104 height 25
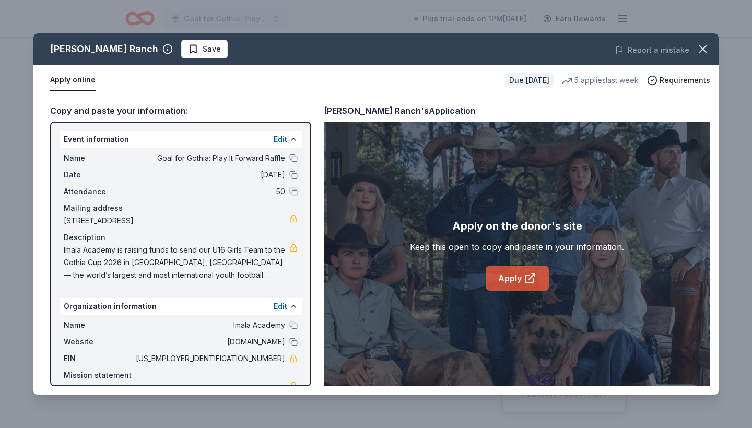
click at [493, 286] on link "Apply" at bounding box center [517, 278] width 63 height 25
click at [292, 158] on button at bounding box center [293, 158] width 8 height 8
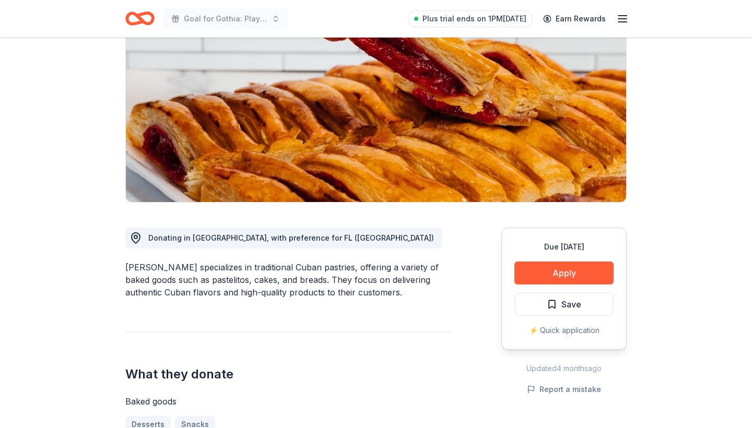
scroll to position [114, 0]
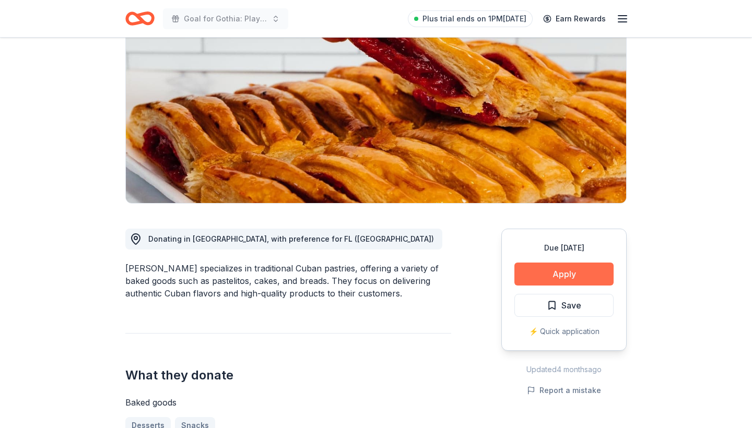
click at [557, 276] on button "Apply" at bounding box center [564, 274] width 99 height 23
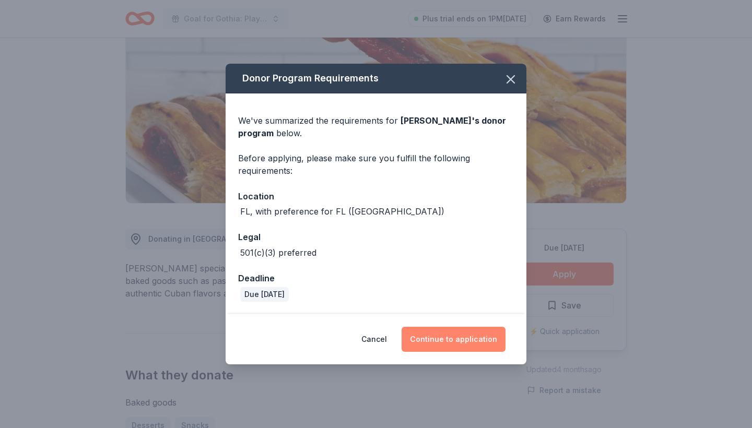
click at [451, 343] on button "Continue to application" at bounding box center [454, 339] width 104 height 25
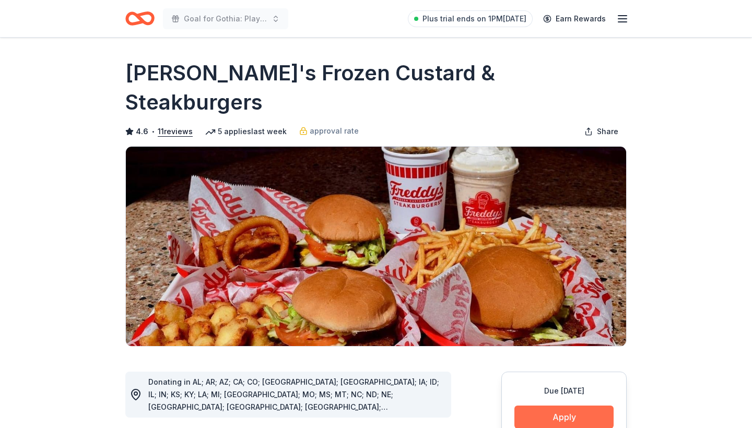
click at [576, 406] on button "Apply" at bounding box center [564, 417] width 99 height 23
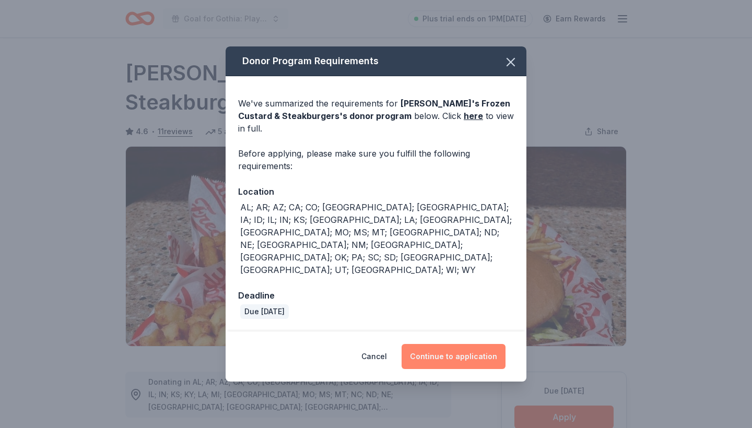
click at [459, 344] on button "Continue to application" at bounding box center [454, 356] width 104 height 25
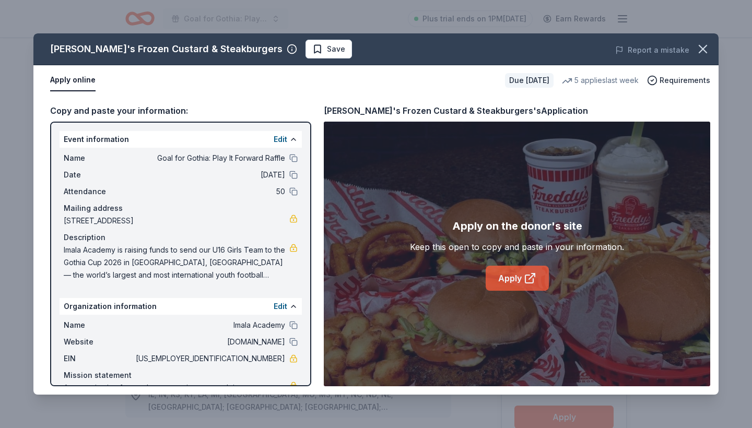
click at [514, 285] on link "Apply" at bounding box center [517, 278] width 63 height 25
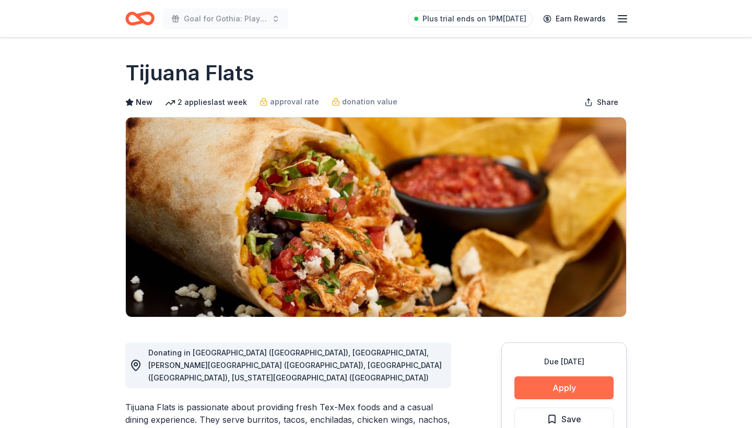
click at [585, 387] on button "Apply" at bounding box center [564, 388] width 99 height 23
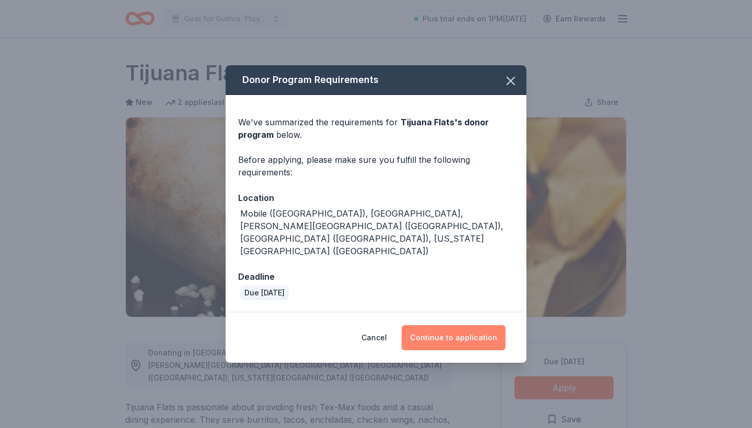
click at [460, 326] on button "Continue to application" at bounding box center [454, 338] width 104 height 25
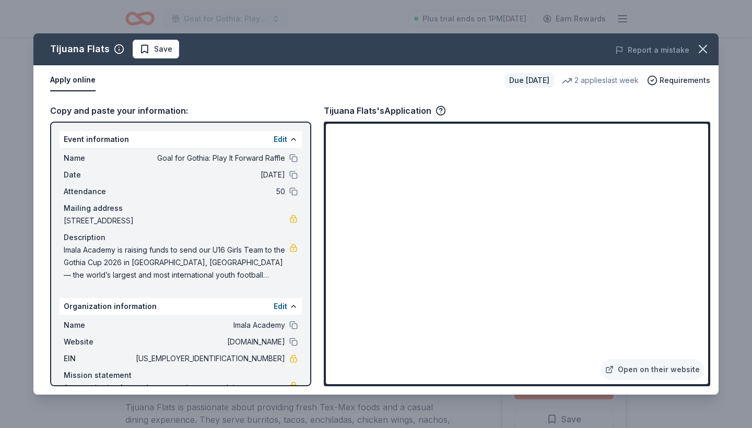
click at [650, 376] on link "Open on their website" at bounding box center [652, 369] width 103 height 21
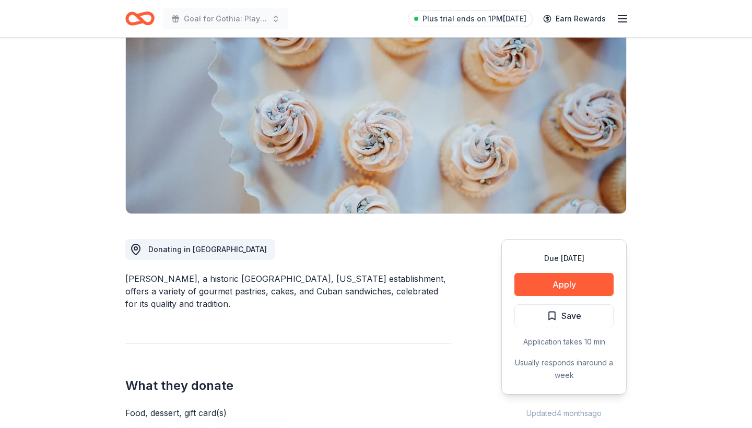
scroll to position [103, 0]
click at [559, 283] on button "Apply" at bounding box center [564, 285] width 99 height 23
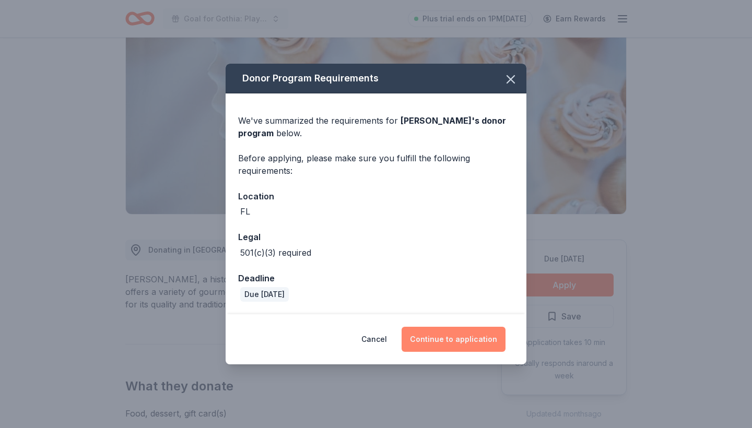
click at [440, 347] on button "Continue to application" at bounding box center [454, 339] width 104 height 25
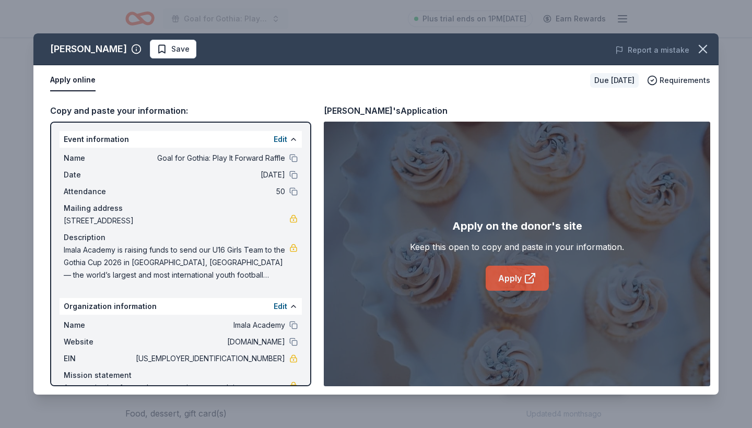
click at [509, 272] on link "Apply" at bounding box center [517, 278] width 63 height 25
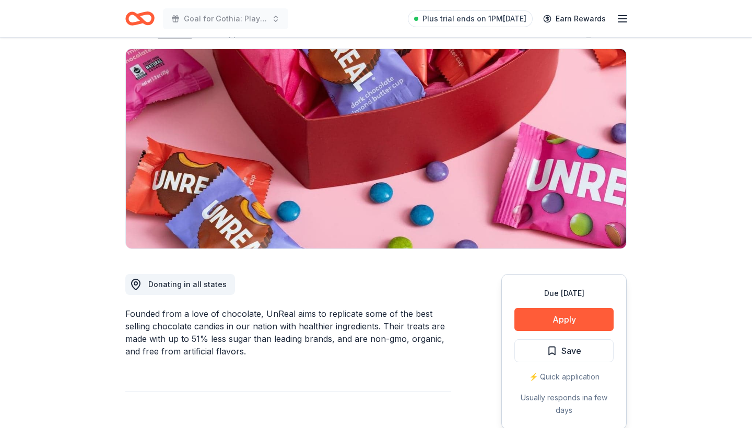
scroll to position [97, 0]
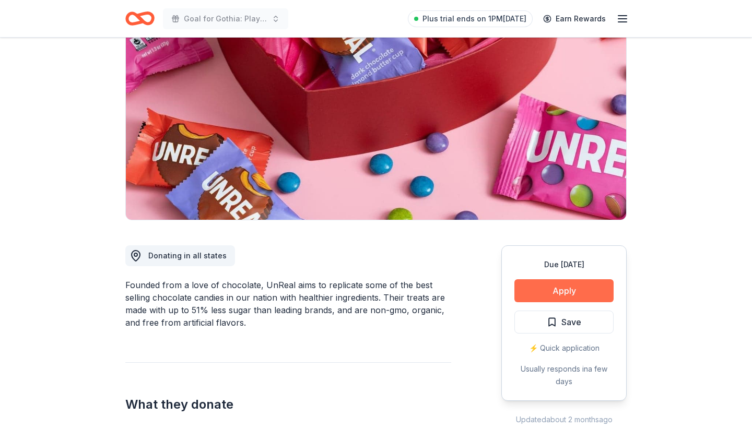
click at [575, 293] on button "Apply" at bounding box center [564, 291] width 99 height 23
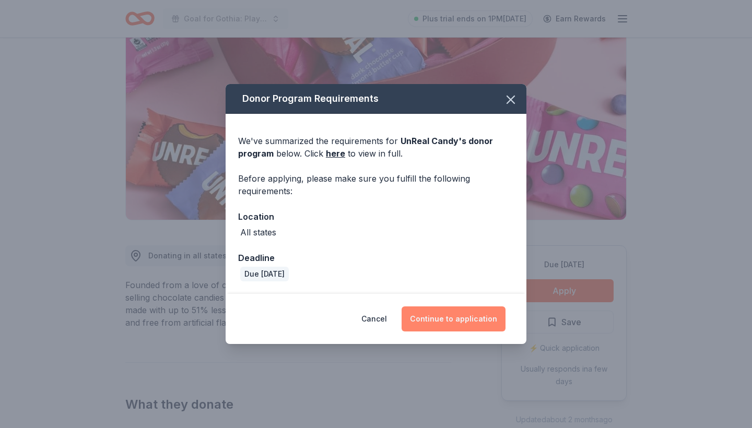
click at [464, 318] on button "Continue to application" at bounding box center [454, 319] width 104 height 25
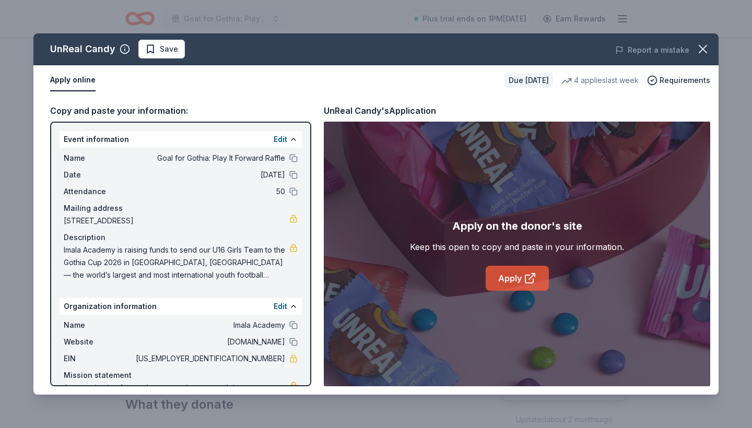
click at [528, 271] on link "Apply" at bounding box center [517, 278] width 63 height 25
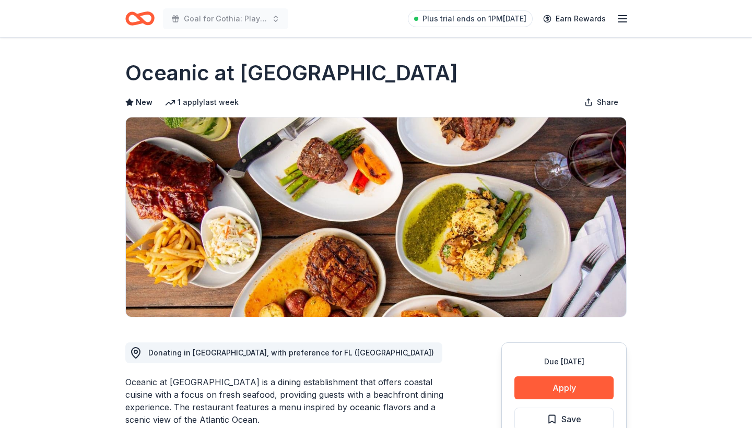
scroll to position [64, 0]
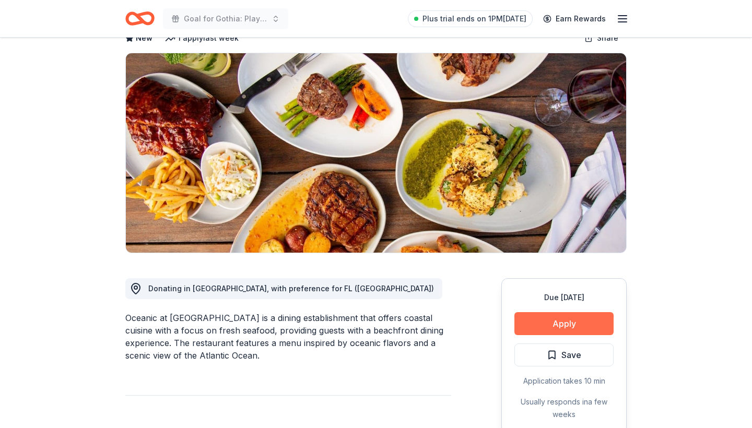
click at [549, 318] on button "Apply" at bounding box center [564, 323] width 99 height 23
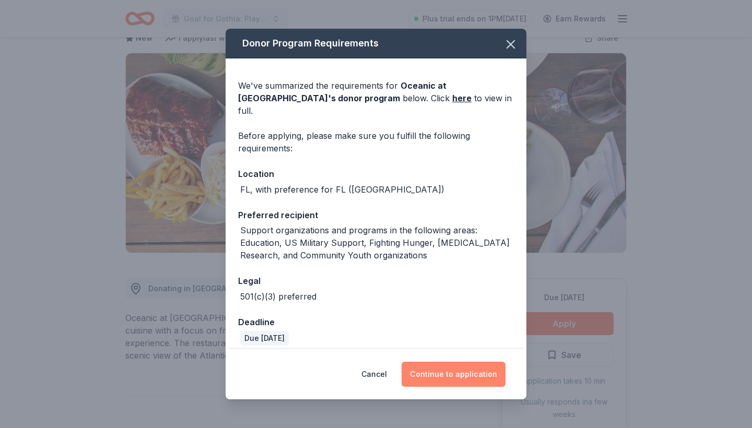
click at [459, 364] on button "Continue to application" at bounding box center [454, 374] width 104 height 25
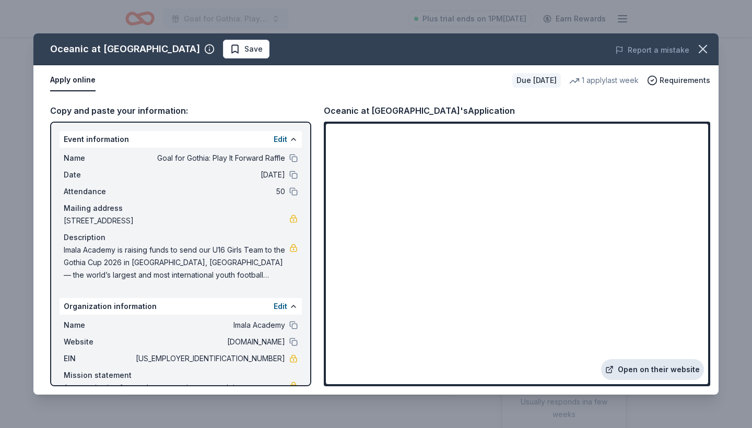
click at [662, 371] on link "Open on their website" at bounding box center [652, 369] width 103 height 21
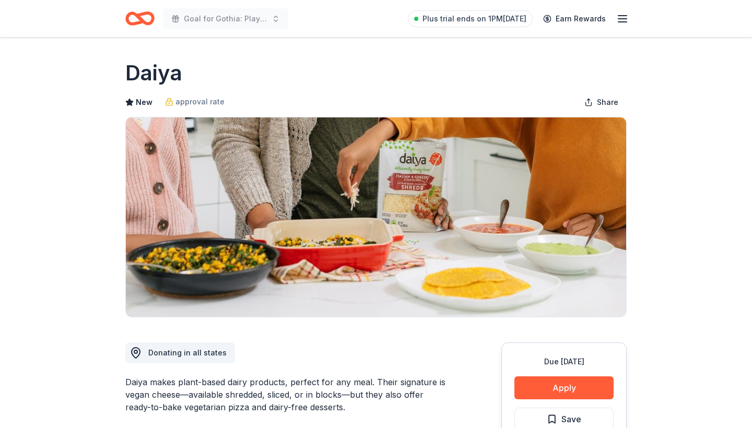
scroll to position [127, 0]
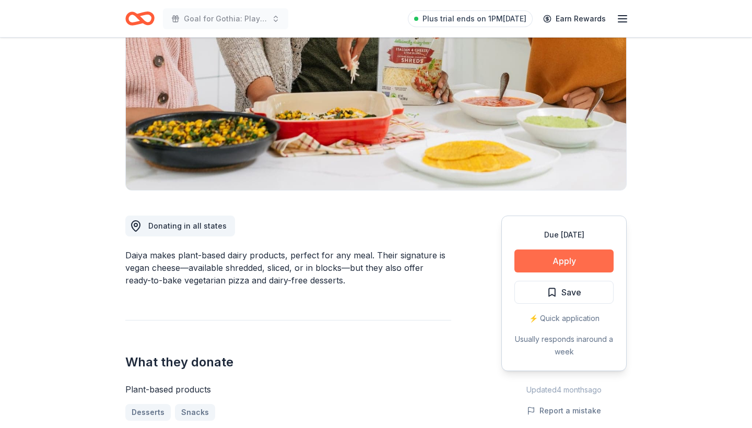
click at [554, 259] on button "Apply" at bounding box center [564, 261] width 99 height 23
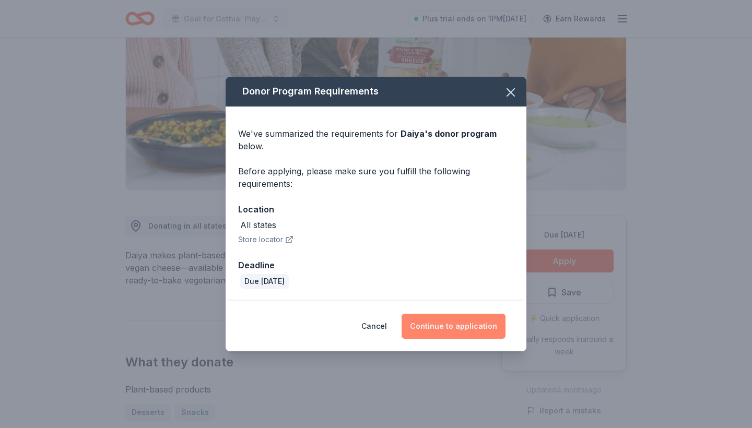
click at [456, 333] on button "Continue to application" at bounding box center [454, 326] width 104 height 25
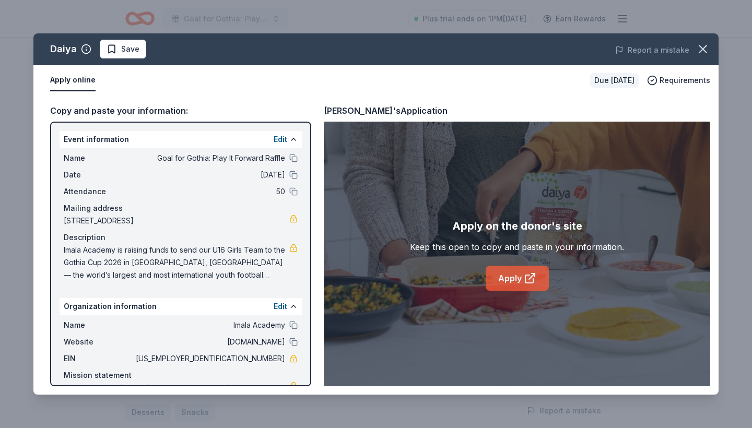
click at [518, 278] on link "Apply" at bounding box center [517, 278] width 63 height 25
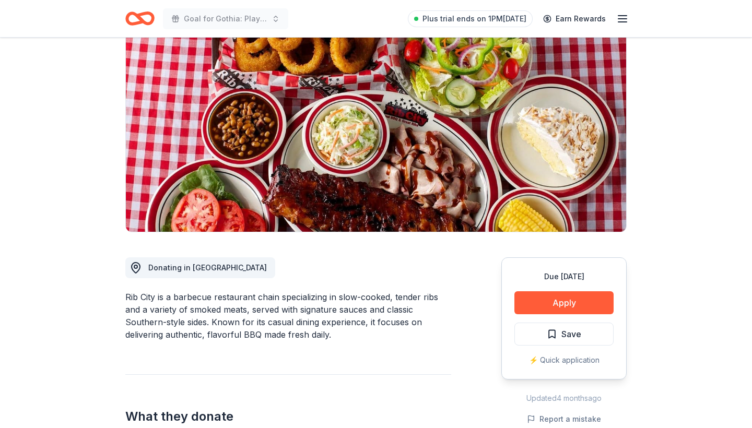
scroll to position [84, 0]
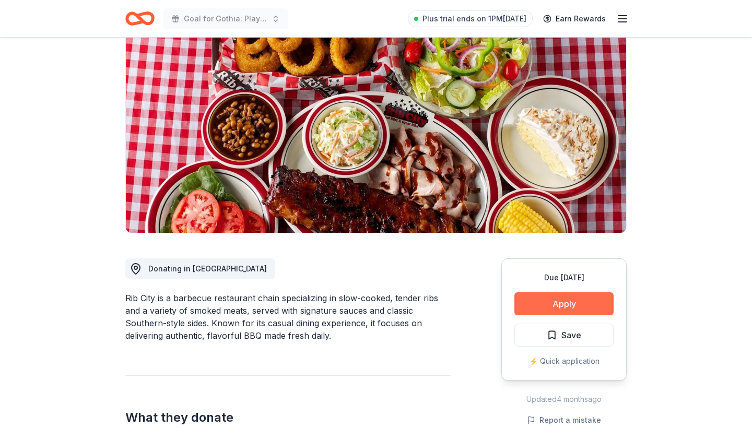
click at [562, 309] on button "Apply" at bounding box center [564, 304] width 99 height 23
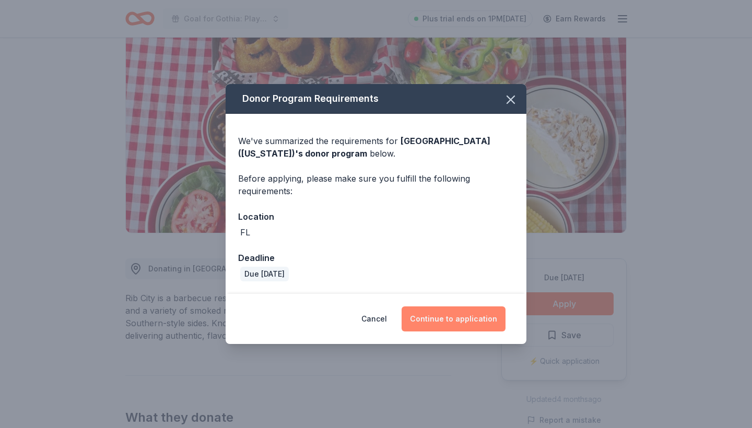
click at [459, 318] on button "Continue to application" at bounding box center [454, 319] width 104 height 25
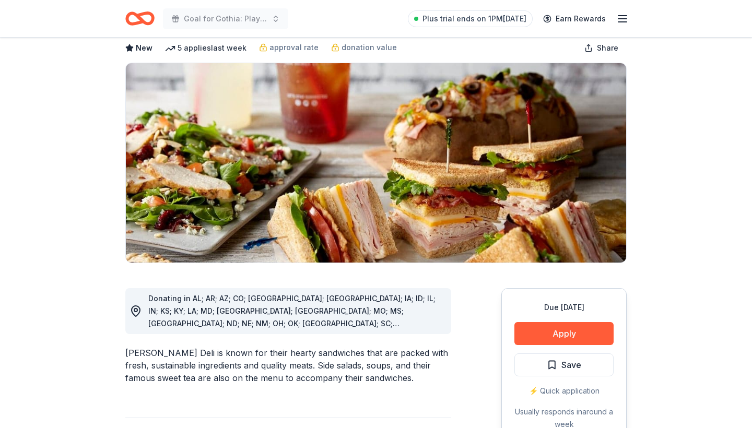
scroll to position [55, 0]
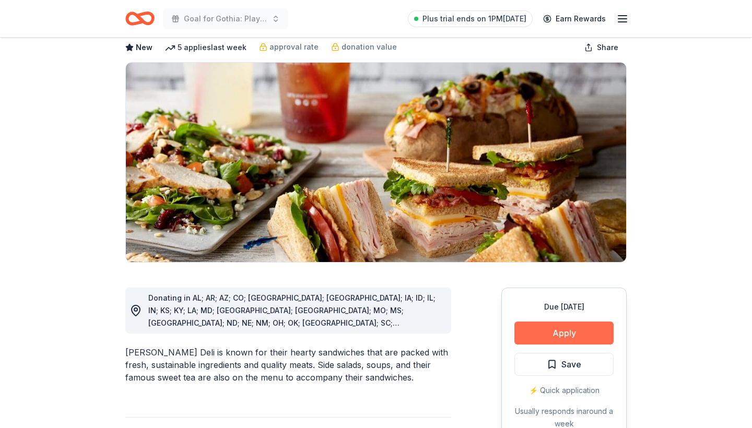
click at [556, 334] on button "Apply" at bounding box center [564, 333] width 99 height 23
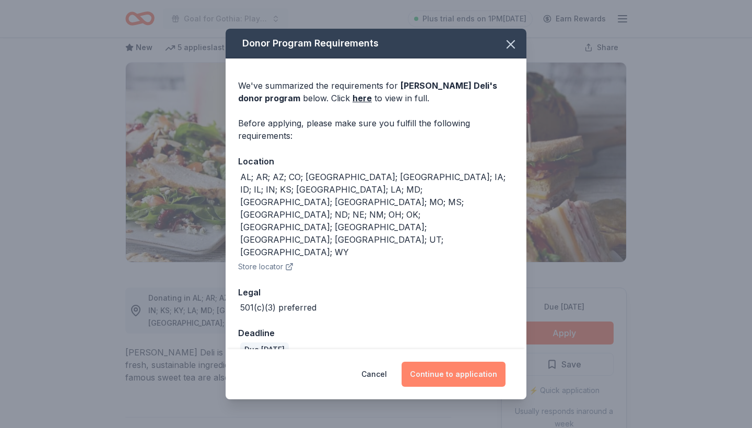
click at [460, 362] on button "Continue to application" at bounding box center [454, 374] width 104 height 25
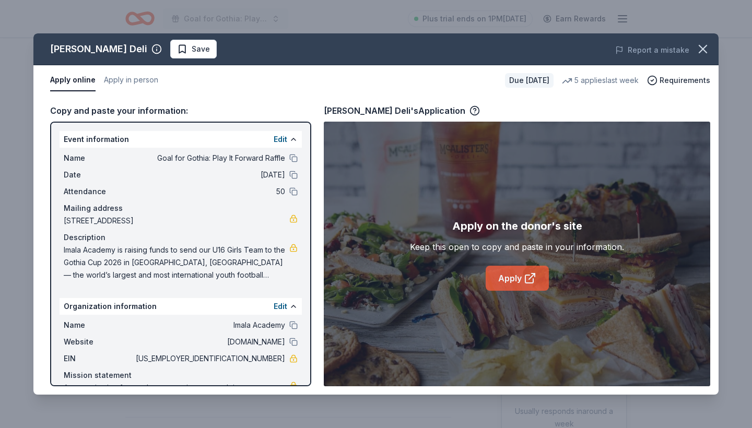
click at [507, 280] on link "Apply" at bounding box center [517, 278] width 63 height 25
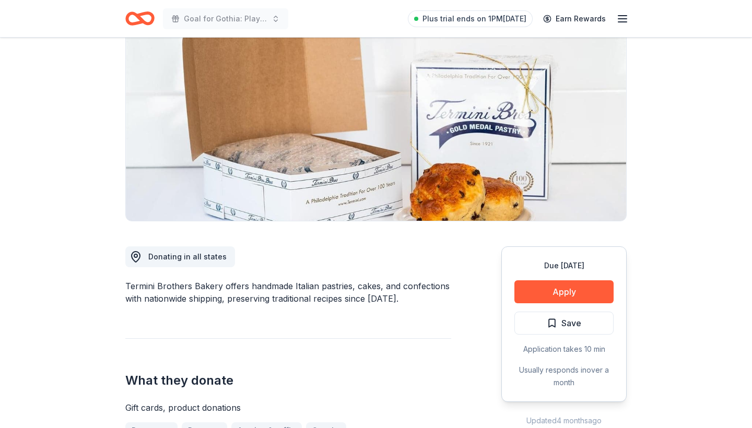
scroll to position [108, 0]
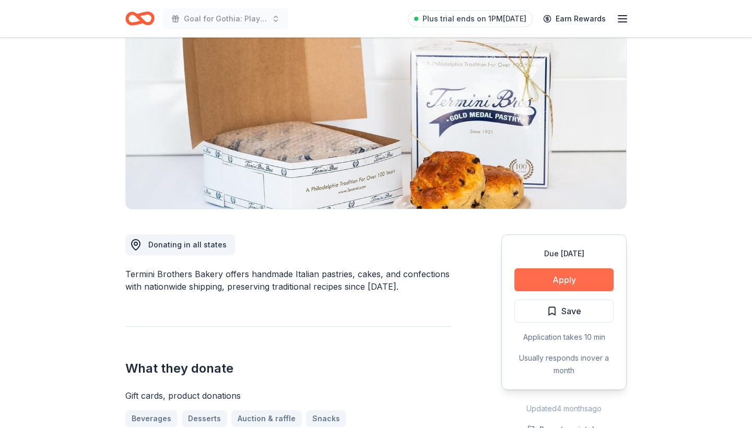
click at [539, 280] on button "Apply" at bounding box center [564, 280] width 99 height 23
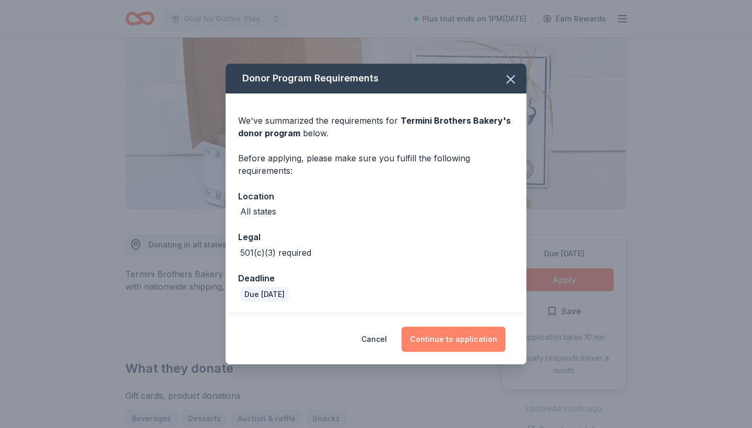
click at [451, 335] on button "Continue to application" at bounding box center [454, 339] width 104 height 25
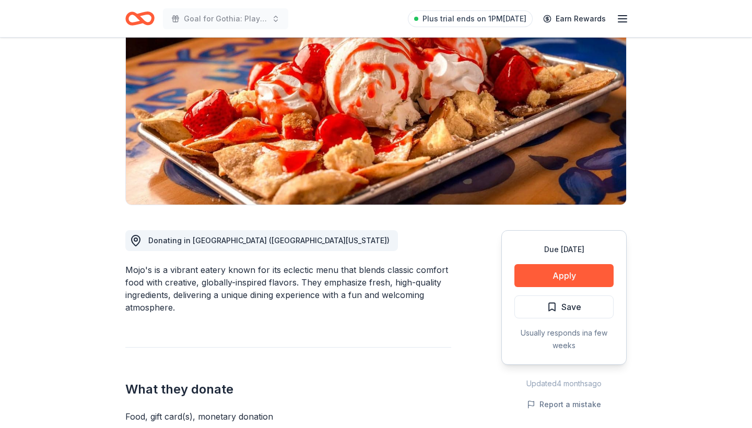
scroll to position [112, 0]
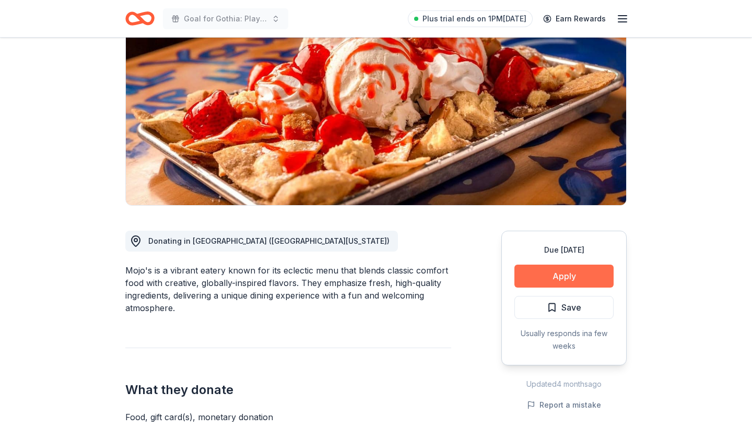
click at [572, 275] on button "Apply" at bounding box center [564, 276] width 99 height 23
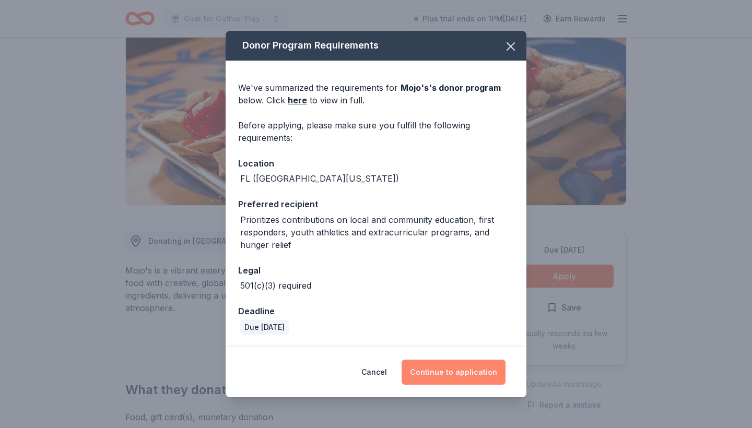
click at [469, 370] on button "Continue to application" at bounding box center [454, 372] width 104 height 25
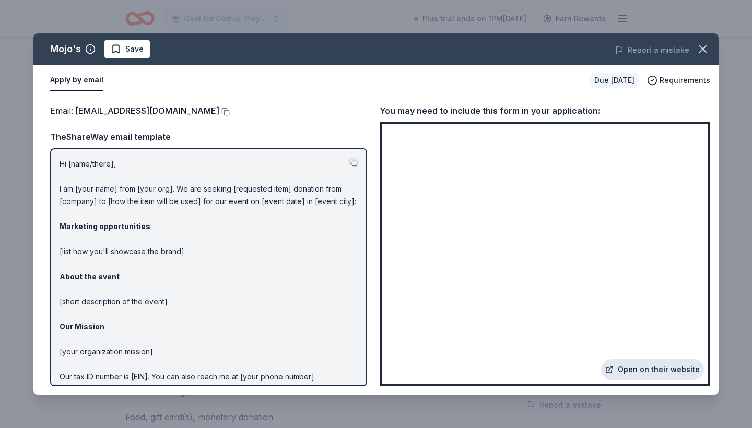
click at [647, 373] on link "Open on their website" at bounding box center [652, 369] width 103 height 21
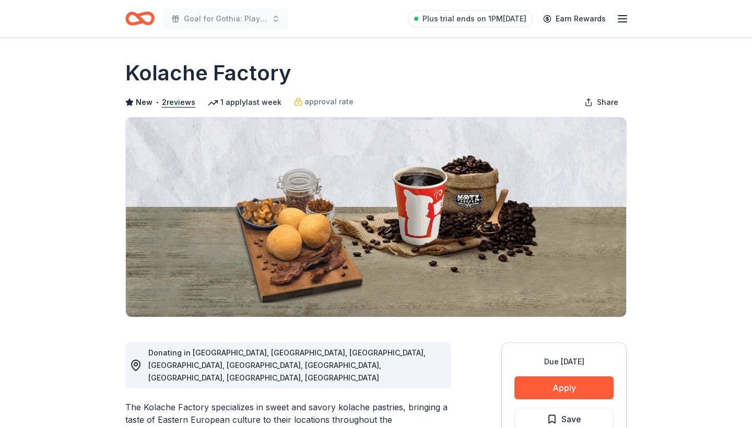
scroll to position [80, 0]
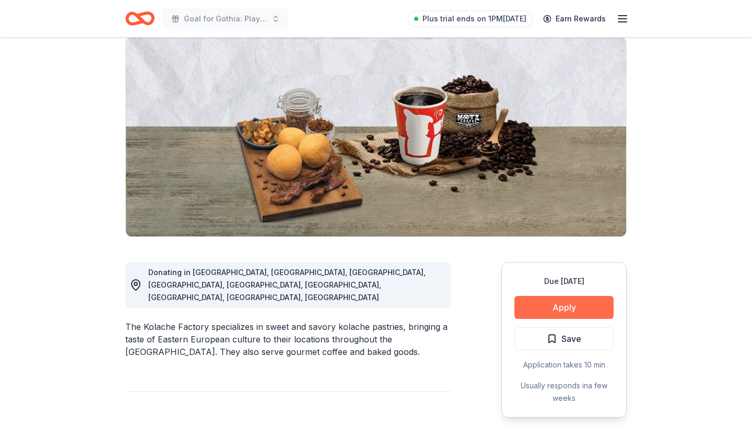
click at [562, 309] on button "Apply" at bounding box center [564, 307] width 99 height 23
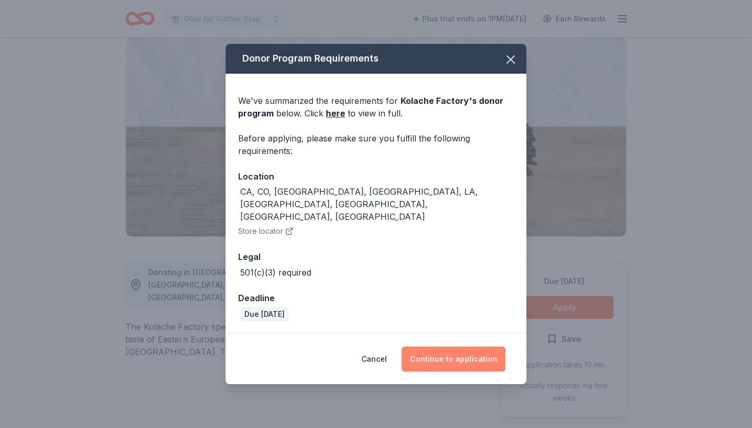
click at [467, 347] on button "Continue to application" at bounding box center [454, 359] width 104 height 25
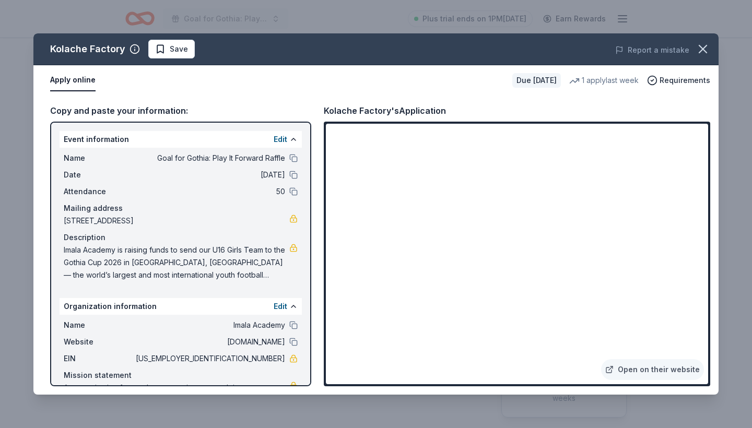
drag, startPoint x: 48, startPoint y: 50, endPoint x: 124, endPoint y: 50, distance: 75.8
click at [124, 50] on div "Kolache Factory Save" at bounding box center [238, 49] width 411 height 19
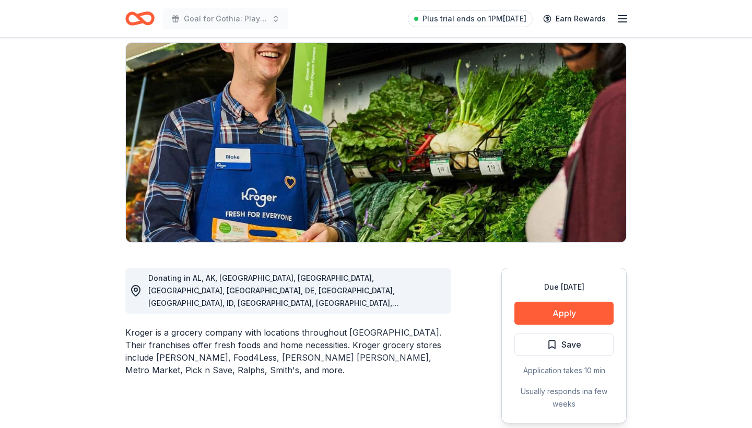
scroll to position [98, 0]
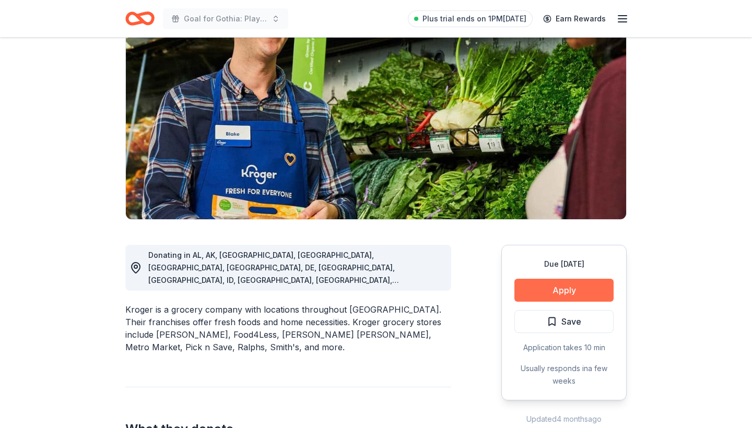
click at [561, 293] on button "Apply" at bounding box center [564, 290] width 99 height 23
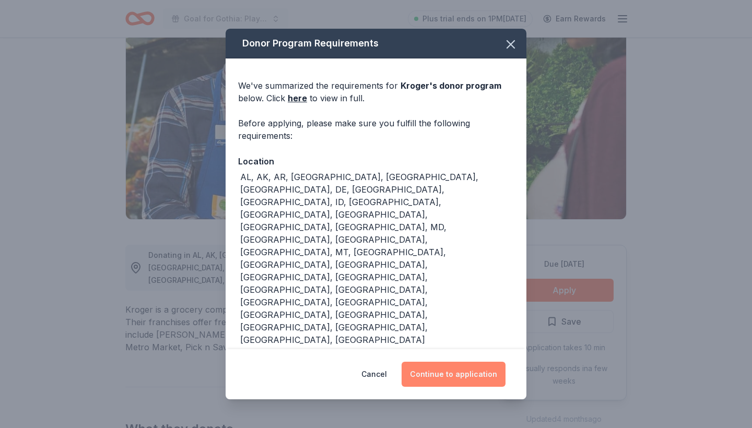
click at [474, 380] on button "Continue to application" at bounding box center [454, 374] width 104 height 25
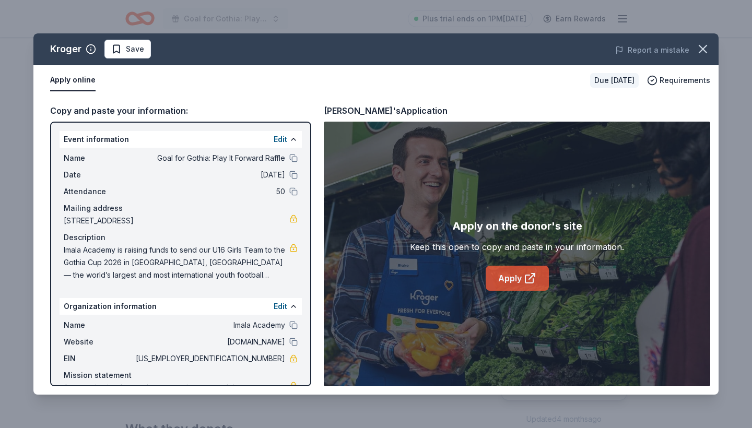
click at [508, 277] on link "Apply" at bounding box center [517, 278] width 63 height 25
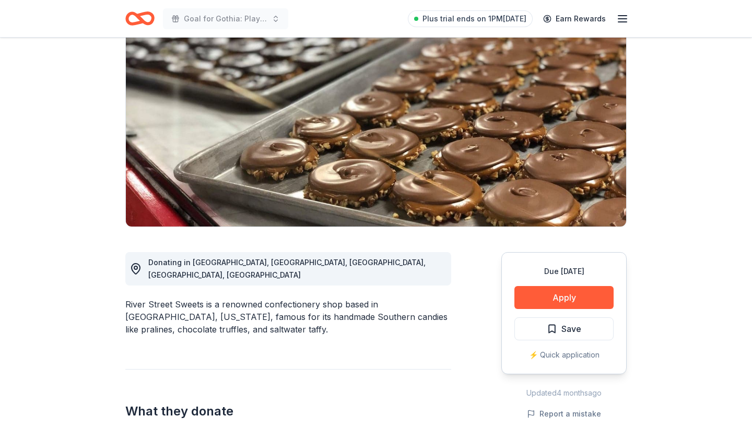
scroll to position [88, 0]
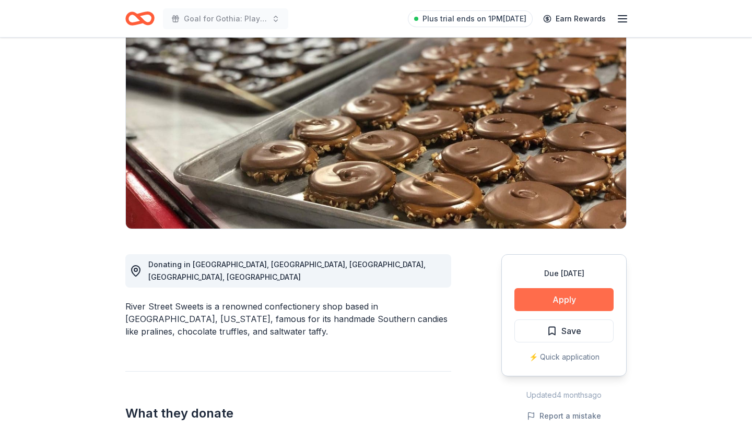
click at [550, 297] on button "Apply" at bounding box center [564, 299] width 99 height 23
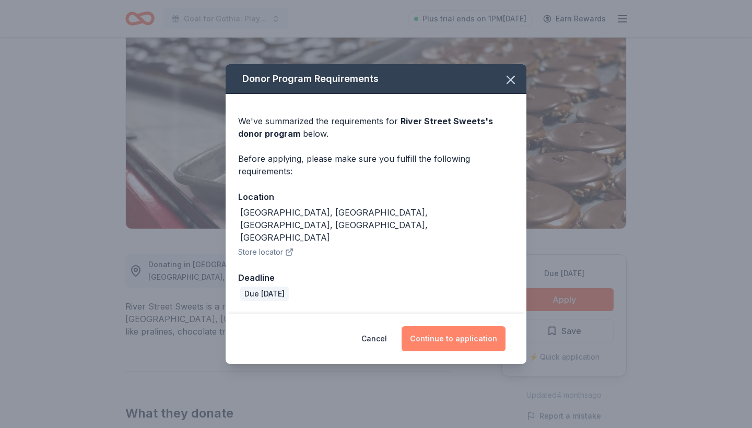
click at [470, 327] on button "Continue to application" at bounding box center [454, 339] width 104 height 25
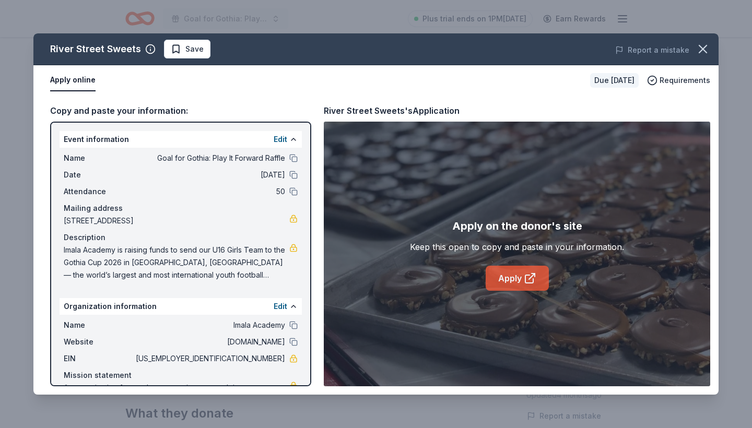
click at [516, 276] on link "Apply" at bounding box center [517, 278] width 63 height 25
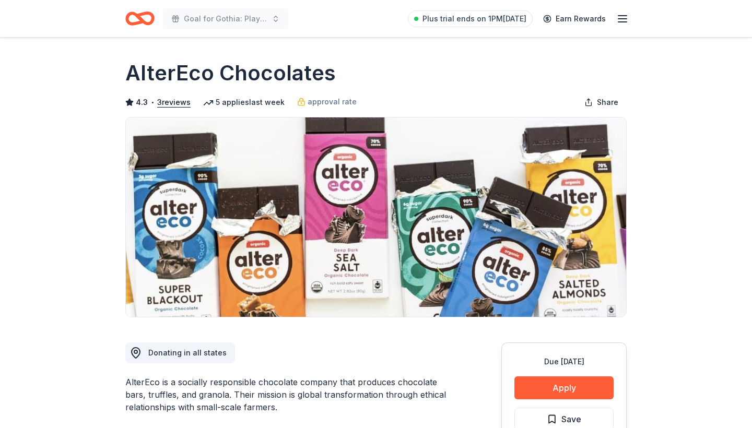
scroll to position [32, 0]
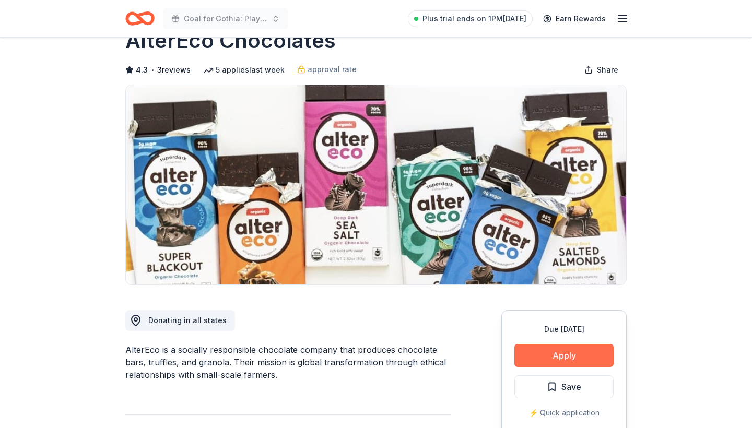
click at [569, 354] on button "Apply" at bounding box center [564, 355] width 99 height 23
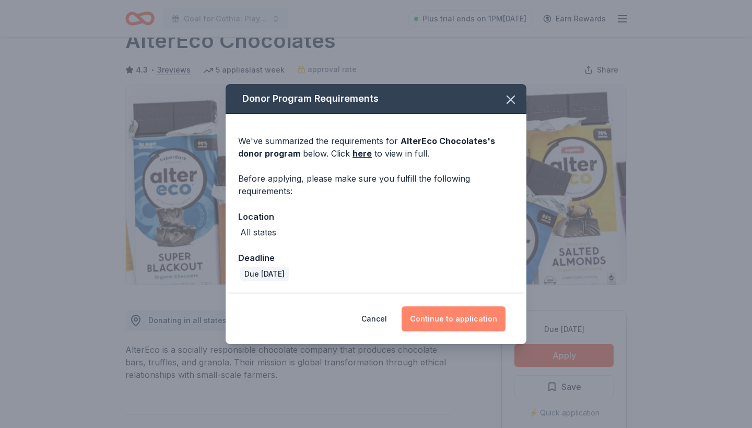
click at [459, 314] on button "Continue to application" at bounding box center [454, 319] width 104 height 25
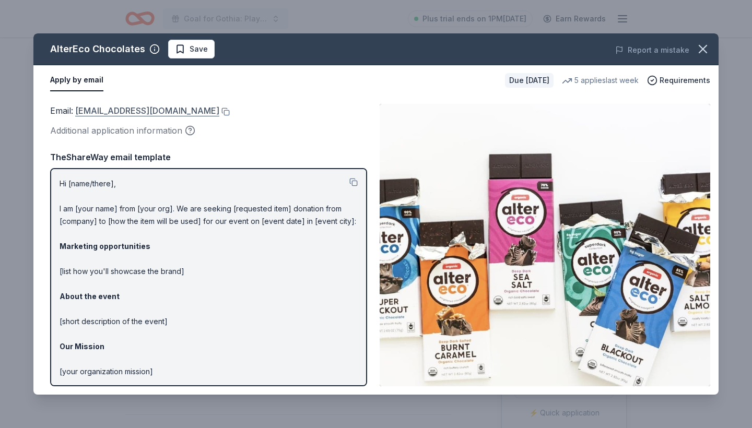
drag, startPoint x: 75, startPoint y: 110, endPoint x: 101, endPoint y: 110, distance: 26.1
click at [219, 111] on button at bounding box center [224, 112] width 10 height 8
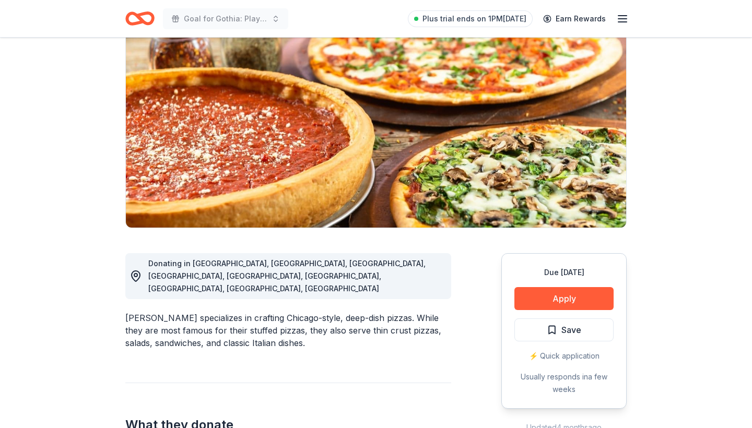
scroll to position [90, 0]
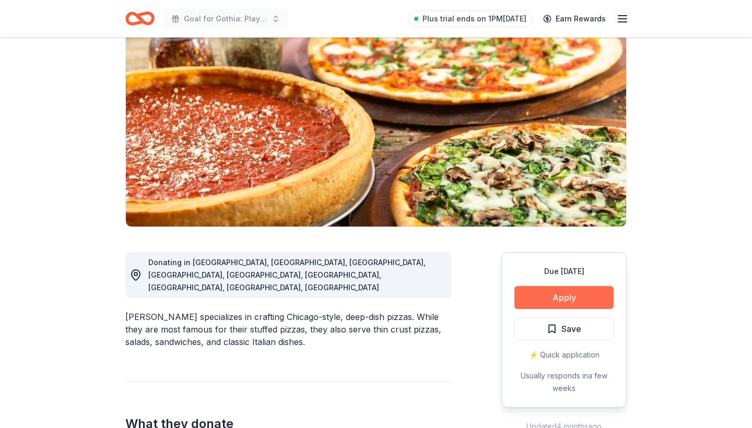
click at [582, 300] on button "Apply" at bounding box center [564, 297] width 99 height 23
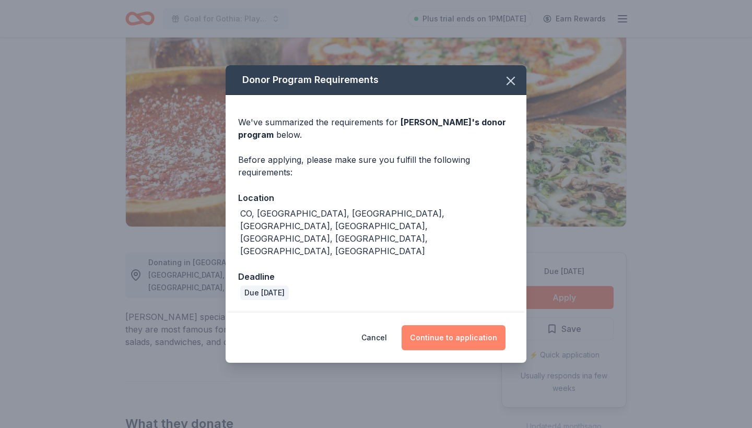
click at [467, 326] on button "Continue to application" at bounding box center [454, 338] width 104 height 25
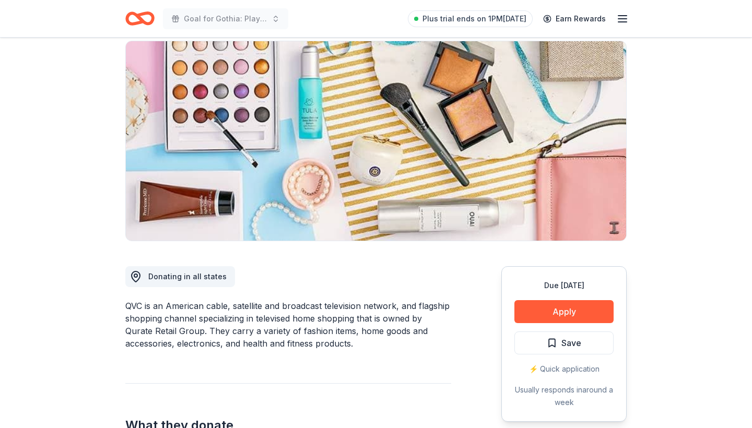
scroll to position [78, 0]
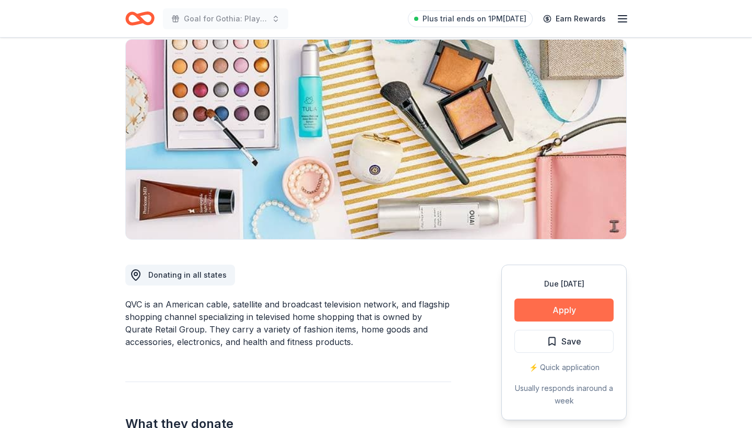
click at [554, 313] on button "Apply" at bounding box center [564, 310] width 99 height 23
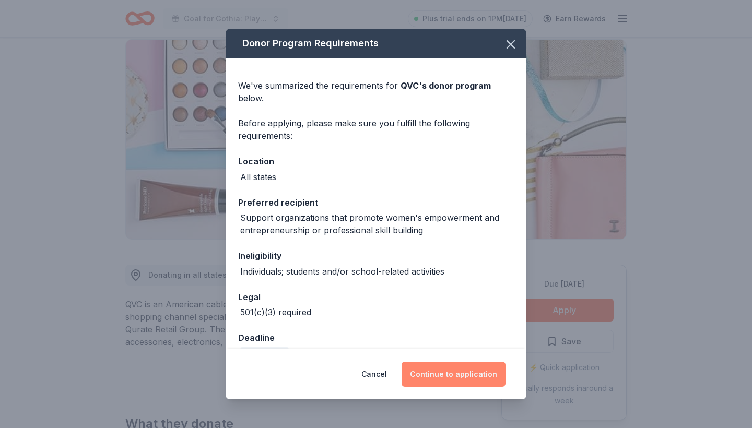
click at [452, 377] on button "Continue to application" at bounding box center [454, 374] width 104 height 25
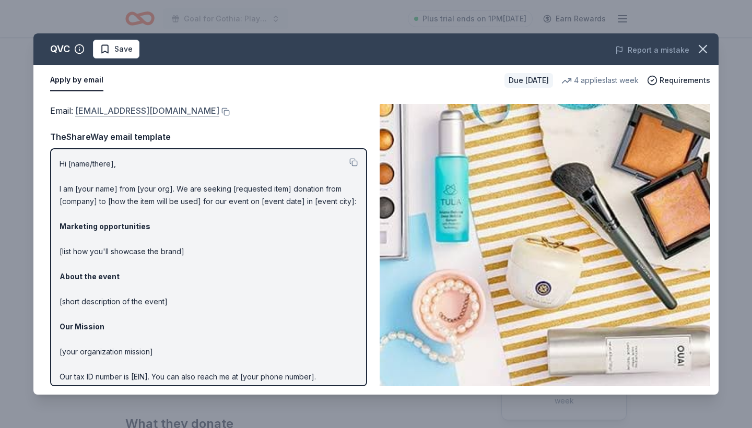
drag, startPoint x: 75, startPoint y: 109, endPoint x: 168, endPoint y: 112, distance: 93.1
click at [168, 112] on span "Email : QRGGiving@qurateretail.com" at bounding box center [134, 111] width 169 height 10
click at [219, 112] on button at bounding box center [224, 112] width 10 height 8
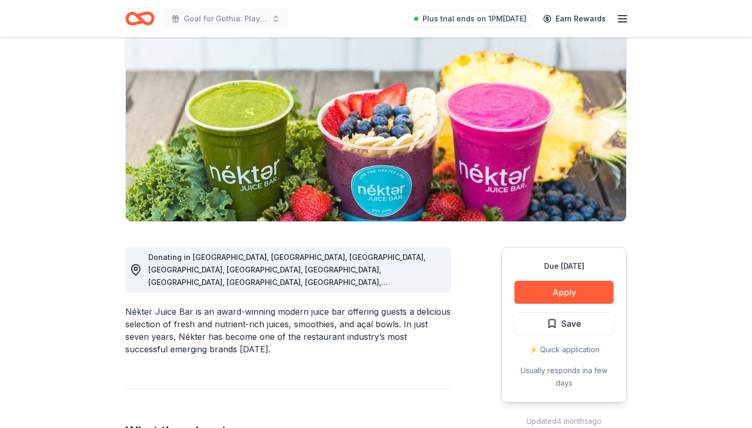
scroll to position [91, 0]
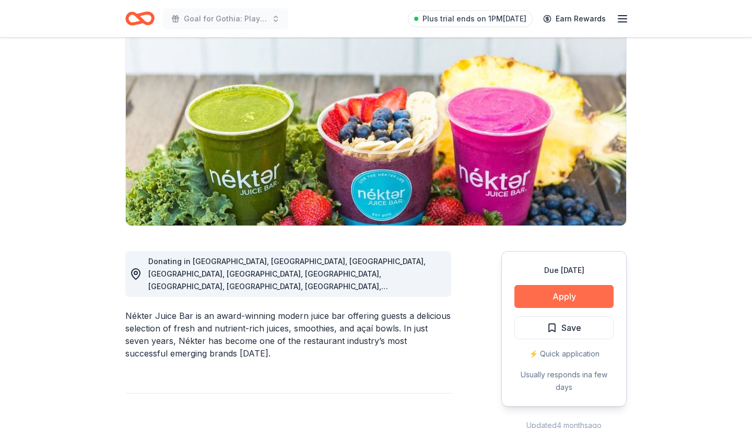
click at [587, 297] on button "Apply" at bounding box center [564, 296] width 99 height 23
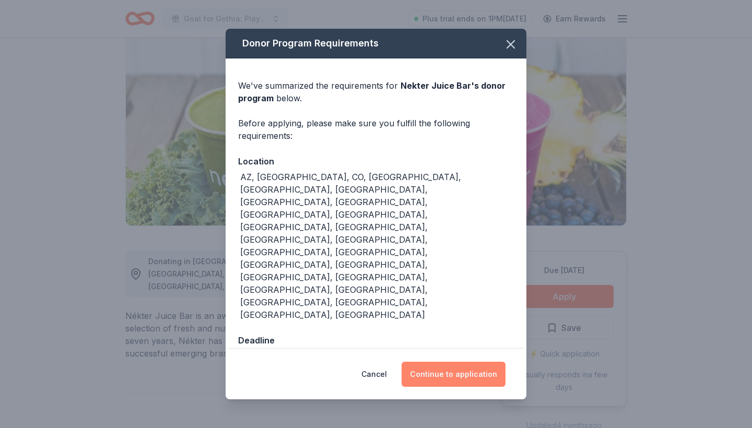
click at [469, 362] on button "Continue to application" at bounding box center [454, 374] width 104 height 25
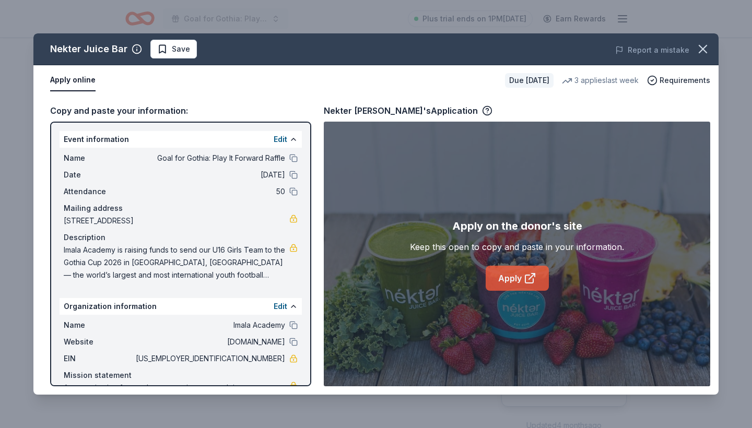
click at [523, 274] on link "Apply" at bounding box center [517, 278] width 63 height 25
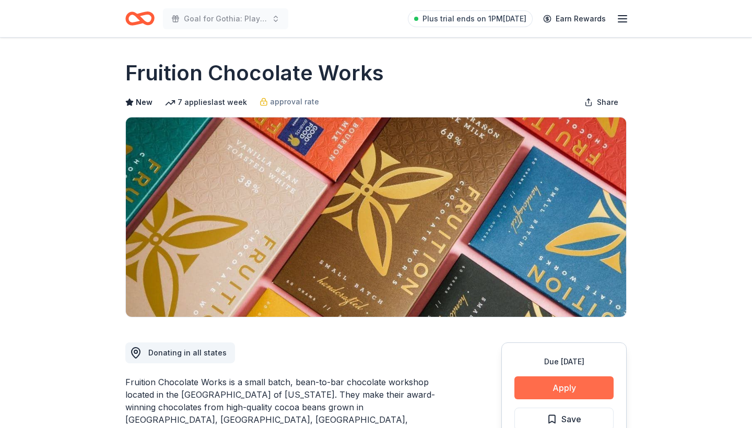
click at [579, 389] on button "Apply" at bounding box center [564, 388] width 99 height 23
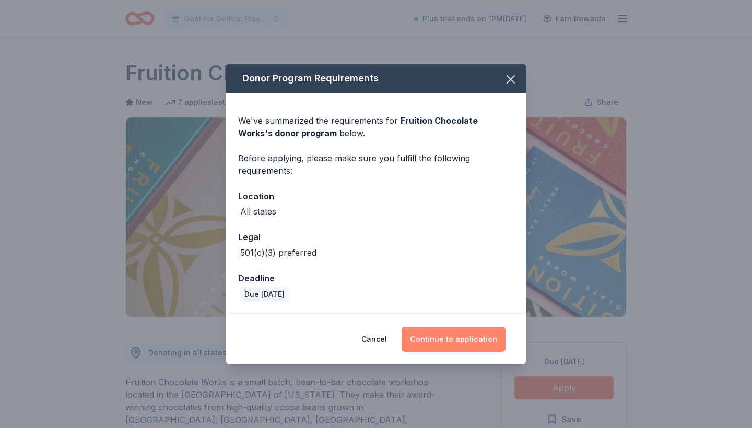
click at [458, 341] on button "Continue to application" at bounding box center [454, 339] width 104 height 25
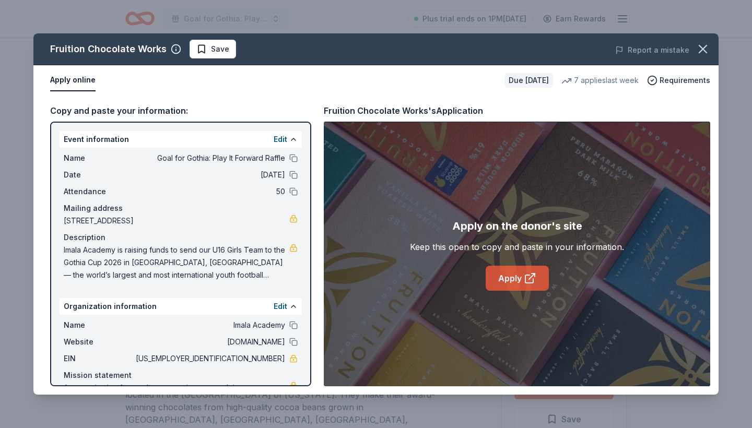
click at [512, 282] on link "Apply" at bounding box center [517, 278] width 63 height 25
click at [296, 154] on button at bounding box center [293, 158] width 8 height 8
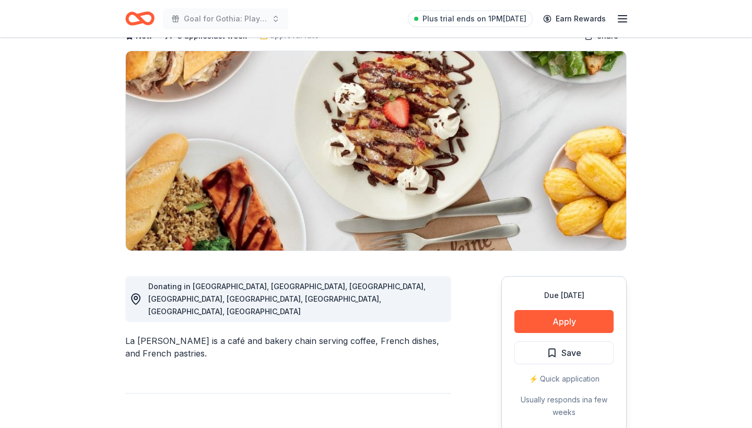
scroll to position [69, 0]
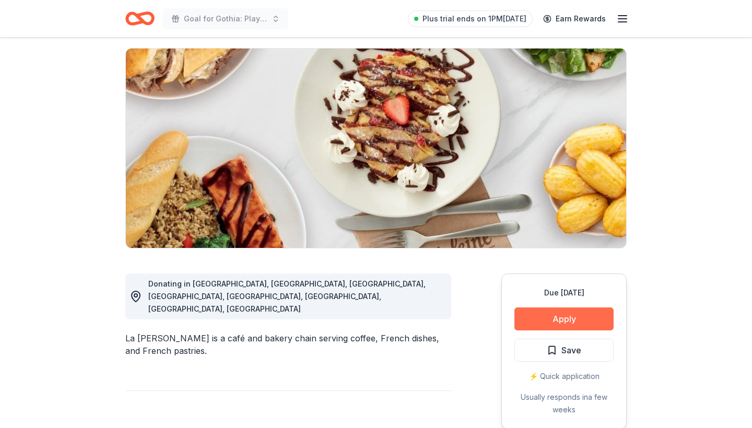
click at [560, 321] on button "Apply" at bounding box center [564, 319] width 99 height 23
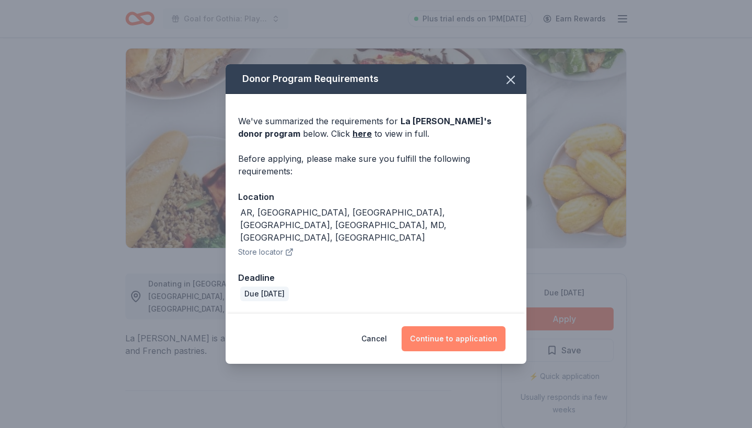
click at [460, 329] on button "Continue to application" at bounding box center [454, 339] width 104 height 25
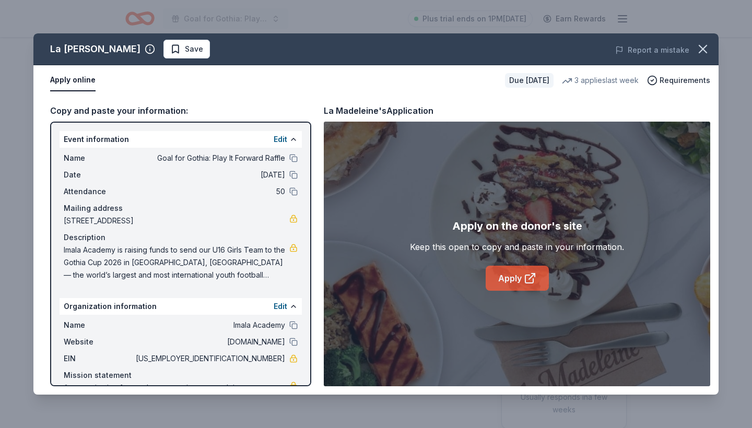
click at [509, 280] on link "Apply" at bounding box center [517, 278] width 63 height 25
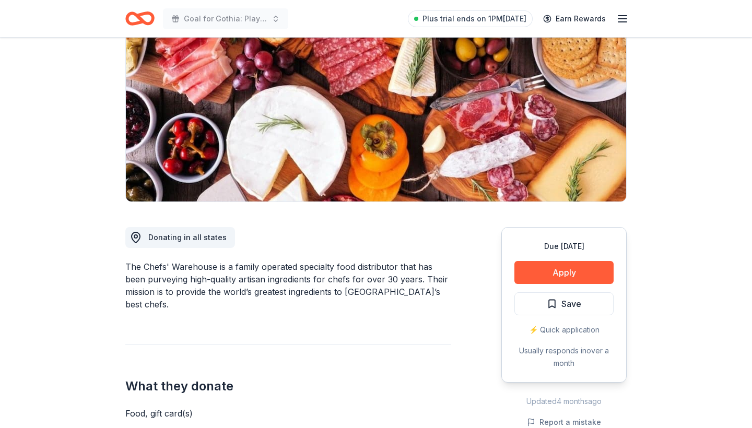
scroll to position [115, 0]
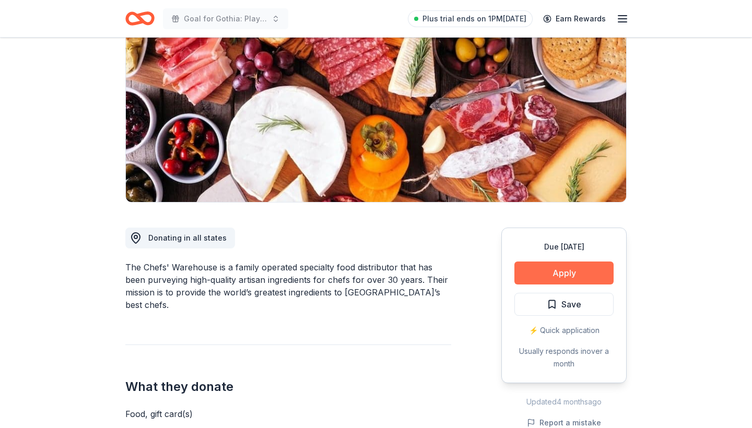
click at [563, 274] on button "Apply" at bounding box center [564, 273] width 99 height 23
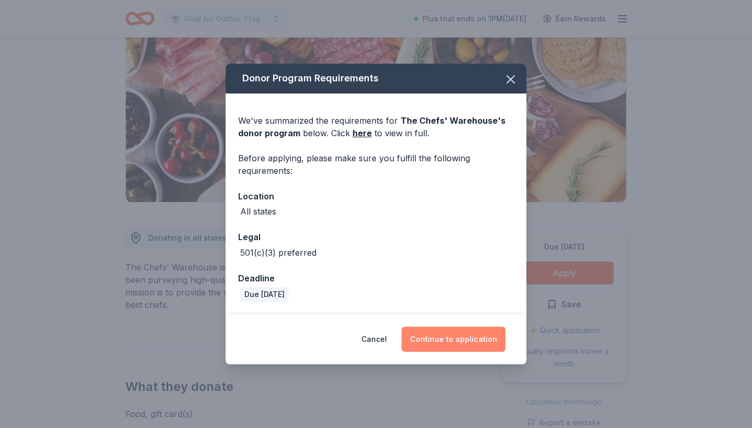
click at [465, 345] on button "Continue to application" at bounding box center [454, 339] width 104 height 25
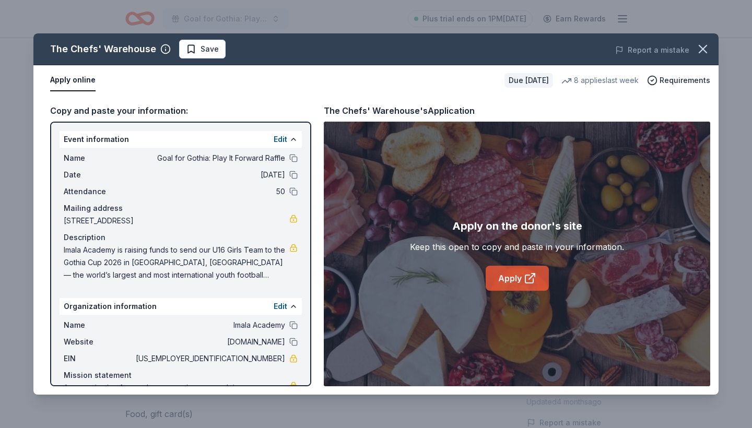
click at [517, 281] on link "Apply" at bounding box center [517, 278] width 63 height 25
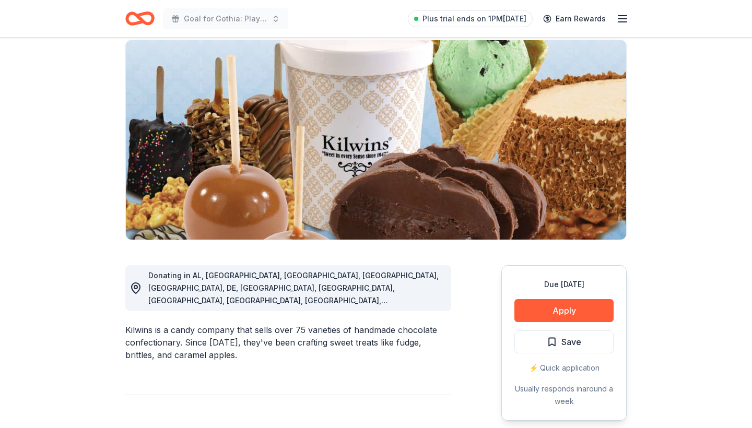
scroll to position [86, 0]
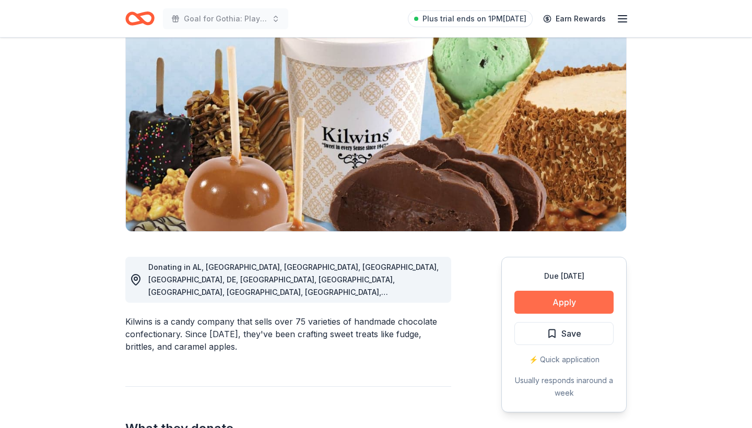
click at [587, 305] on button "Apply" at bounding box center [564, 302] width 99 height 23
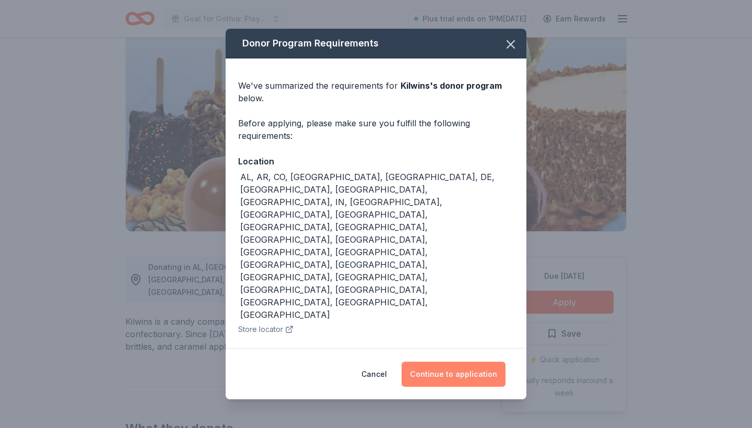
click at [476, 362] on button "Continue to application" at bounding box center [454, 374] width 104 height 25
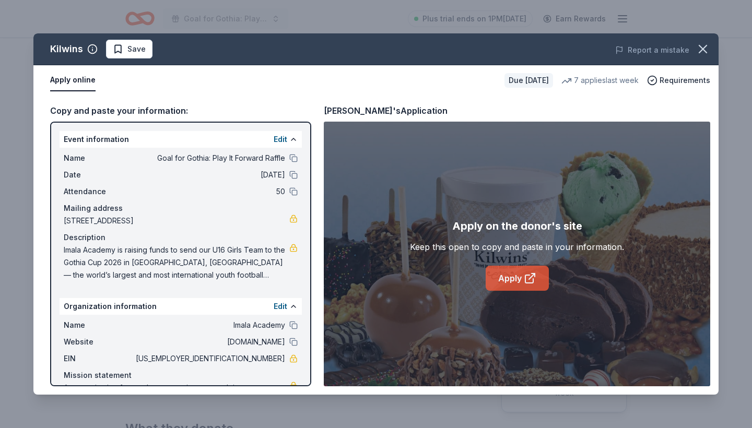
click at [518, 276] on link "Apply" at bounding box center [517, 278] width 63 height 25
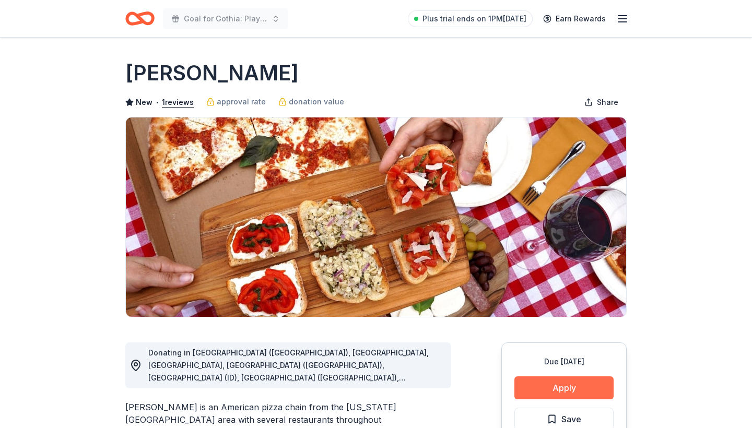
click at [539, 388] on button "Apply" at bounding box center [564, 388] width 99 height 23
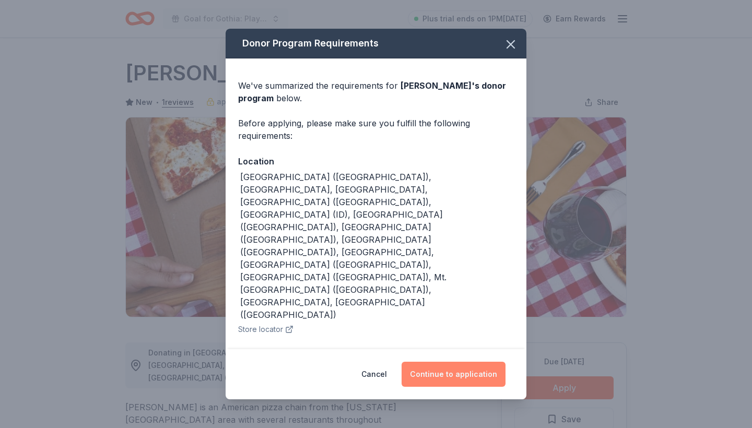
click at [460, 371] on button "Continue to application" at bounding box center [454, 374] width 104 height 25
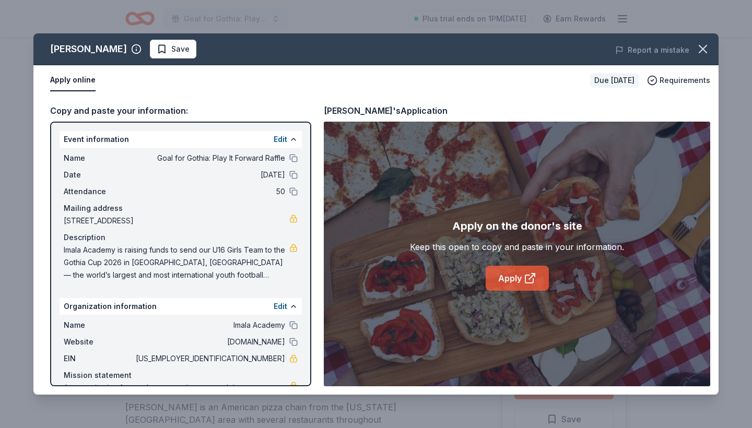
click at [508, 271] on link "Apply" at bounding box center [517, 278] width 63 height 25
click at [295, 157] on button at bounding box center [293, 158] width 8 height 8
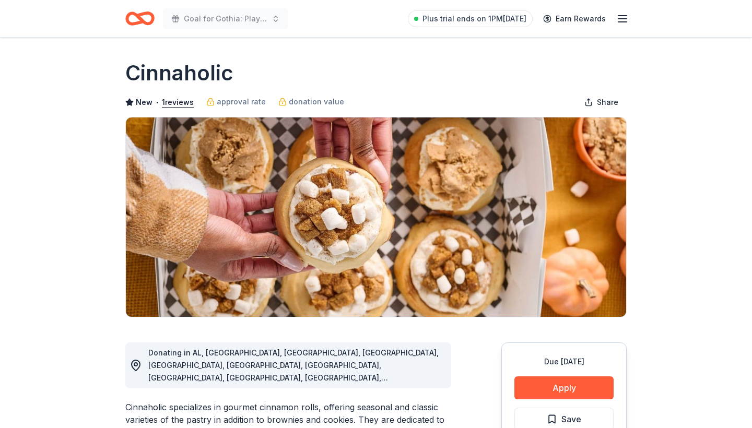
scroll to position [77, 0]
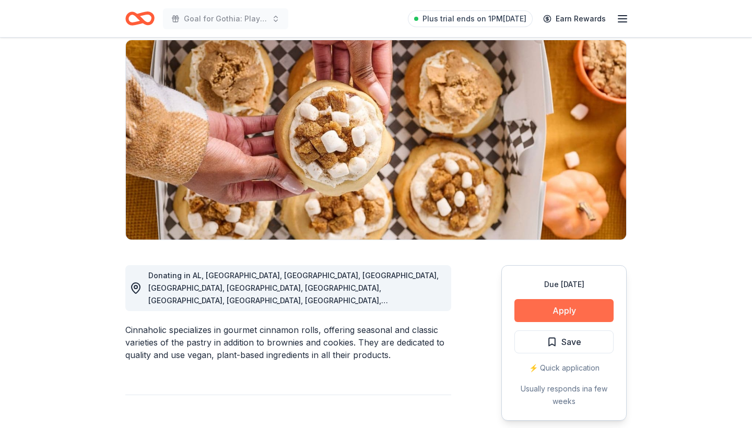
click at [582, 310] on button "Apply" at bounding box center [564, 310] width 99 height 23
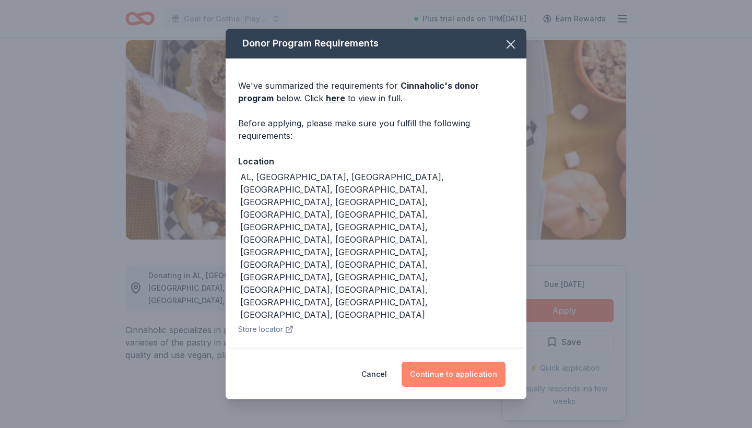
click at [456, 362] on button "Continue to application" at bounding box center [454, 374] width 104 height 25
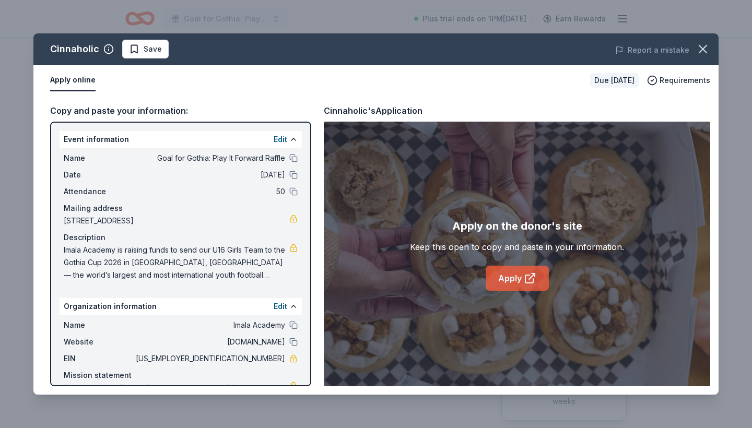
click at [508, 283] on link "Apply" at bounding box center [517, 278] width 63 height 25
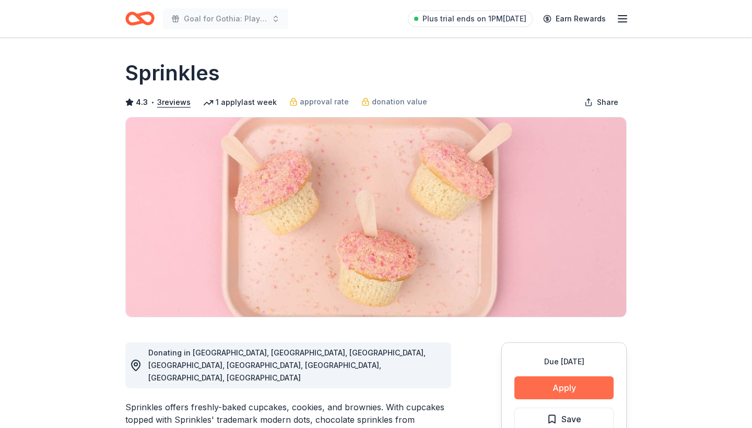
click at [570, 388] on button "Apply" at bounding box center [564, 388] width 99 height 23
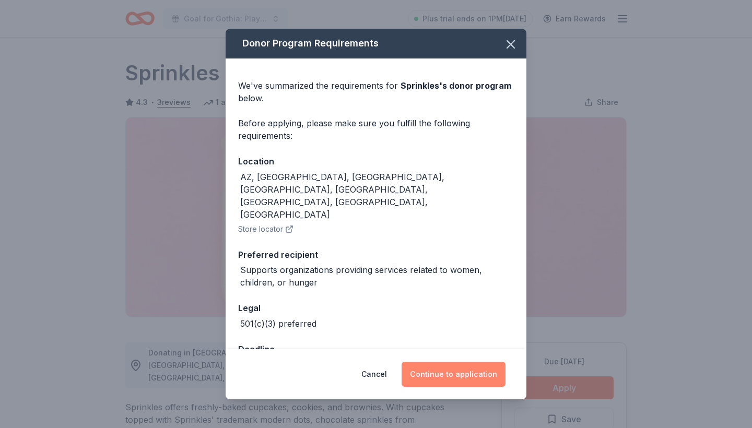
click at [471, 376] on button "Continue to application" at bounding box center [454, 374] width 104 height 25
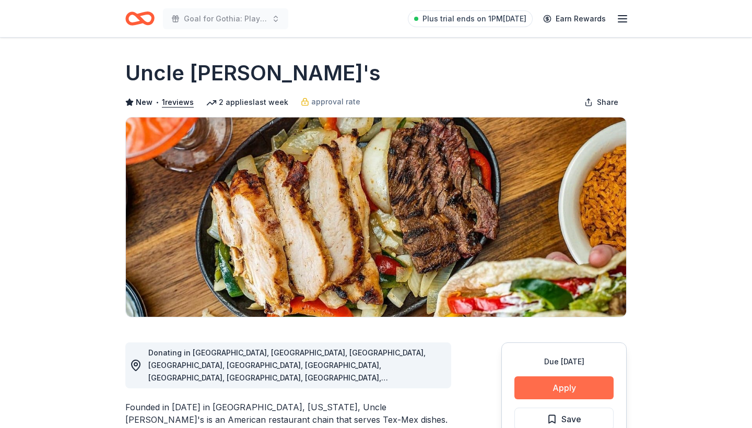
click at [562, 390] on button "Apply" at bounding box center [564, 388] width 99 height 23
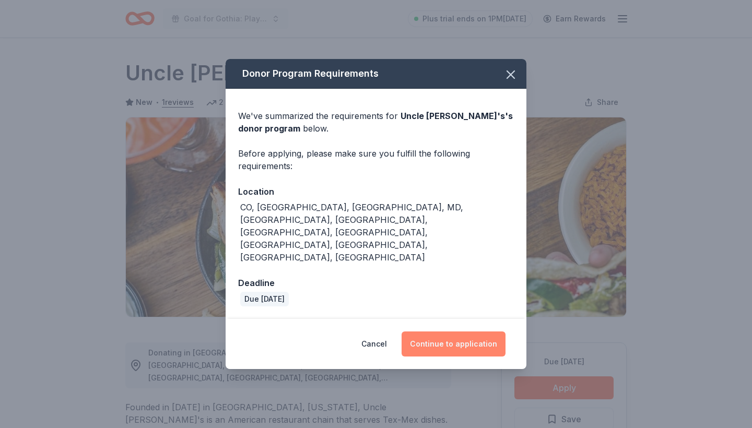
click at [458, 332] on button "Continue to application" at bounding box center [454, 344] width 104 height 25
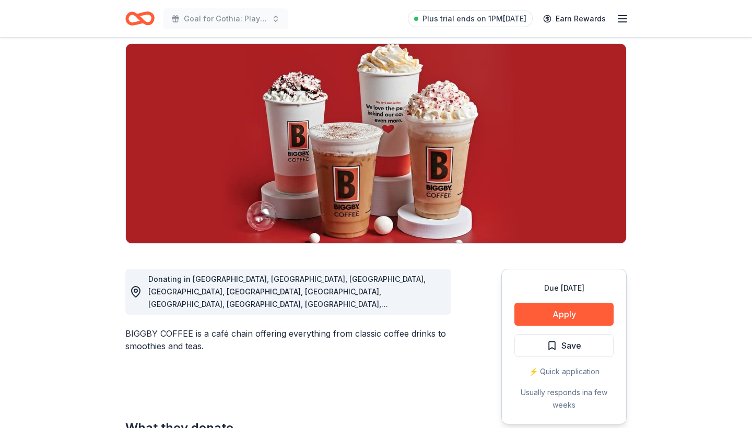
scroll to position [75, 0]
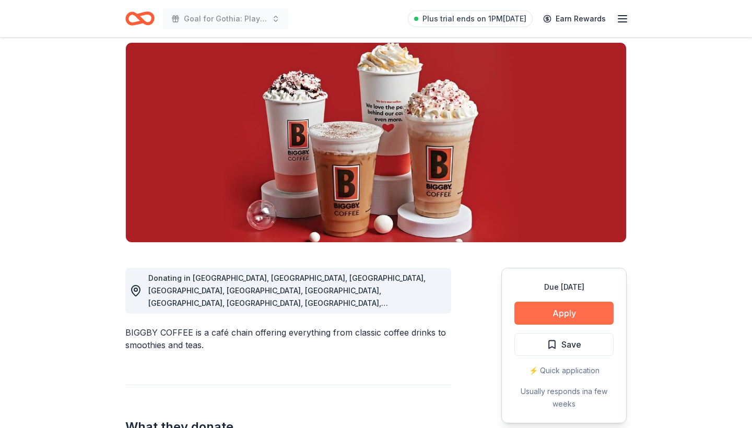
click at [581, 313] on button "Apply" at bounding box center [564, 313] width 99 height 23
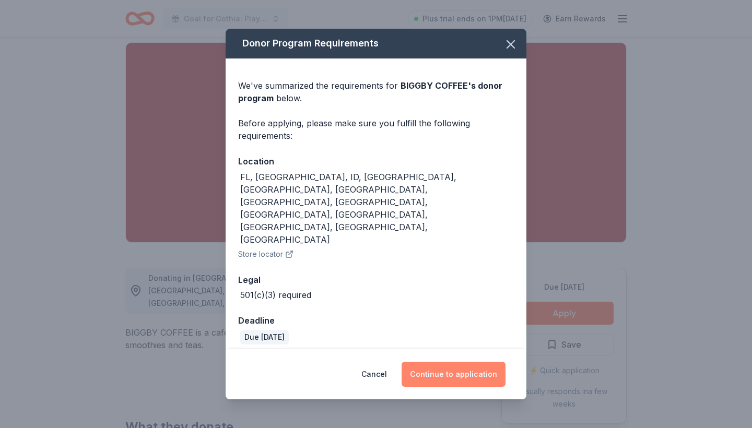
click at [481, 362] on button "Continue to application" at bounding box center [454, 374] width 104 height 25
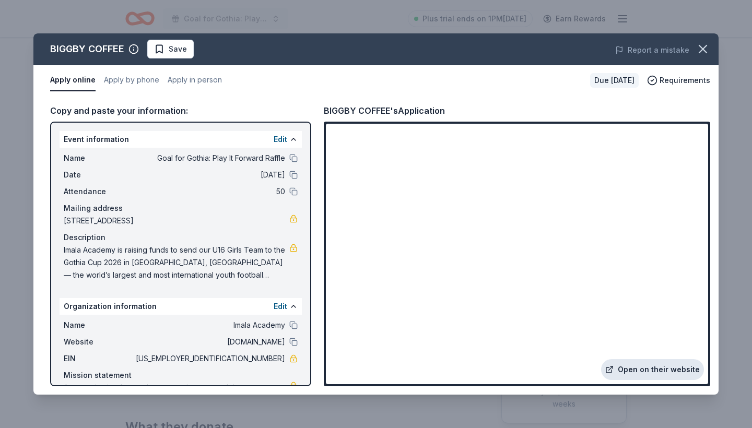
click at [650, 370] on link "Open on their website" at bounding box center [652, 369] width 103 height 21
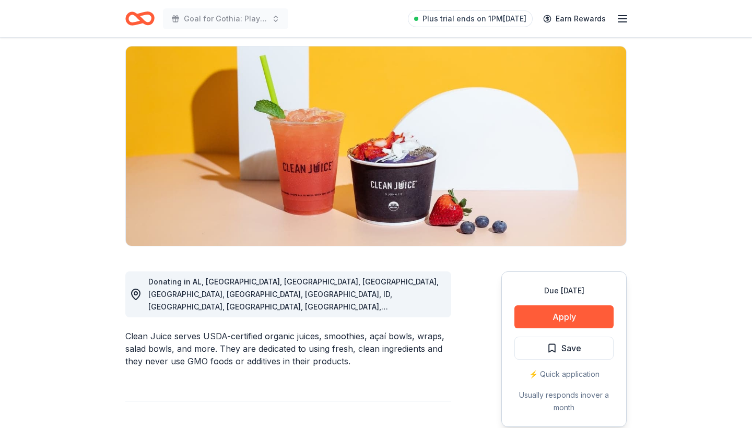
scroll to position [87, 0]
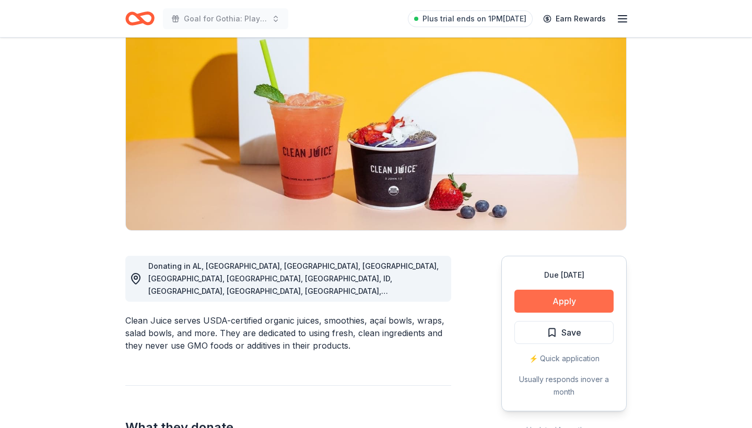
click at [563, 301] on button "Apply" at bounding box center [564, 301] width 99 height 23
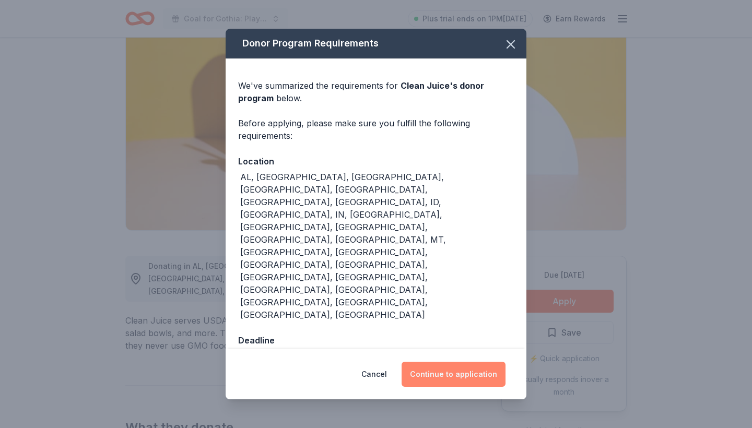
click at [484, 362] on button "Continue to application" at bounding box center [454, 374] width 104 height 25
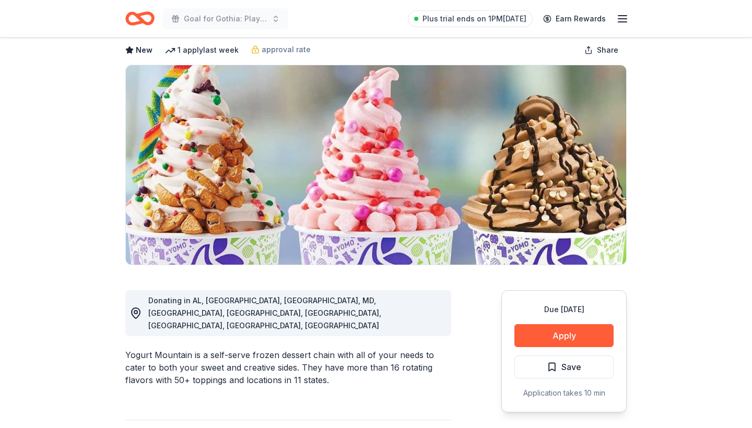
scroll to position [54, 0]
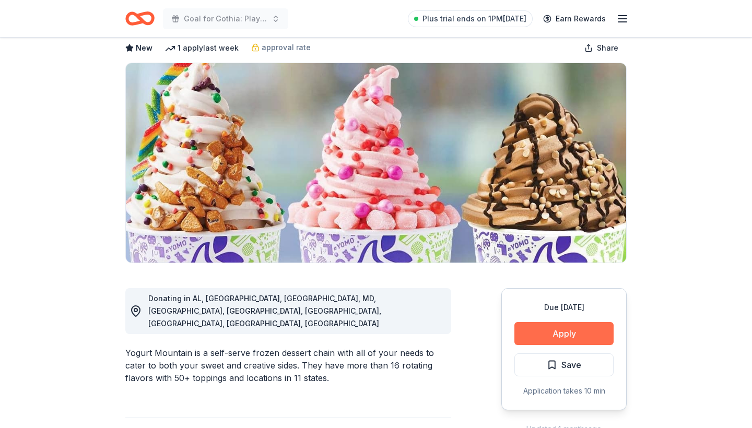
click at [561, 338] on button "Apply" at bounding box center [564, 333] width 99 height 23
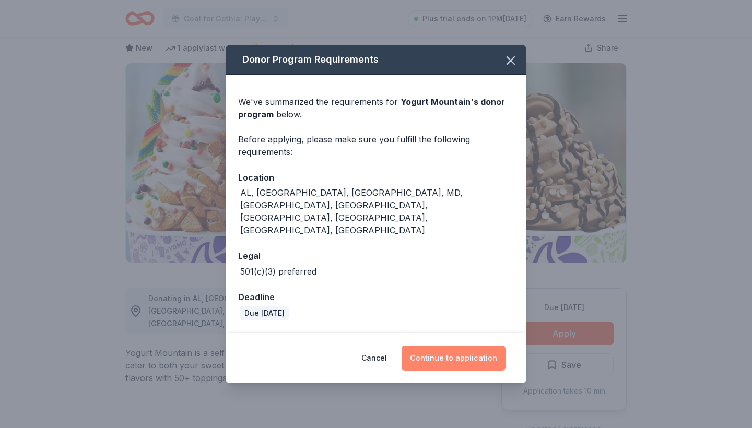
click at [455, 346] on button "Continue to application" at bounding box center [454, 358] width 104 height 25
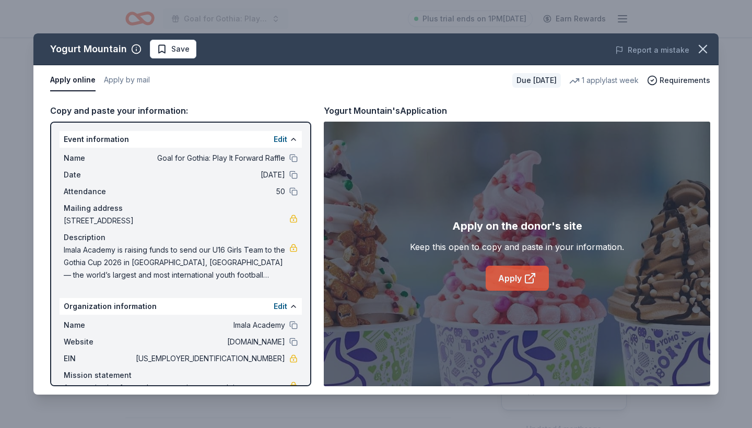
click at [509, 279] on link "Apply" at bounding box center [517, 278] width 63 height 25
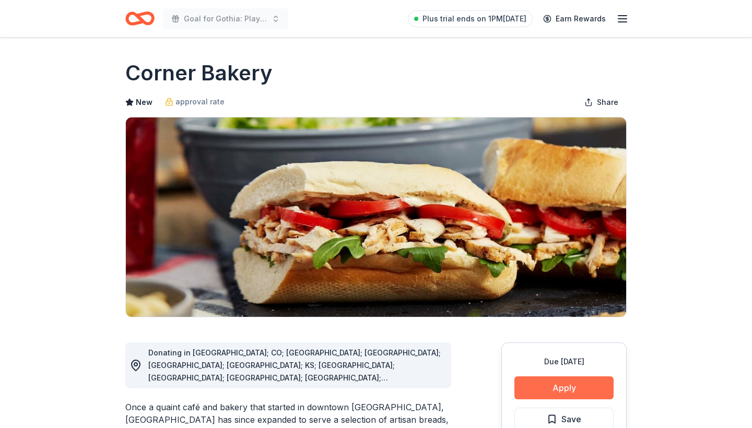
click at [544, 395] on button "Apply" at bounding box center [564, 388] width 99 height 23
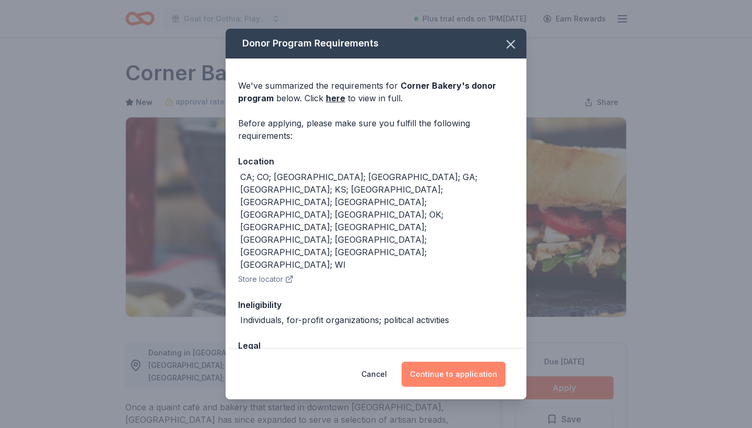
click at [466, 376] on button "Continue to application" at bounding box center [454, 374] width 104 height 25
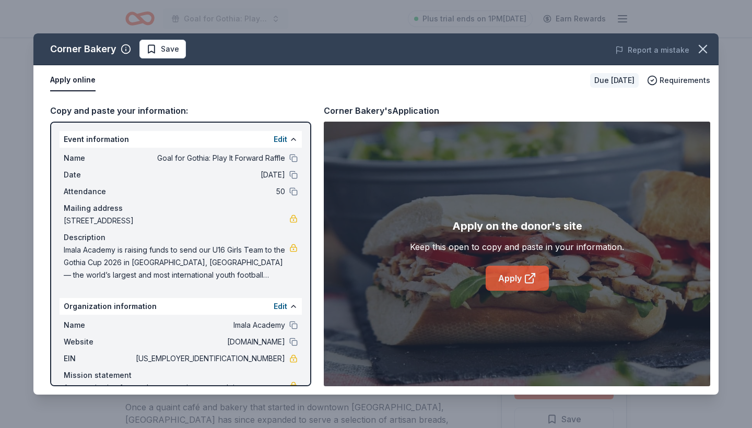
click at [513, 283] on link "Apply" at bounding box center [517, 278] width 63 height 25
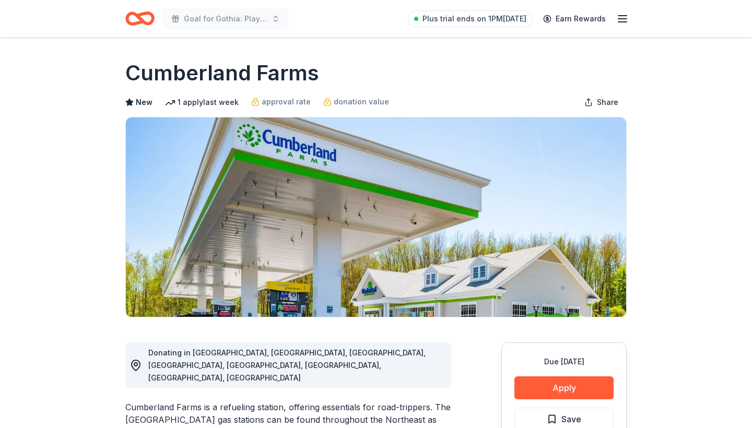
scroll to position [55, 0]
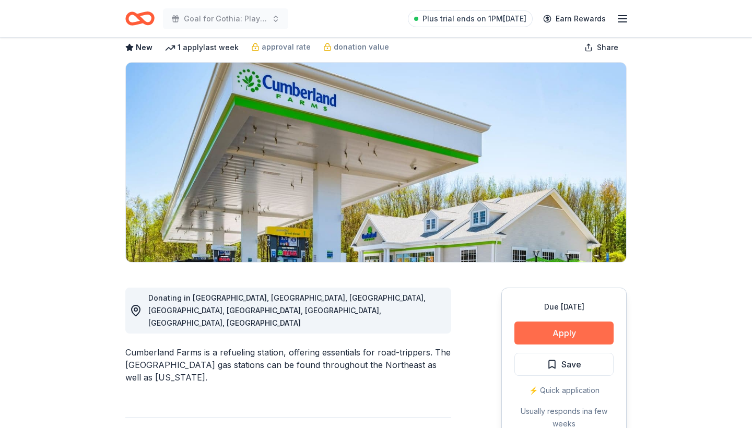
click at [579, 336] on button "Apply" at bounding box center [564, 333] width 99 height 23
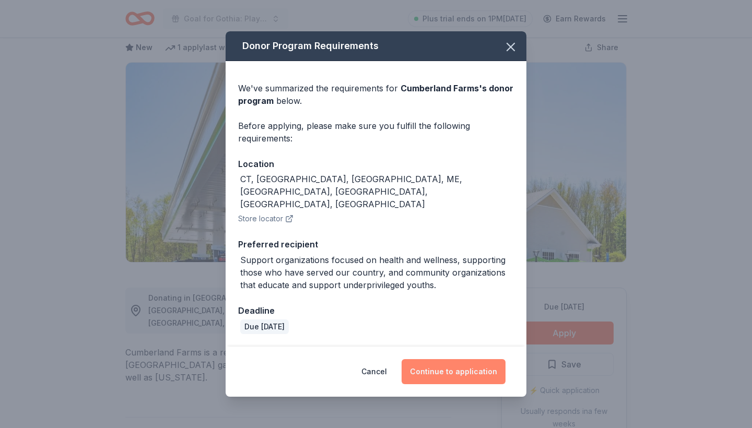
click at [469, 359] on button "Continue to application" at bounding box center [454, 371] width 104 height 25
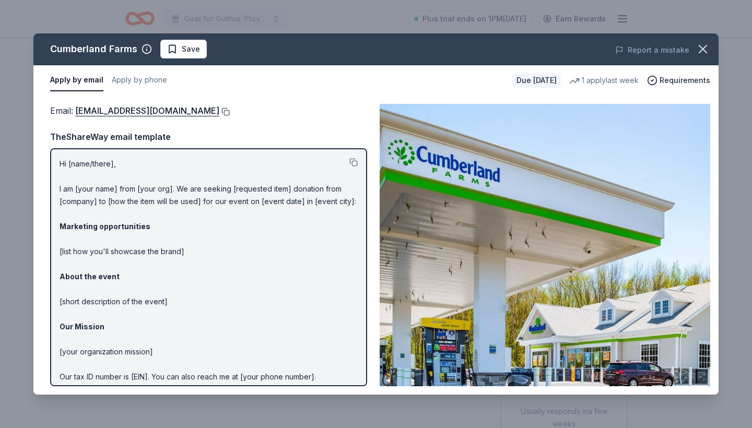
click at [219, 111] on button at bounding box center [224, 112] width 10 height 8
